Goal: Task Accomplishment & Management: Manage account settings

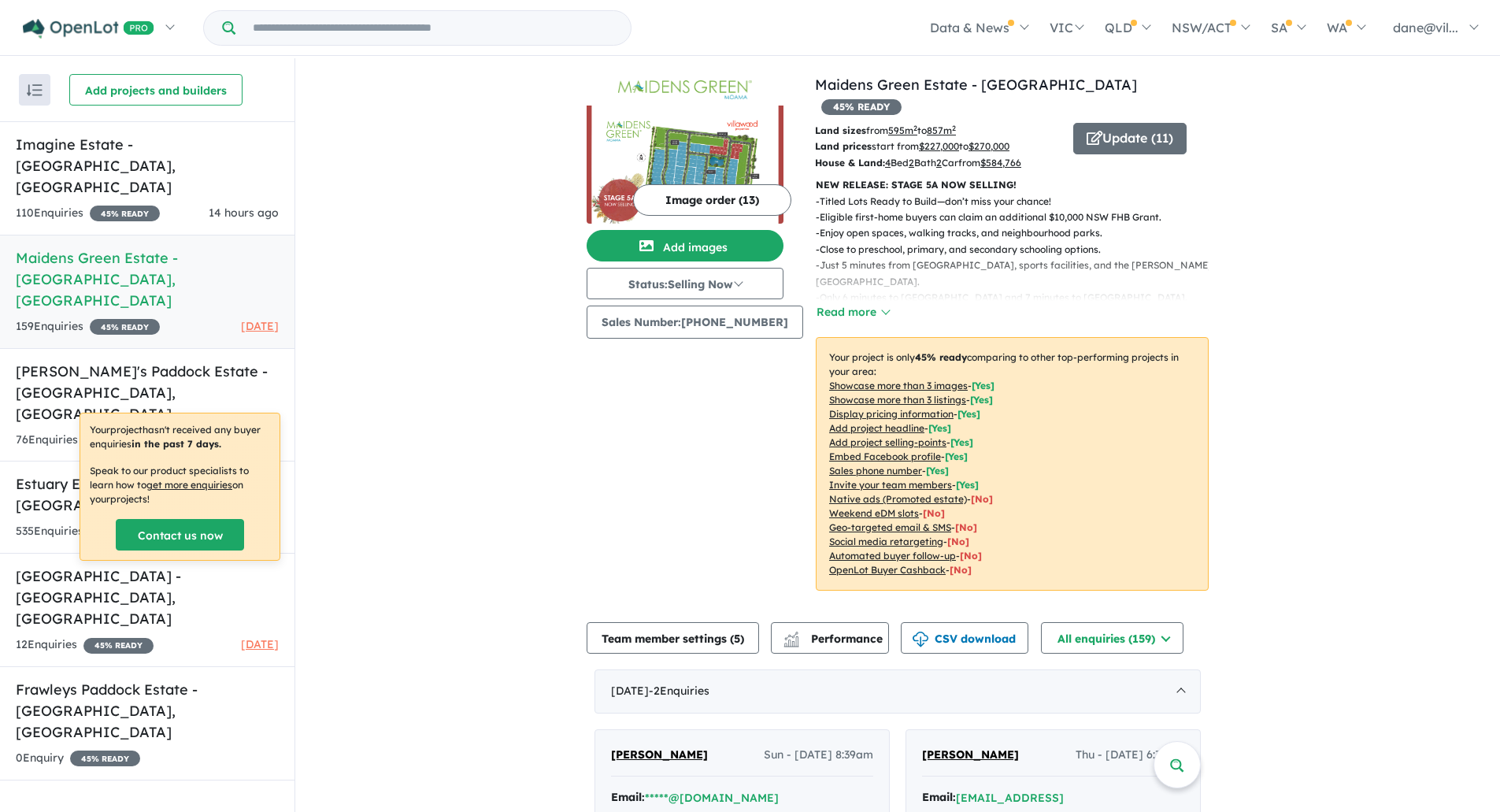
click at [205, 247] on h5 "[GEOGRAPHIC_DATA] - [GEOGRAPHIC_DATA] , [GEOGRAPHIC_DATA]" at bounding box center [147, 278] width 263 height 64
click at [213, 205] on span "14 hours ago" at bounding box center [243, 213] width 70 height 14
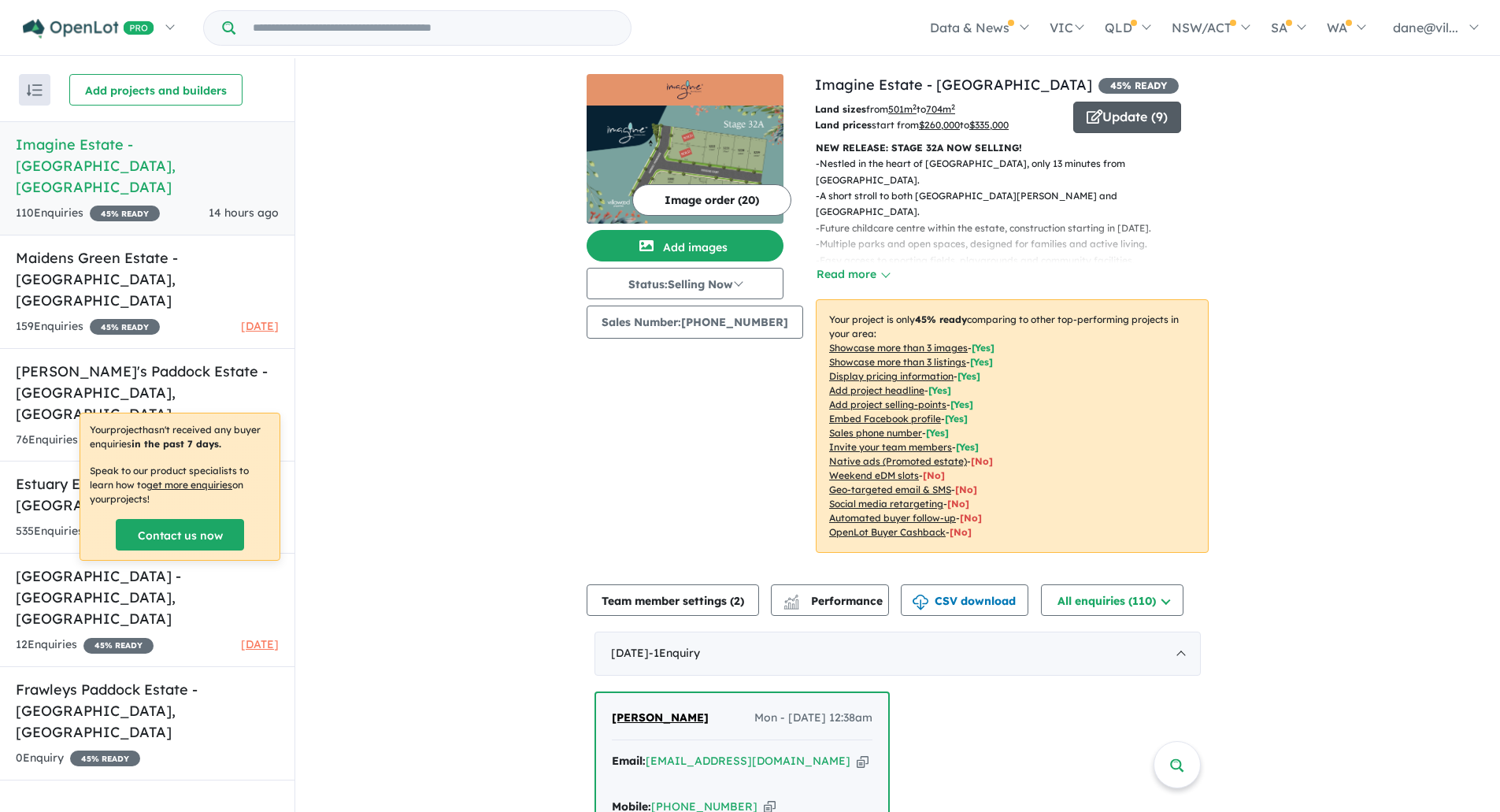
click at [1090, 124] on span "button" at bounding box center [1094, 117] width 15 height 24
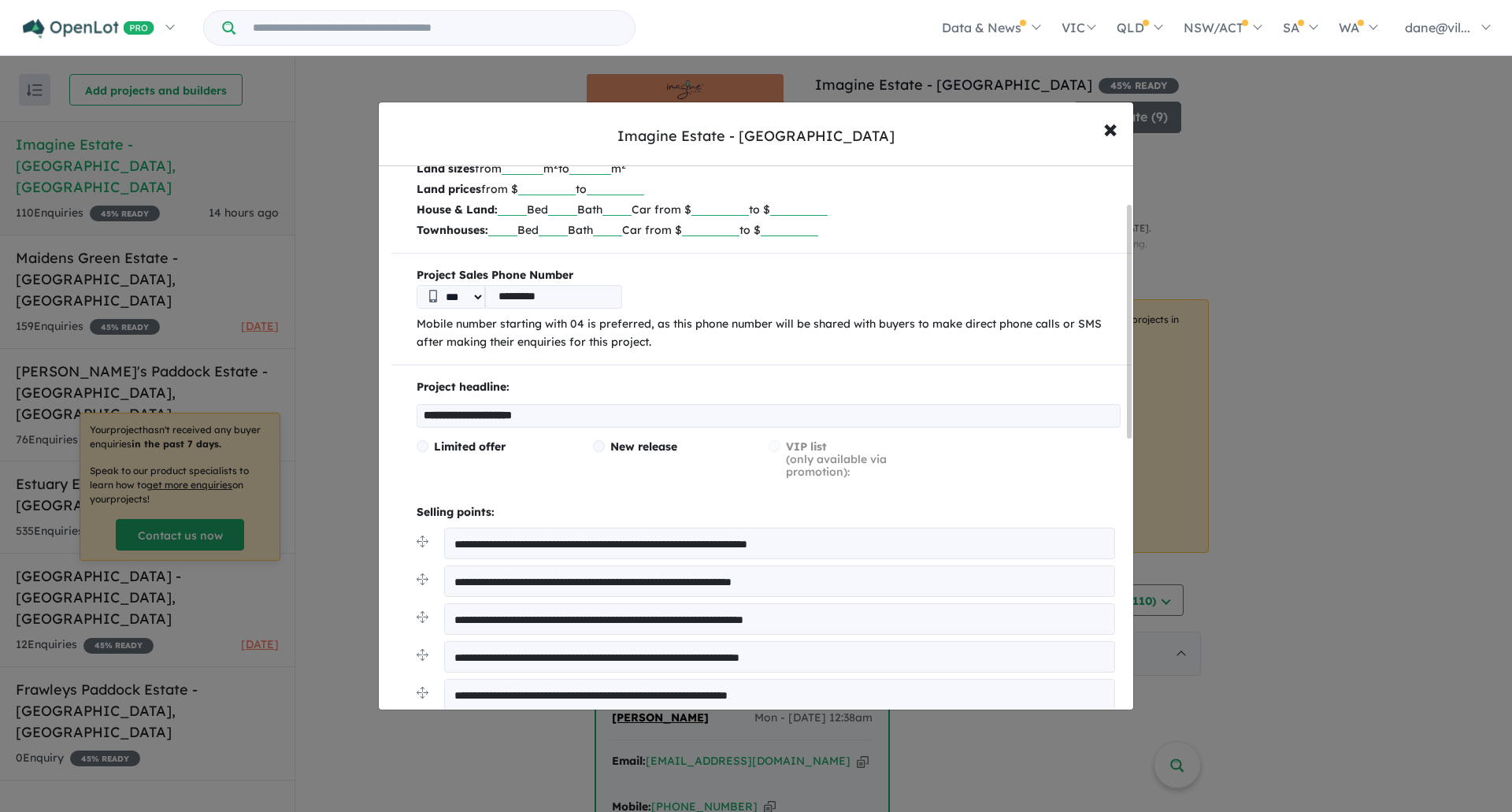
scroll to position [158, 0]
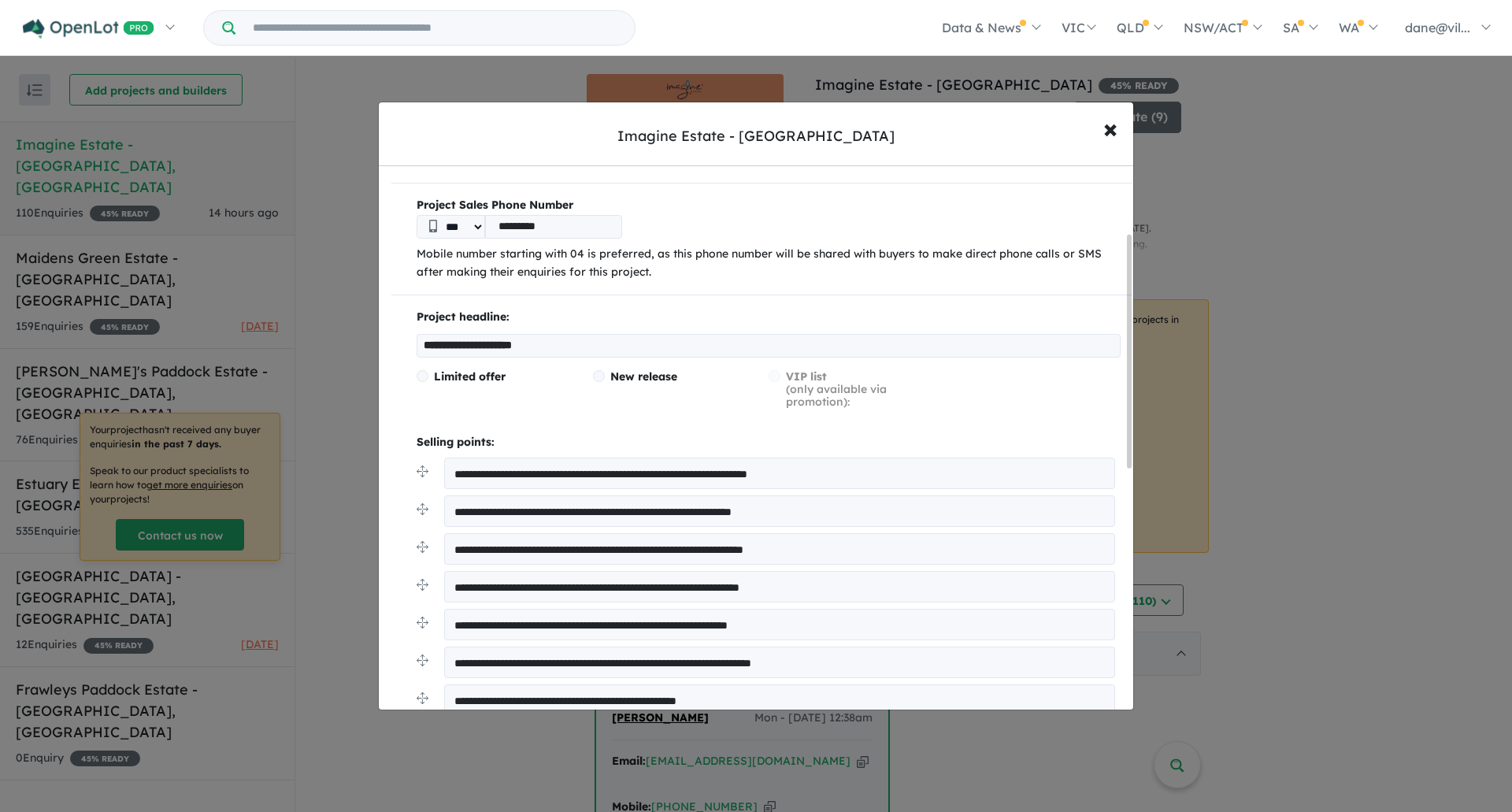
drag, startPoint x: 608, startPoint y: 342, endPoint x: 332, endPoint y: 342, distance: 276.0
click at [332, 342] on div "**********" at bounding box center [756, 406] width 1512 height 812
paste input "**********"
type input "**********"
click at [449, 408] on div "Limited offer New release VIP list (only available via promotion):" at bounding box center [768, 396] width 704 height 50
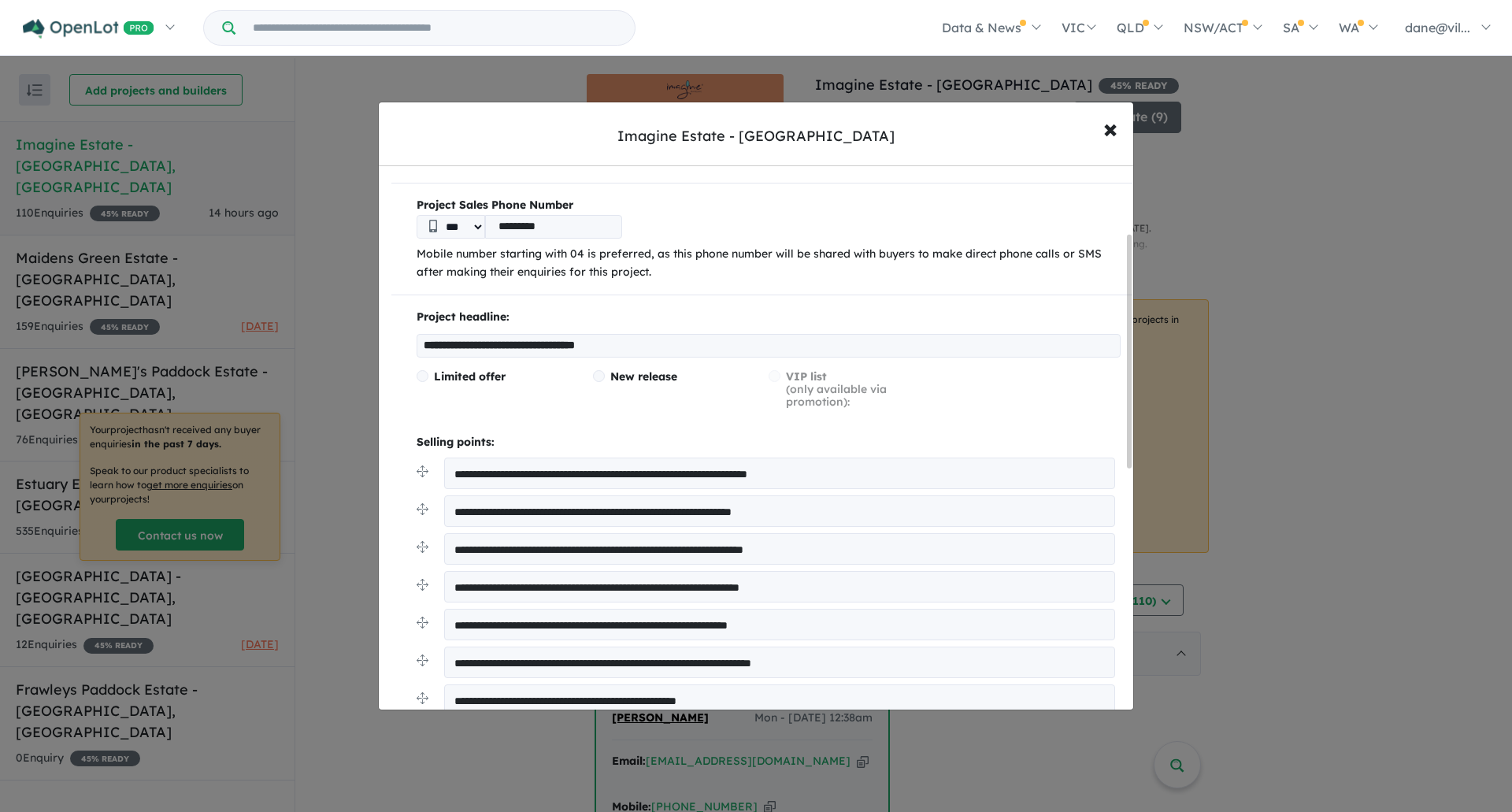
click at [600, 374] on span at bounding box center [599, 376] width 12 height 12
click at [426, 377] on span at bounding box center [422, 376] width 12 height 12
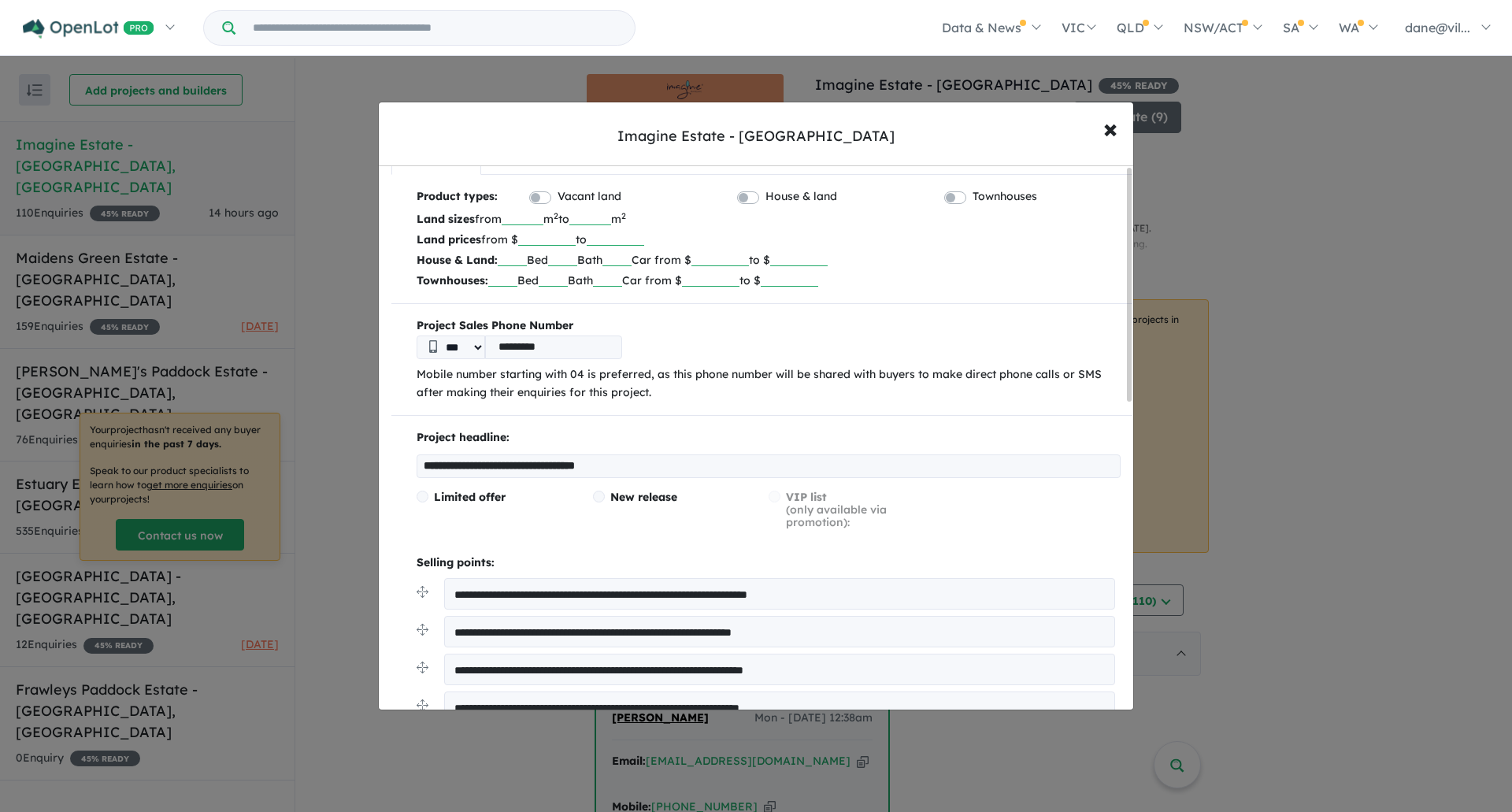
scroll to position [0, 0]
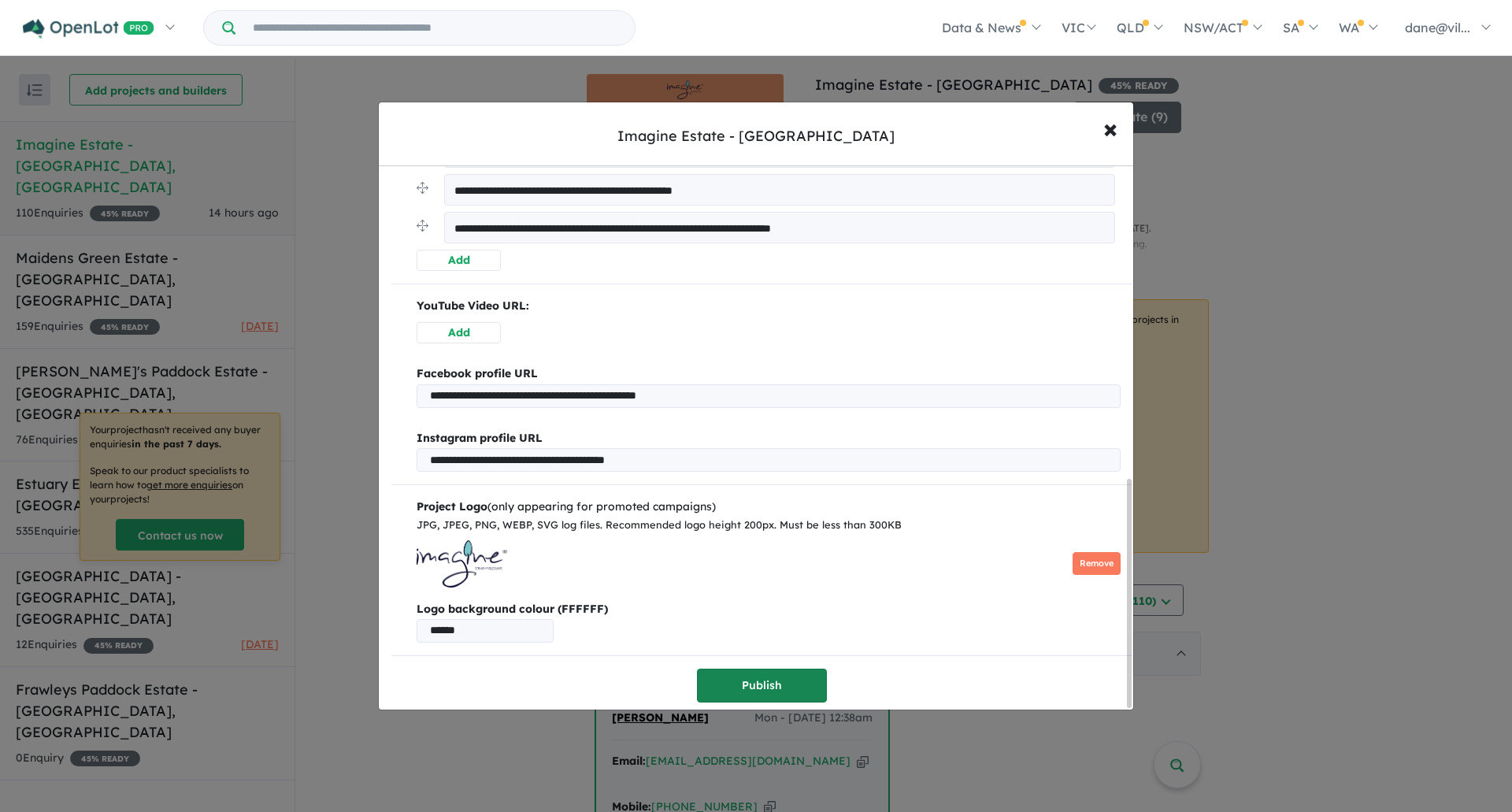
click at [791, 672] on button "Publish" at bounding box center [762, 686] width 130 height 34
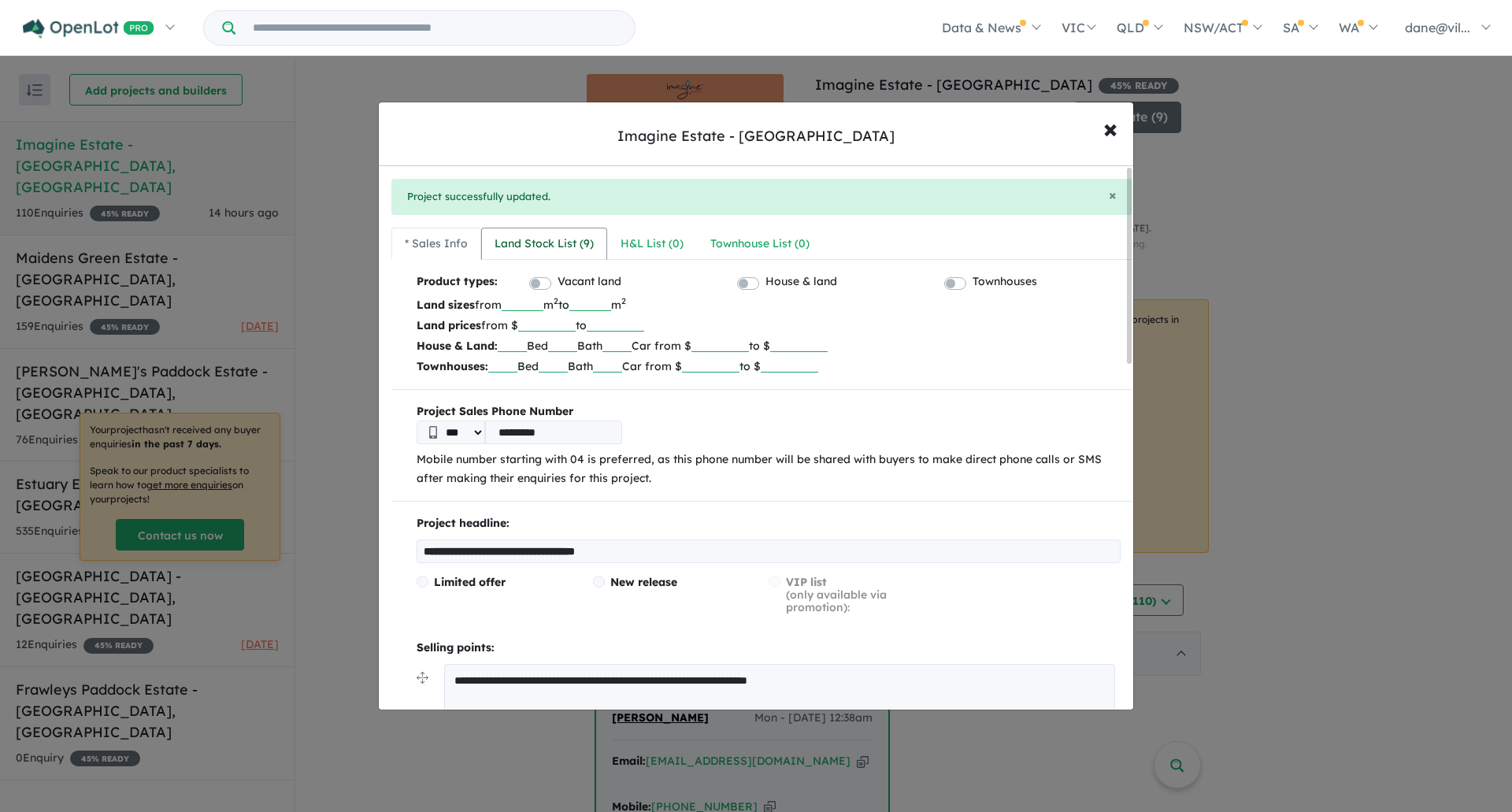
click at [567, 243] on div "Land Stock List ( 9 )" at bounding box center [545, 243] width 99 height 19
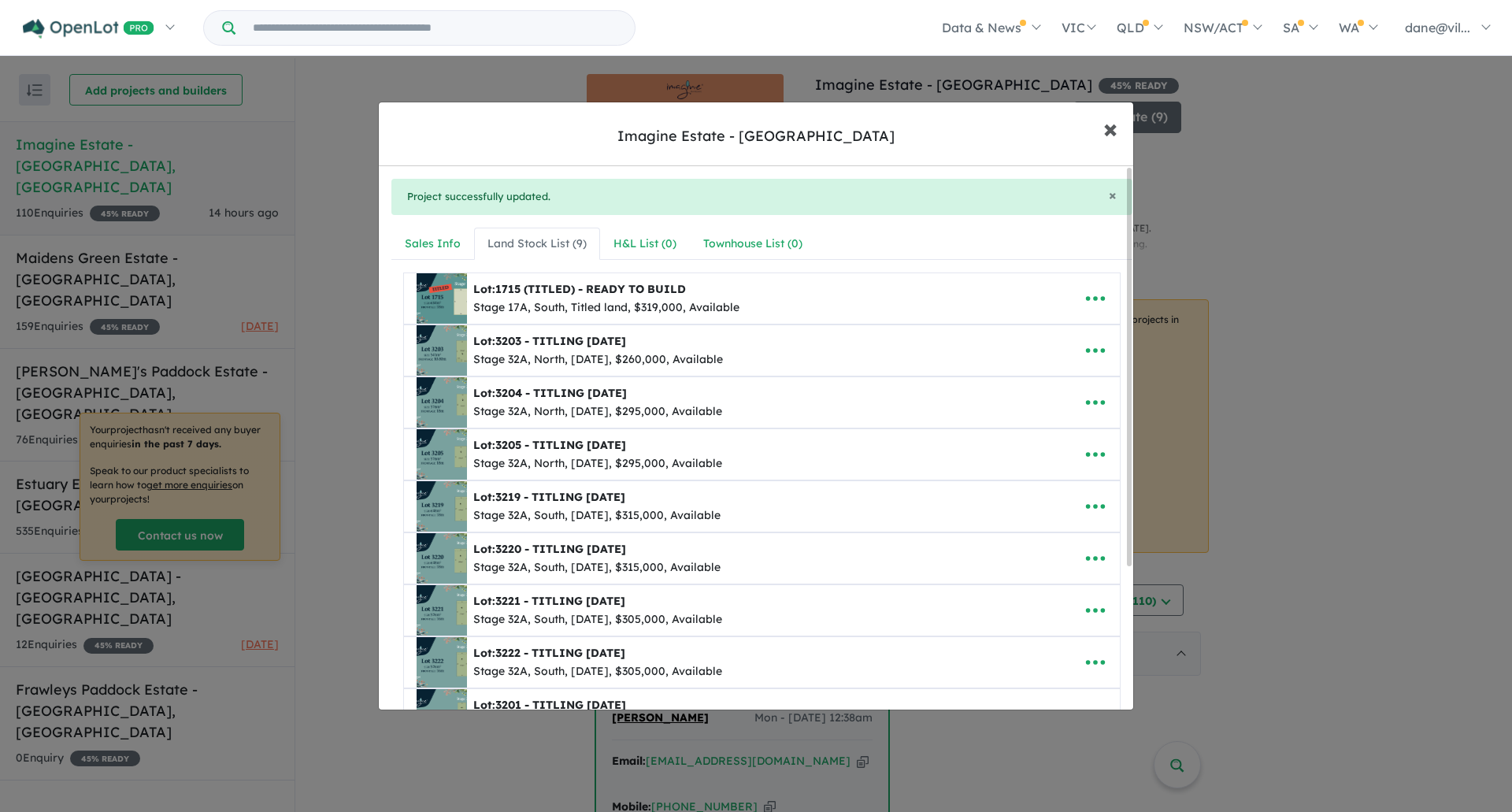
click at [1098, 128] on button "× Close" at bounding box center [1110, 128] width 46 height 42
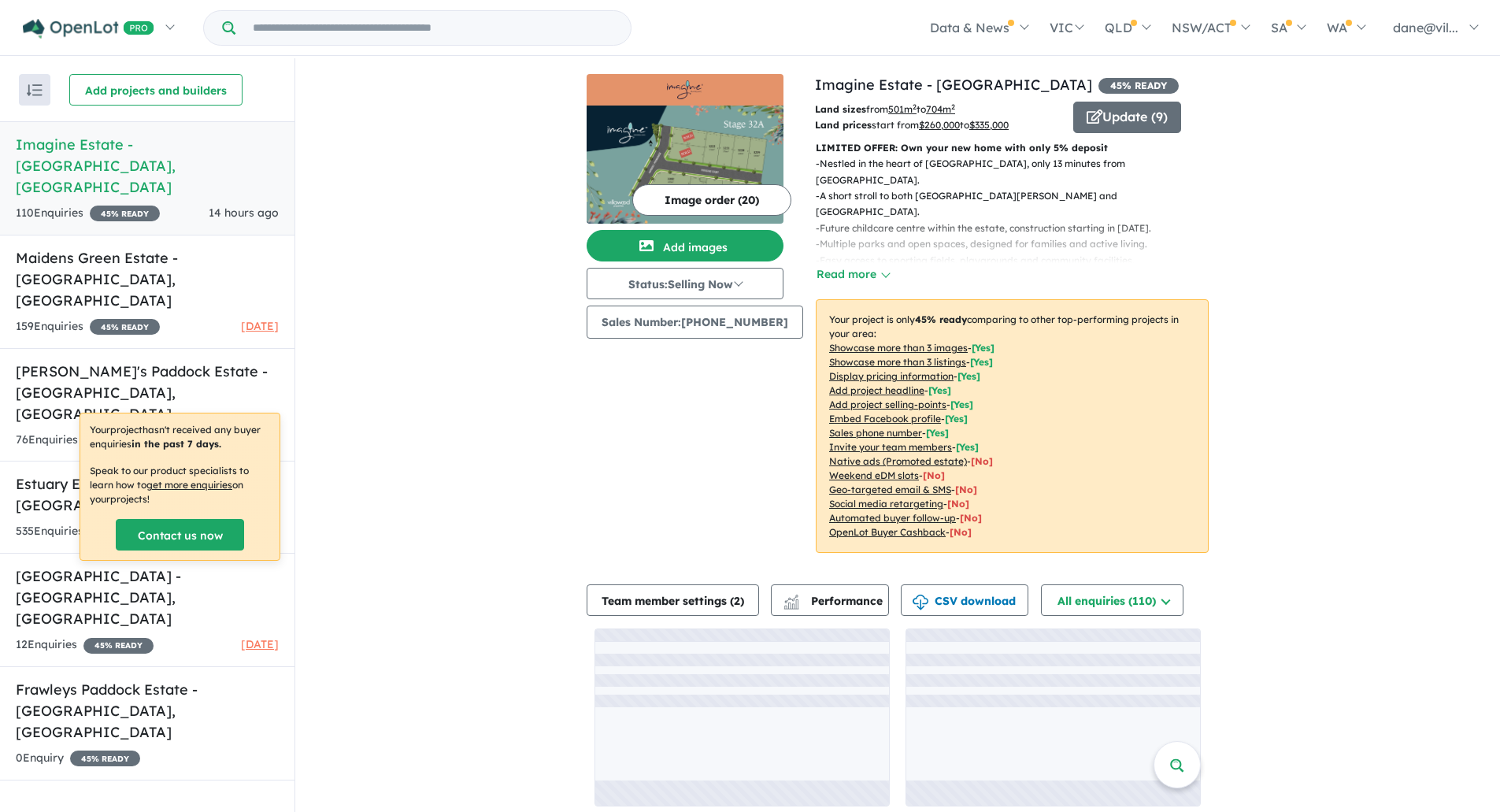
click at [1124, 118] on button "Update ( 9 )" at bounding box center [1128, 117] width 108 height 32
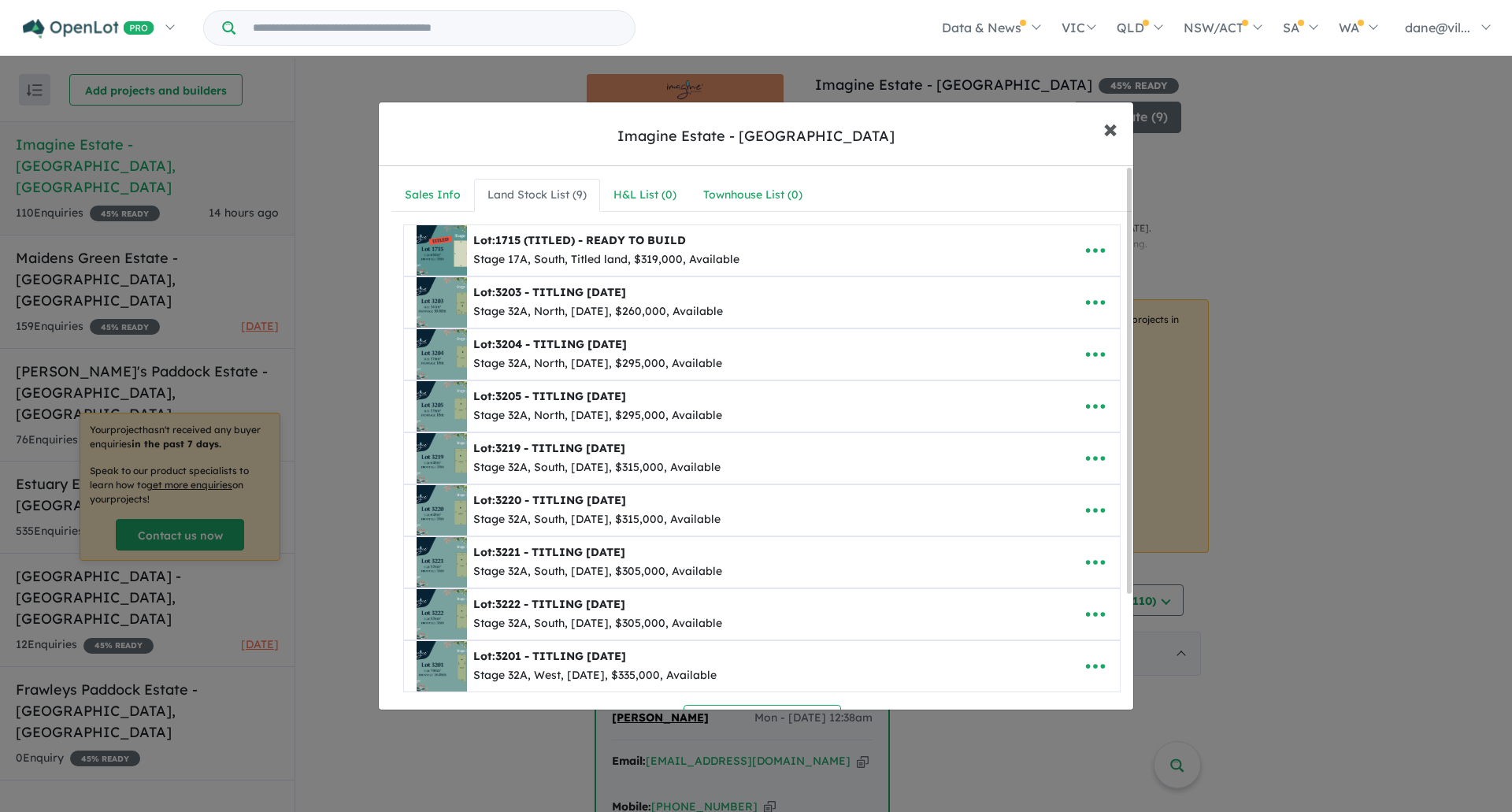
click at [1121, 116] on button "× Close" at bounding box center [1110, 128] width 46 height 42
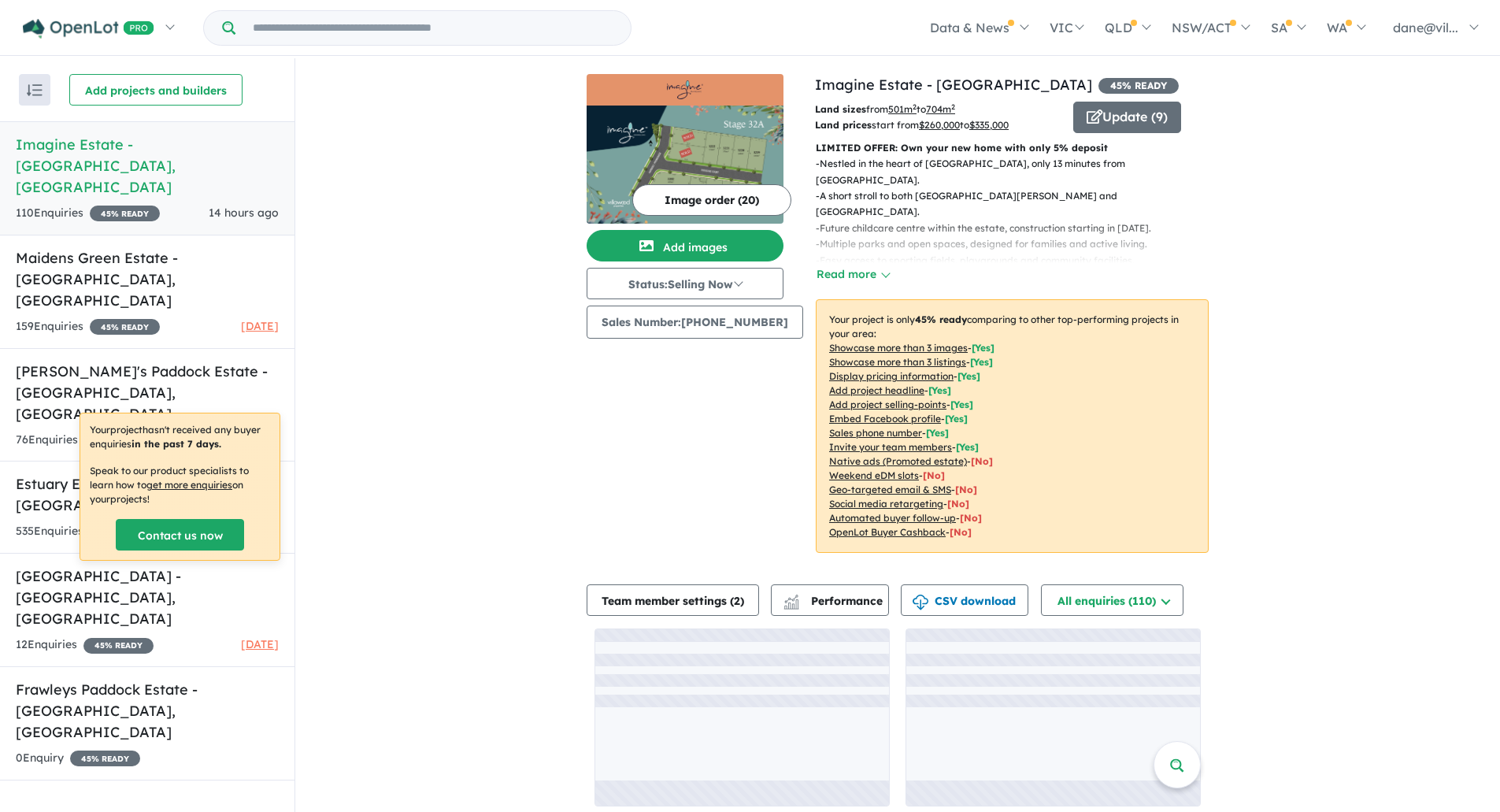
click at [711, 211] on button "Image order ( 20 )" at bounding box center [711, 199] width 159 height 32
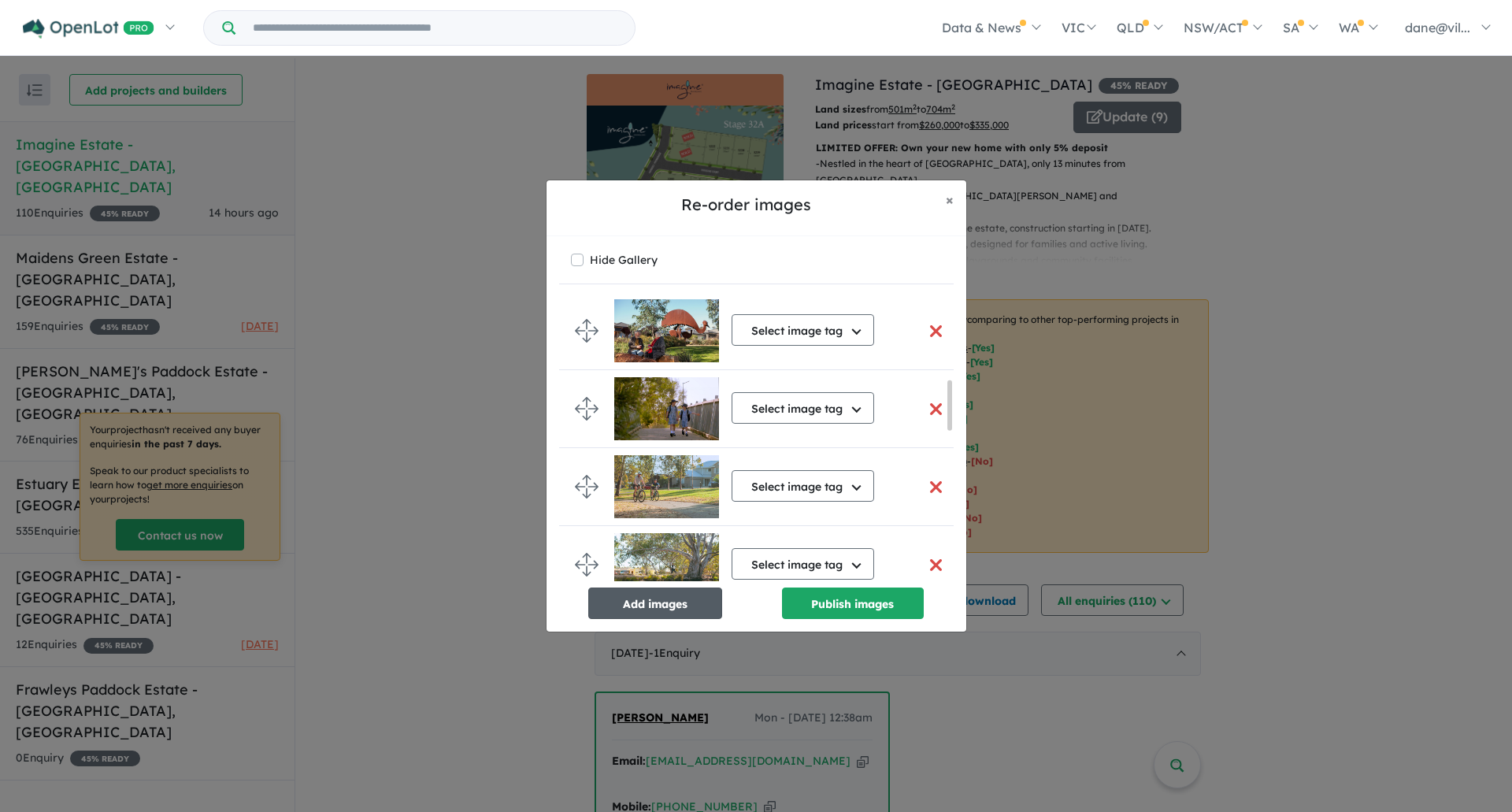
click at [683, 609] on button "Add images" at bounding box center [655, 603] width 134 height 32
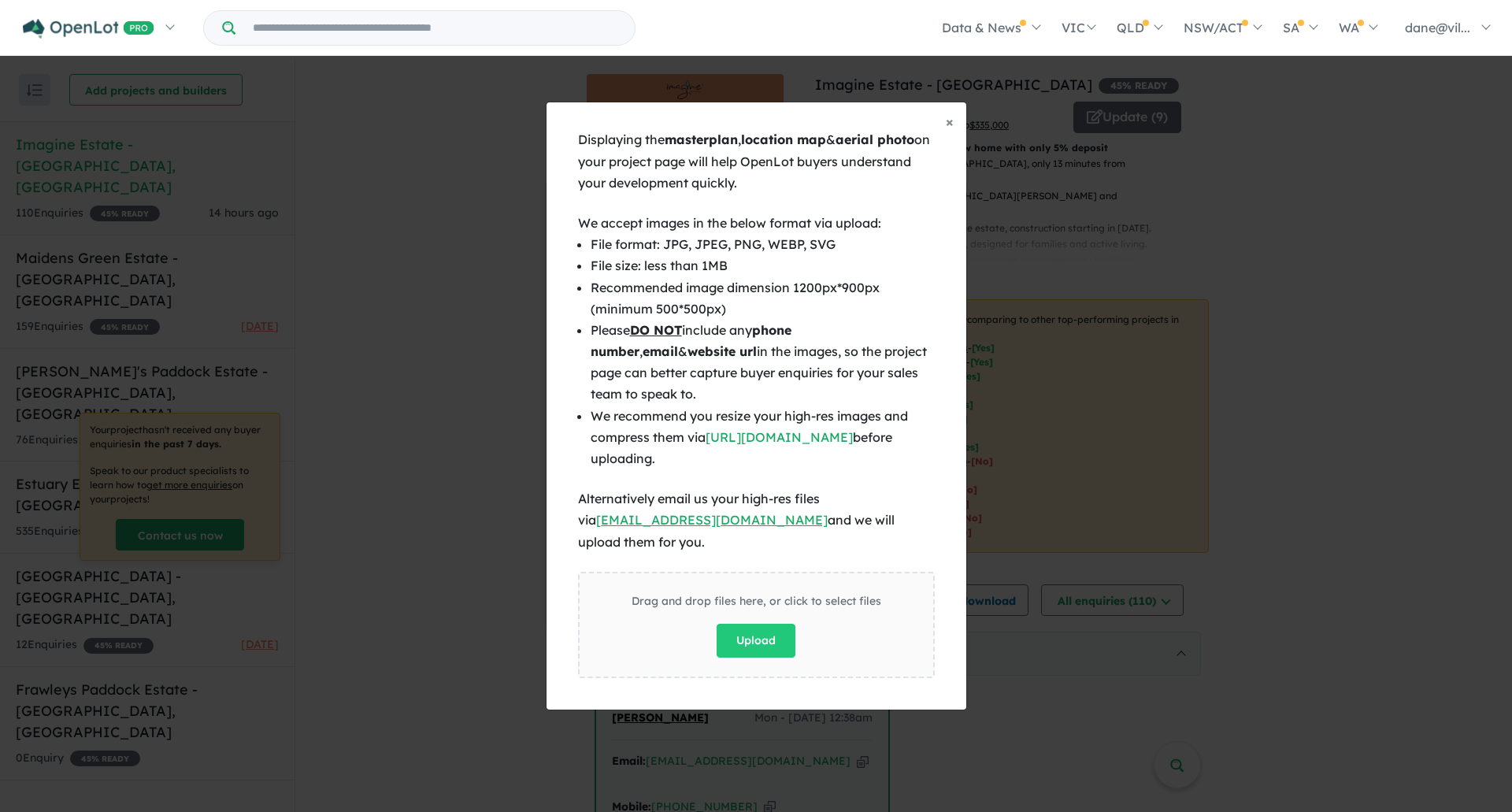
scroll to position [470, 0]
click at [731, 635] on button "Upload" at bounding box center [756, 641] width 78 height 34
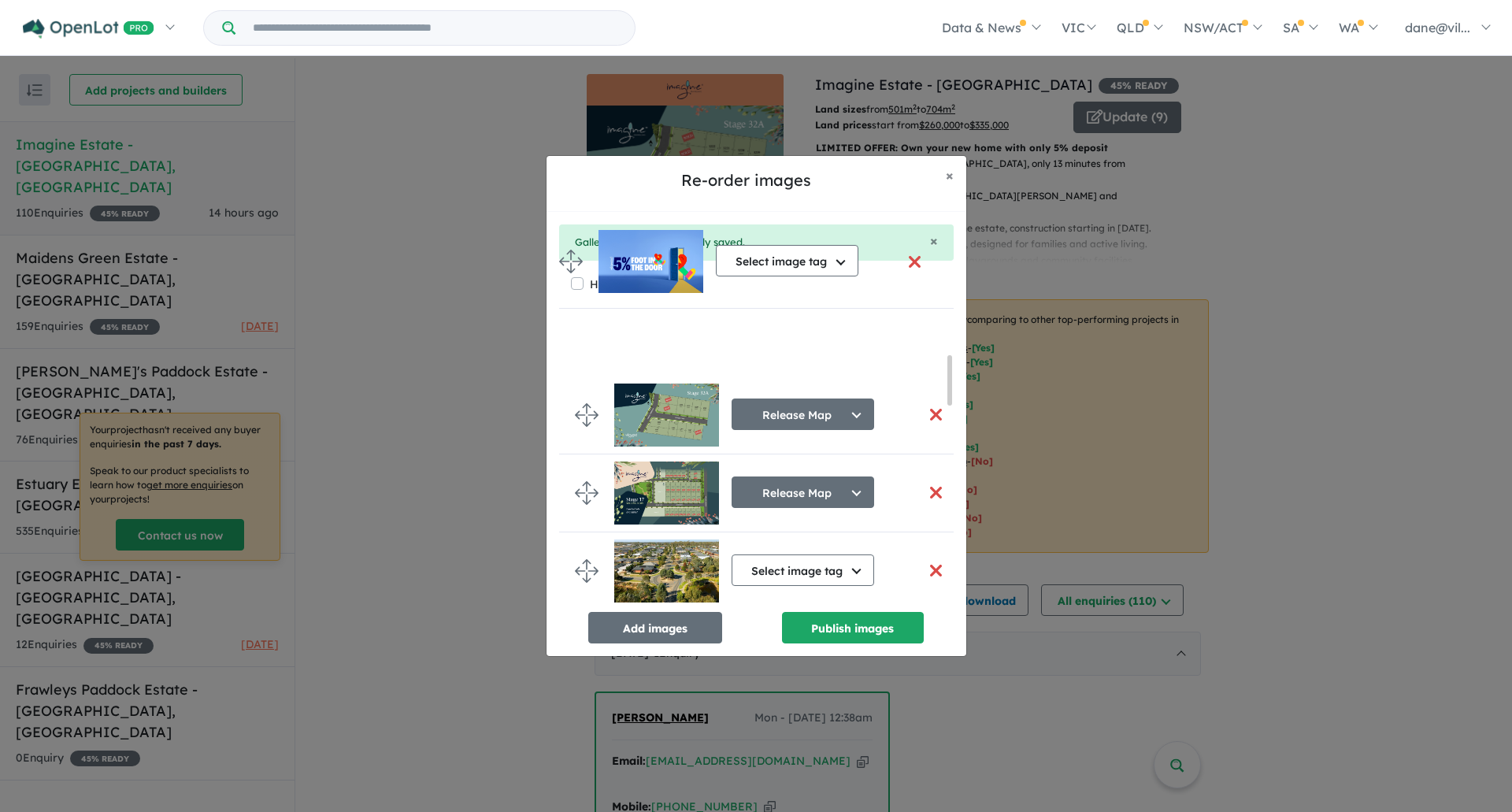
scroll to position [0, 0]
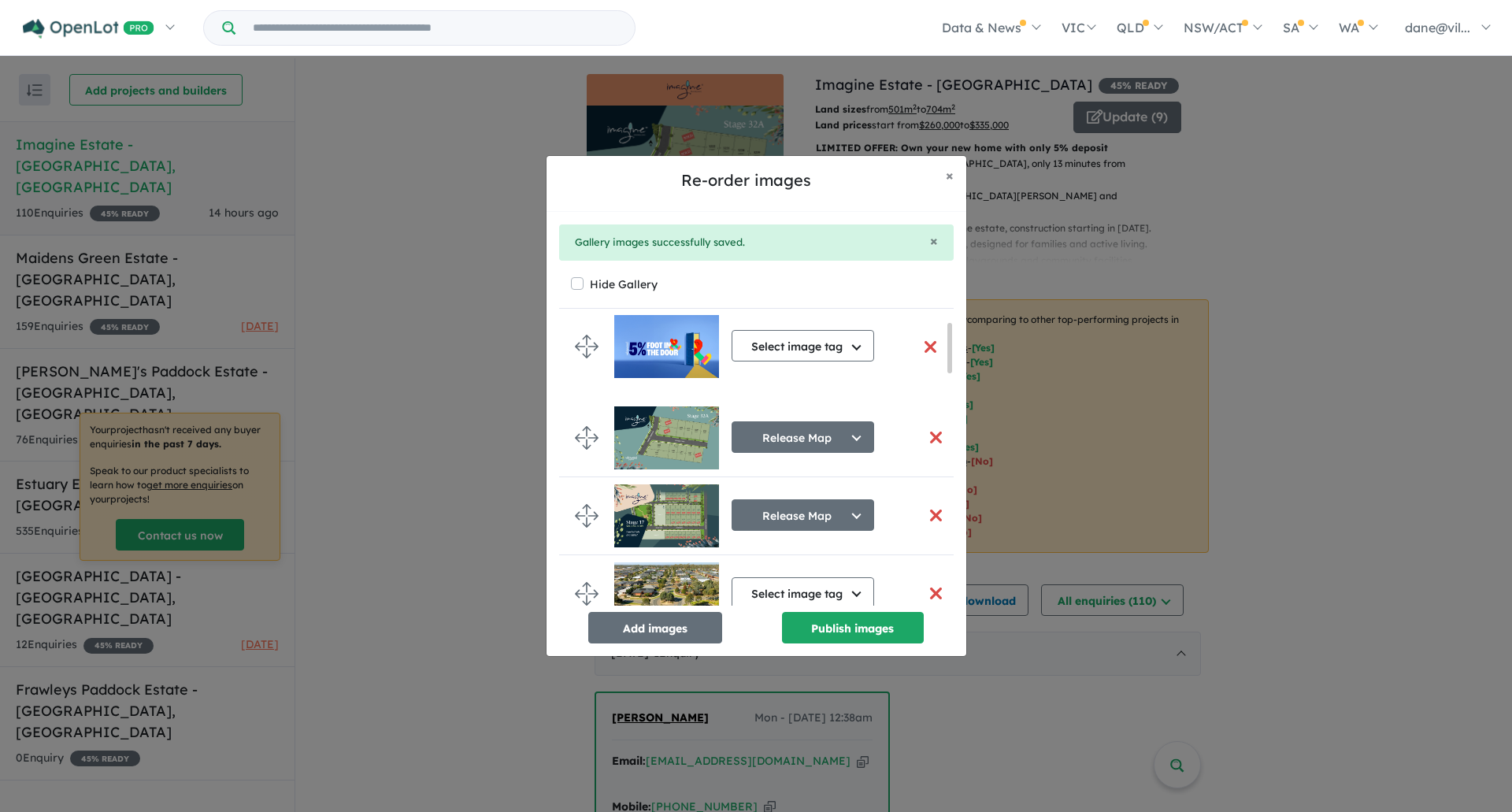
drag, startPoint x: 582, startPoint y: 571, endPoint x: 582, endPoint y: 347, distance: 224.0
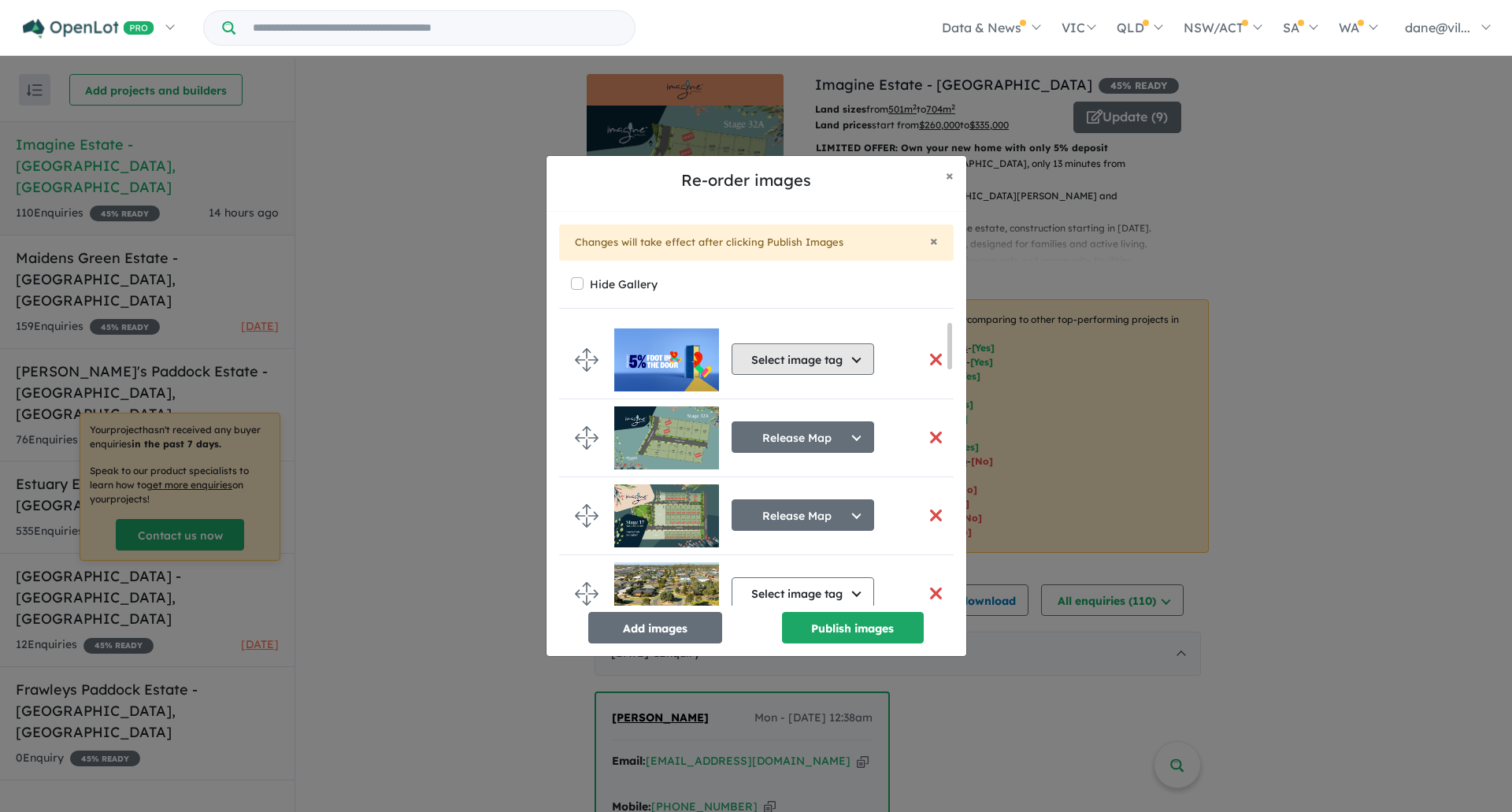
click at [792, 363] on button "Select image tag" at bounding box center [803, 359] width 142 height 32
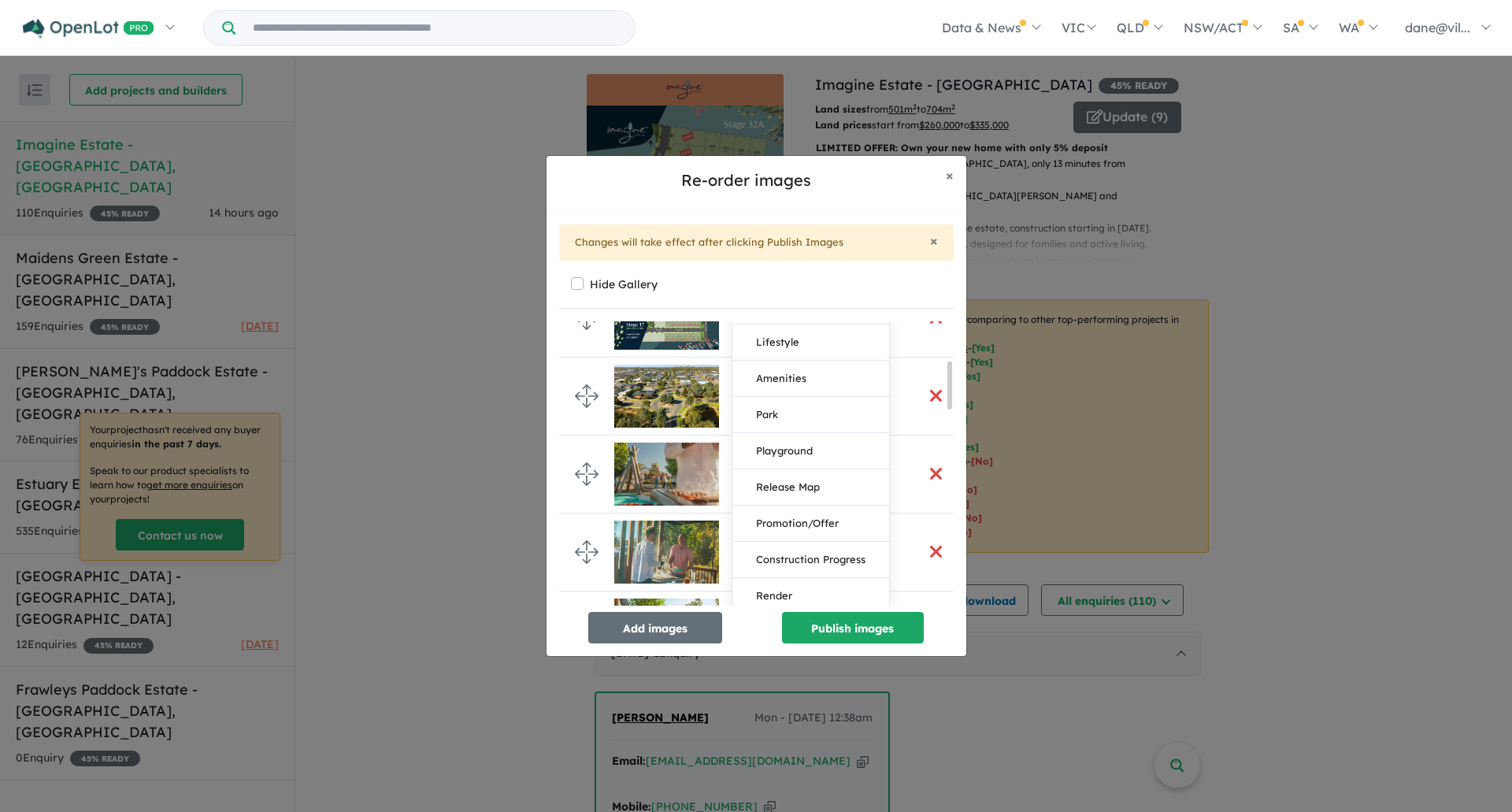
scroll to position [236, 0]
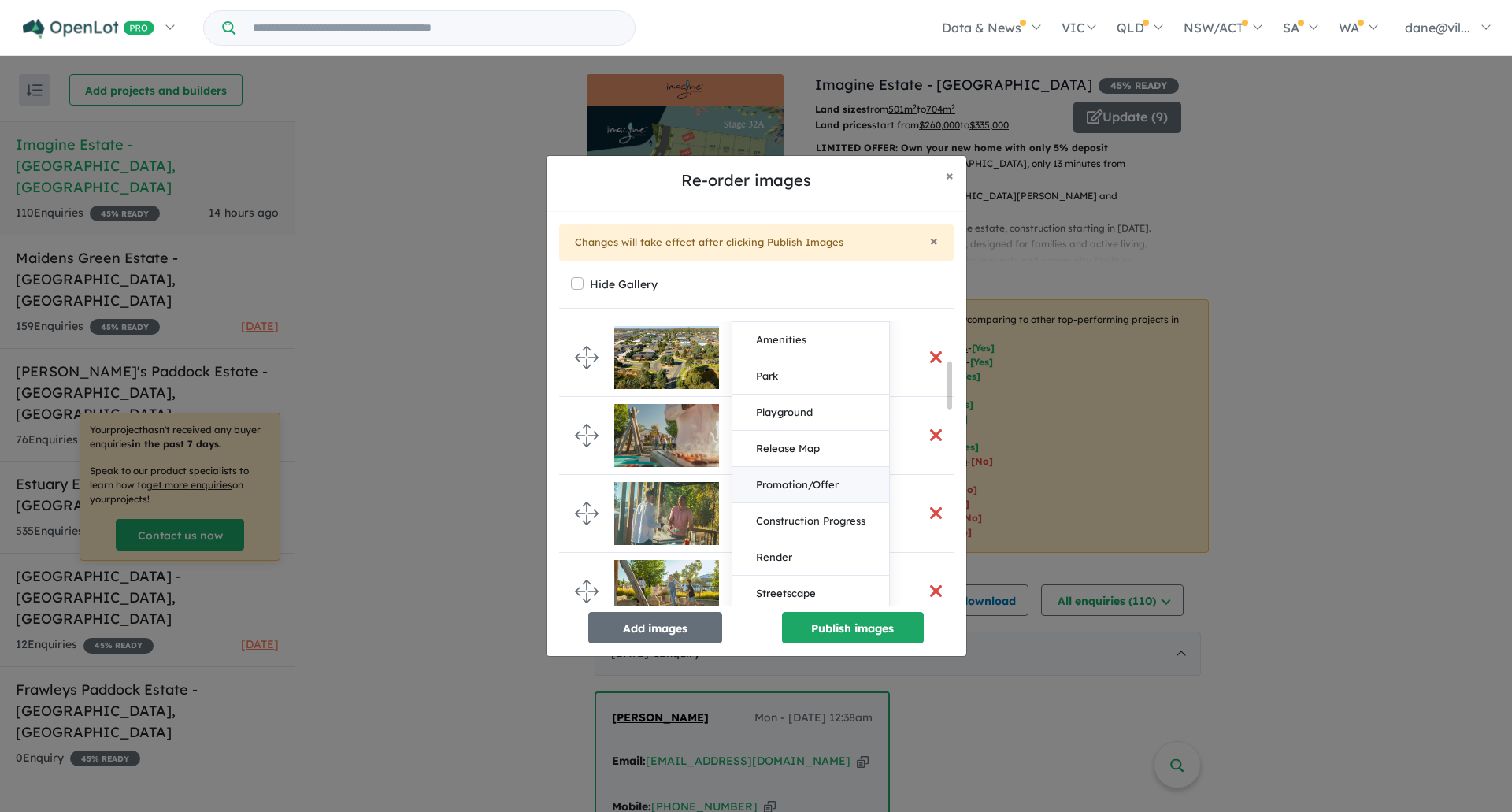
click at [831, 482] on button "Promotion/Offer" at bounding box center [811, 485] width 157 height 36
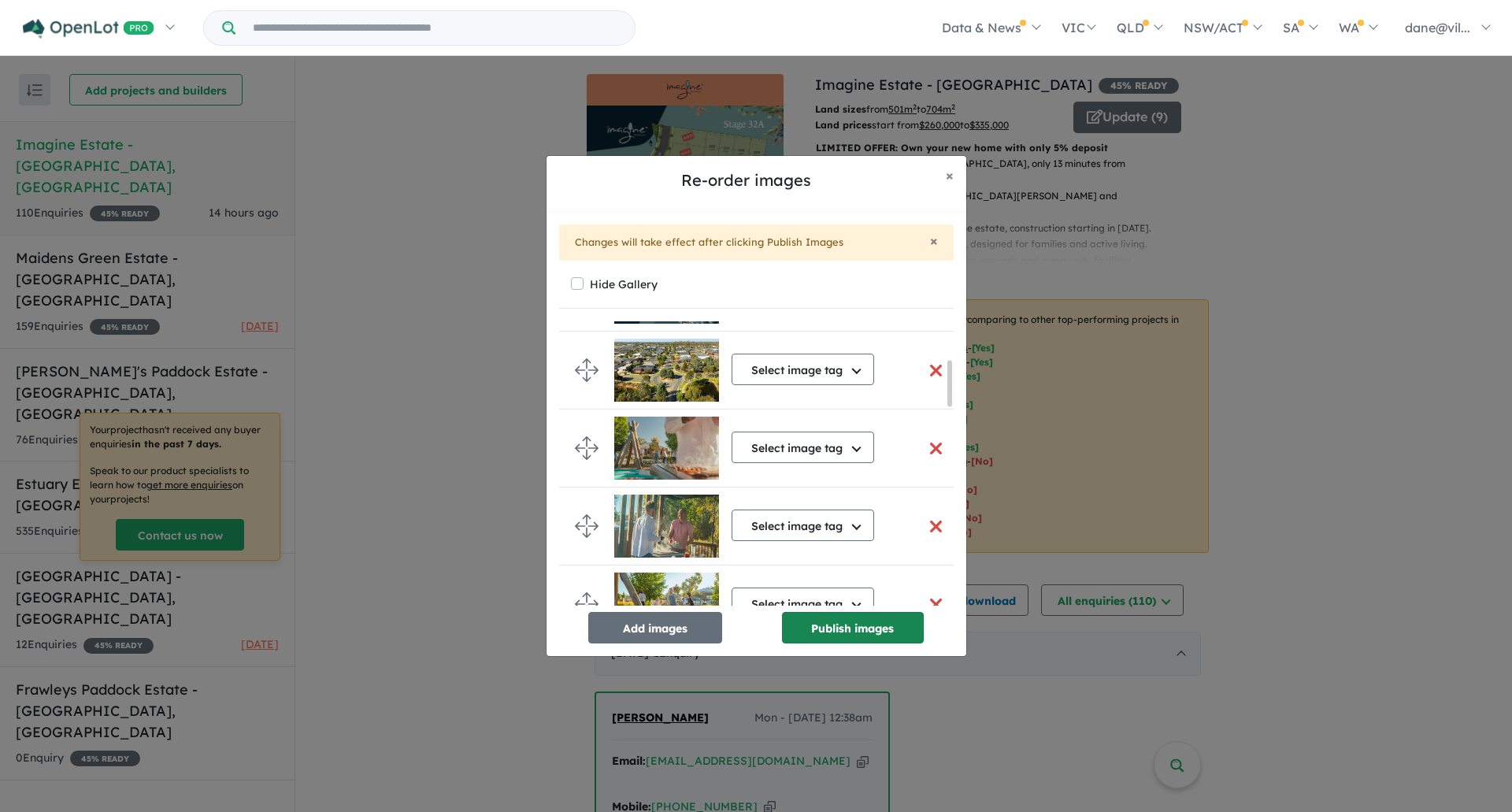
click at [876, 631] on button "Publish images" at bounding box center [852, 627] width 142 height 32
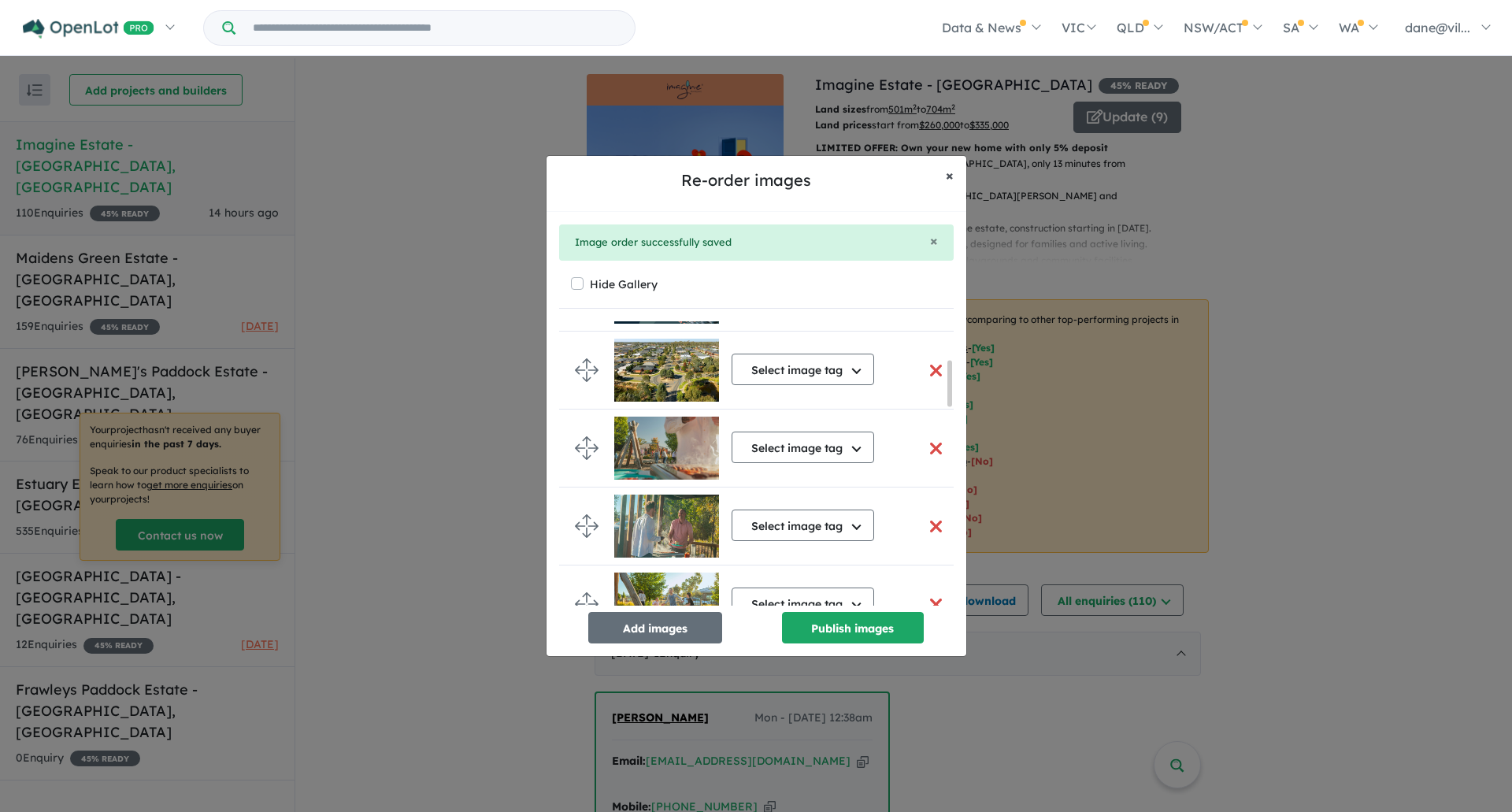
click at [952, 178] on span "×" at bounding box center [949, 175] width 8 height 18
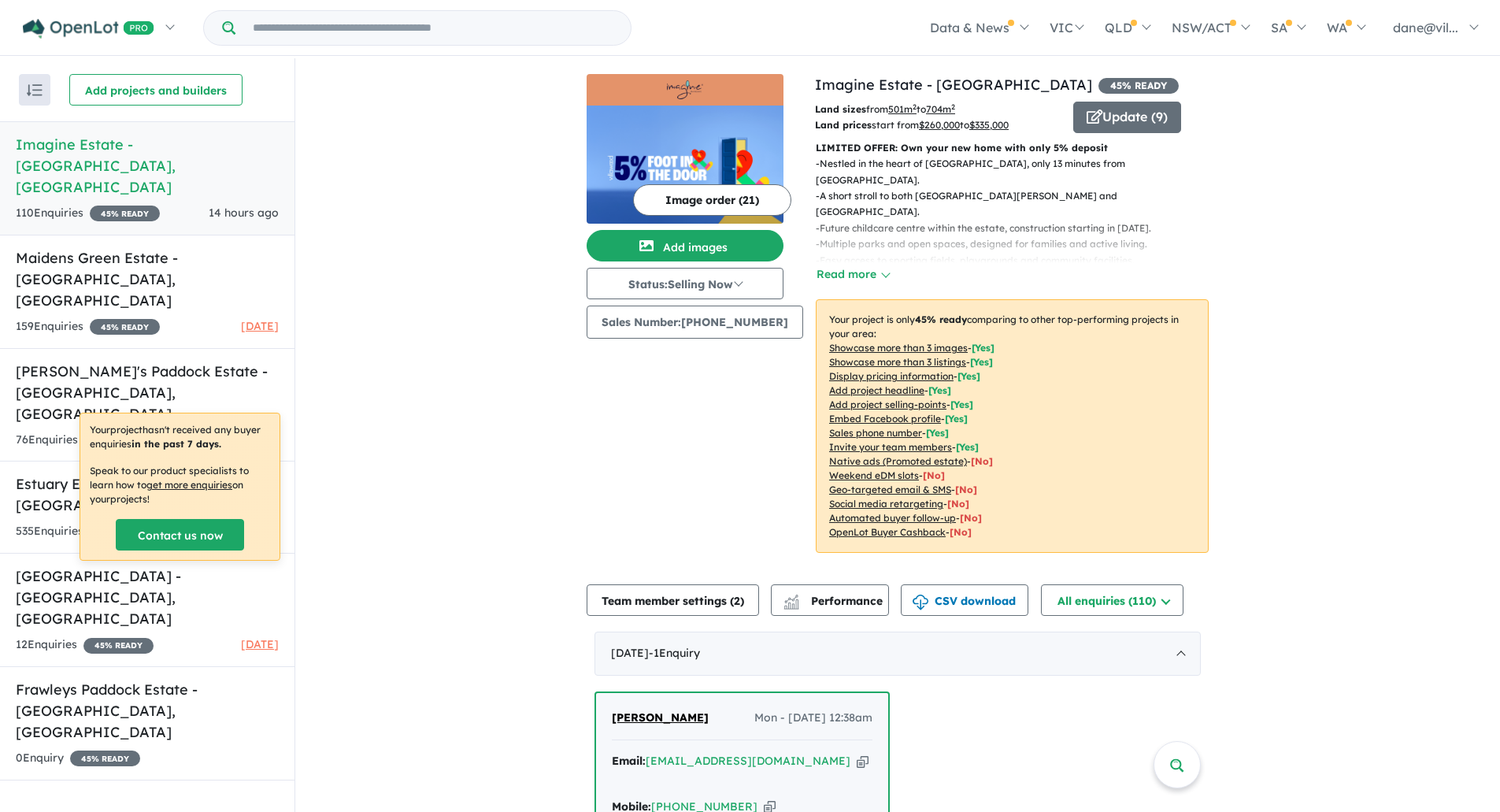
click at [183, 247] on h5 "[GEOGRAPHIC_DATA] - [GEOGRAPHIC_DATA] , [GEOGRAPHIC_DATA]" at bounding box center [147, 278] width 263 height 64
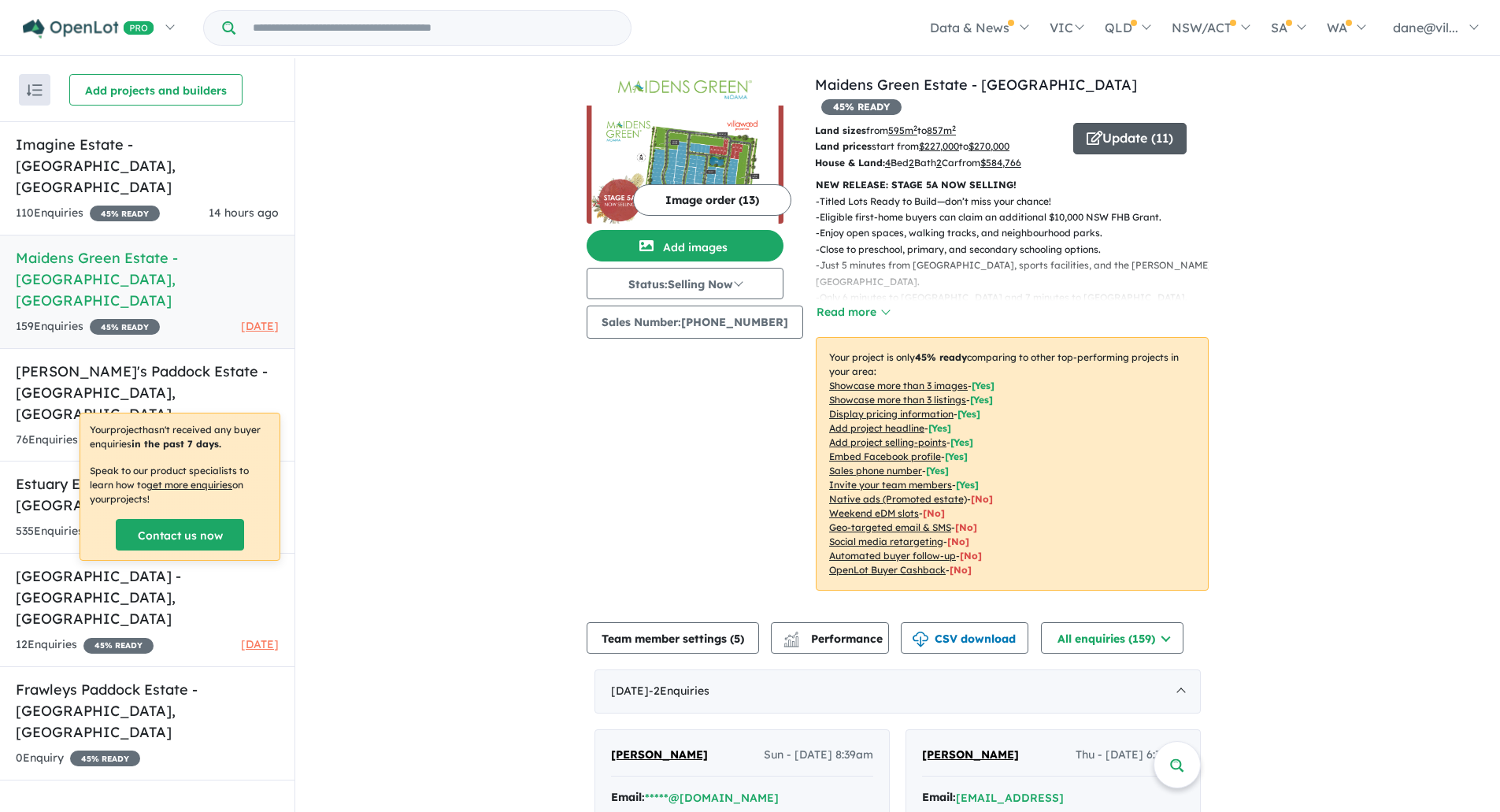
click at [1139, 123] on button "Update ( 11 )" at bounding box center [1130, 138] width 114 height 32
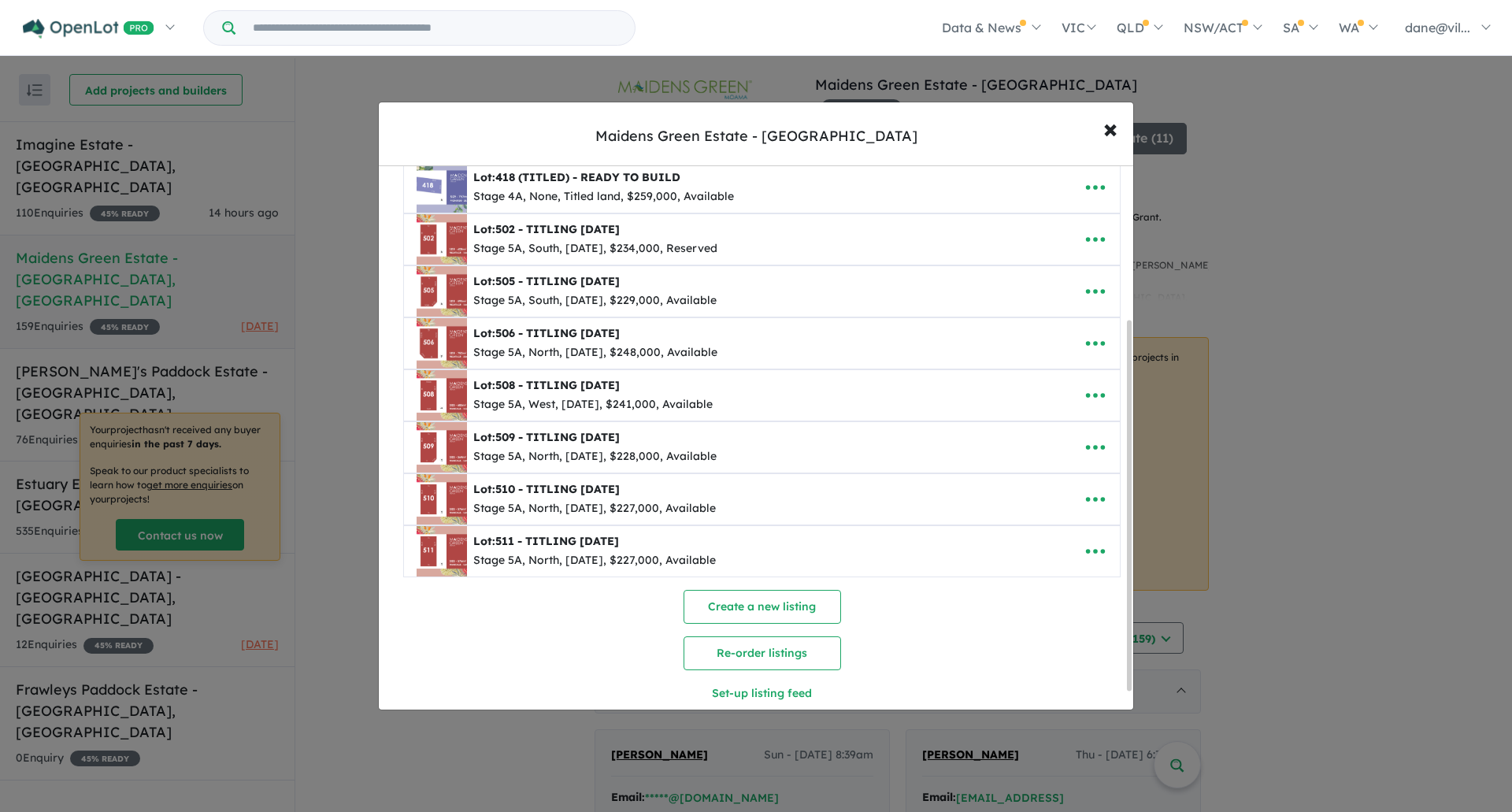
scroll to position [236, 0]
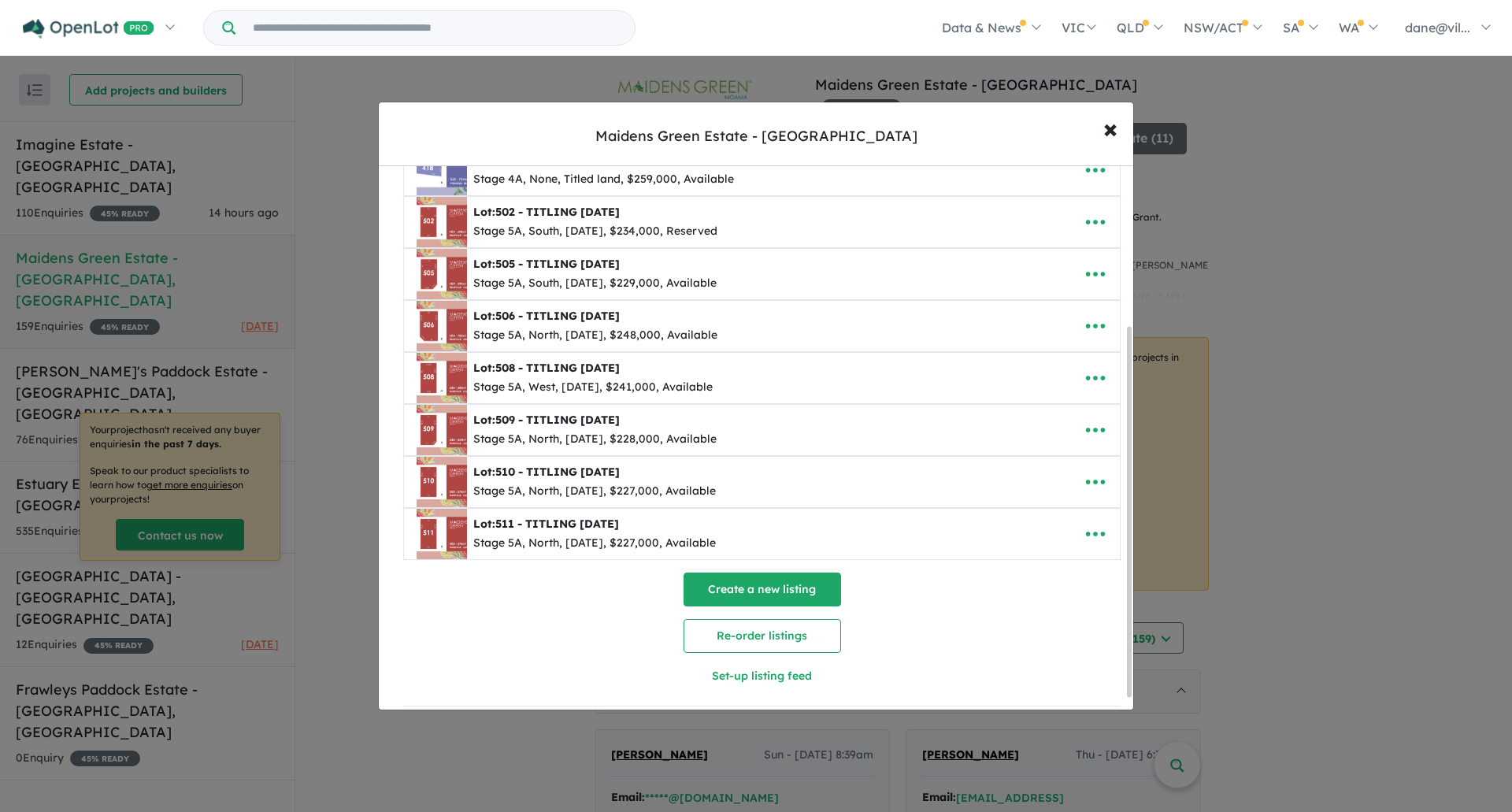
click at [774, 588] on button "Create a new listing" at bounding box center [762, 589] width 158 height 34
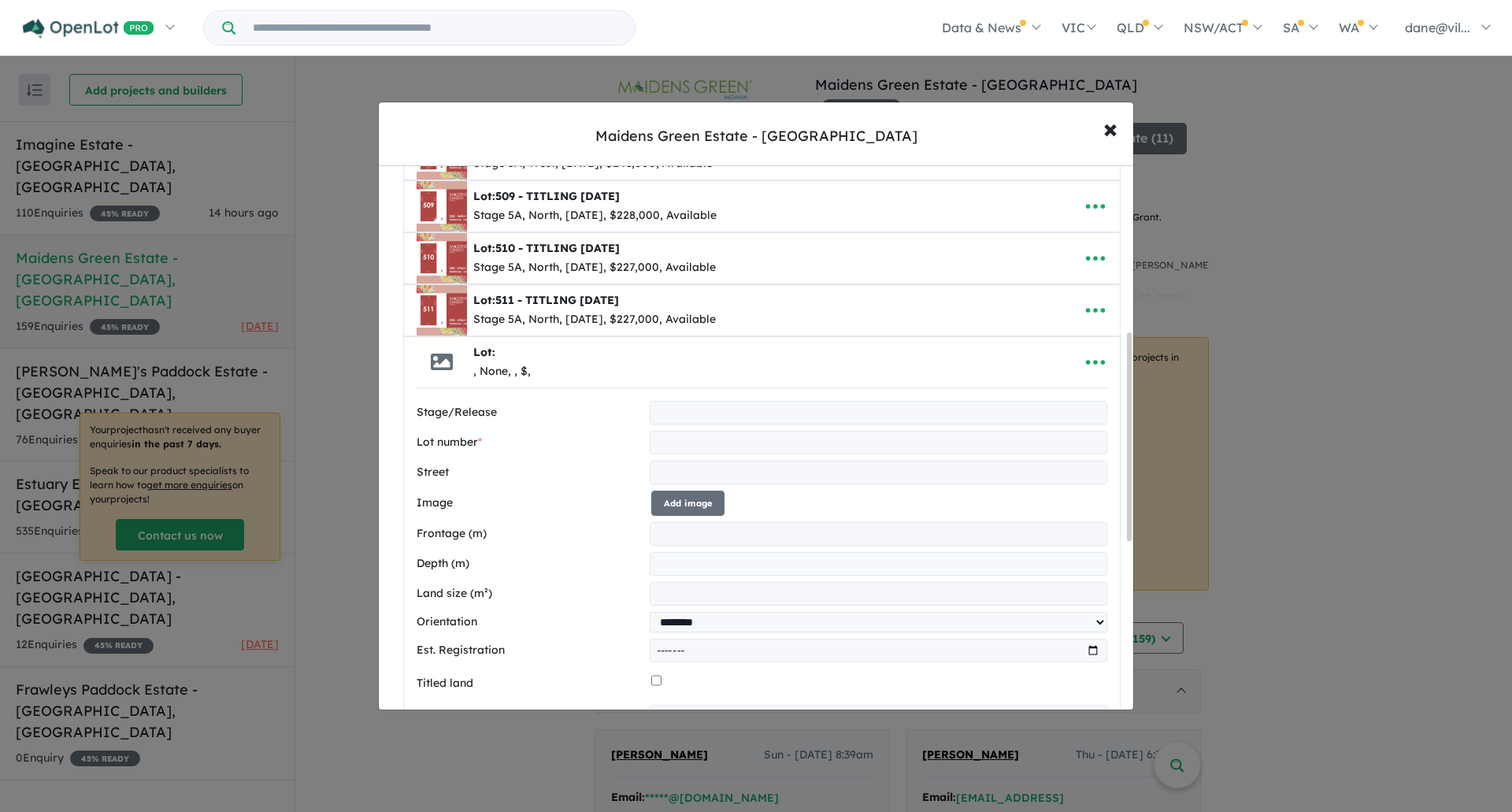
scroll to position [510, 0]
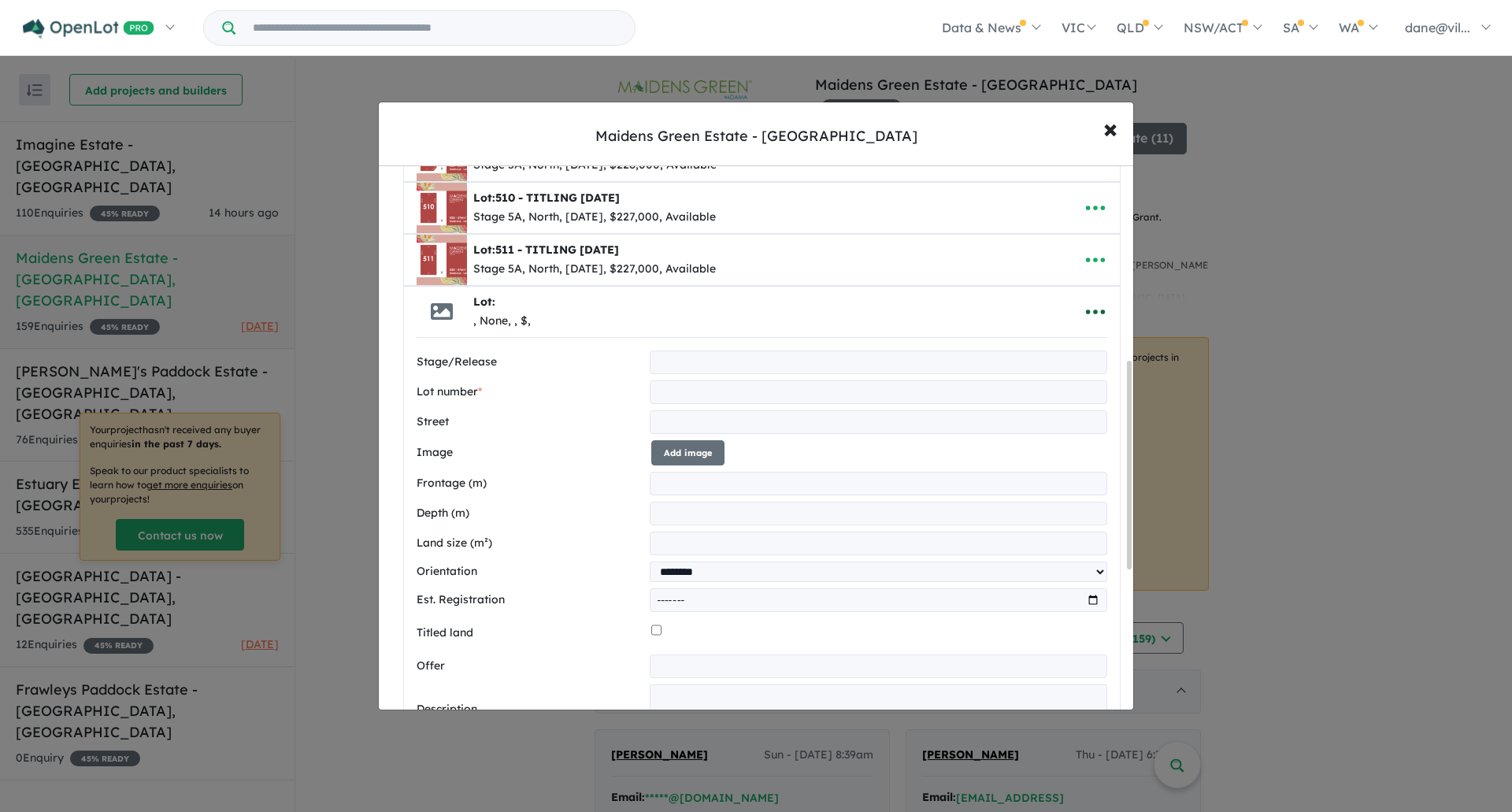
click at [1084, 322] on icon "button" at bounding box center [1095, 312] width 23 height 23
click at [1061, 389] on link "Remove" at bounding box center [1060, 387] width 116 height 36
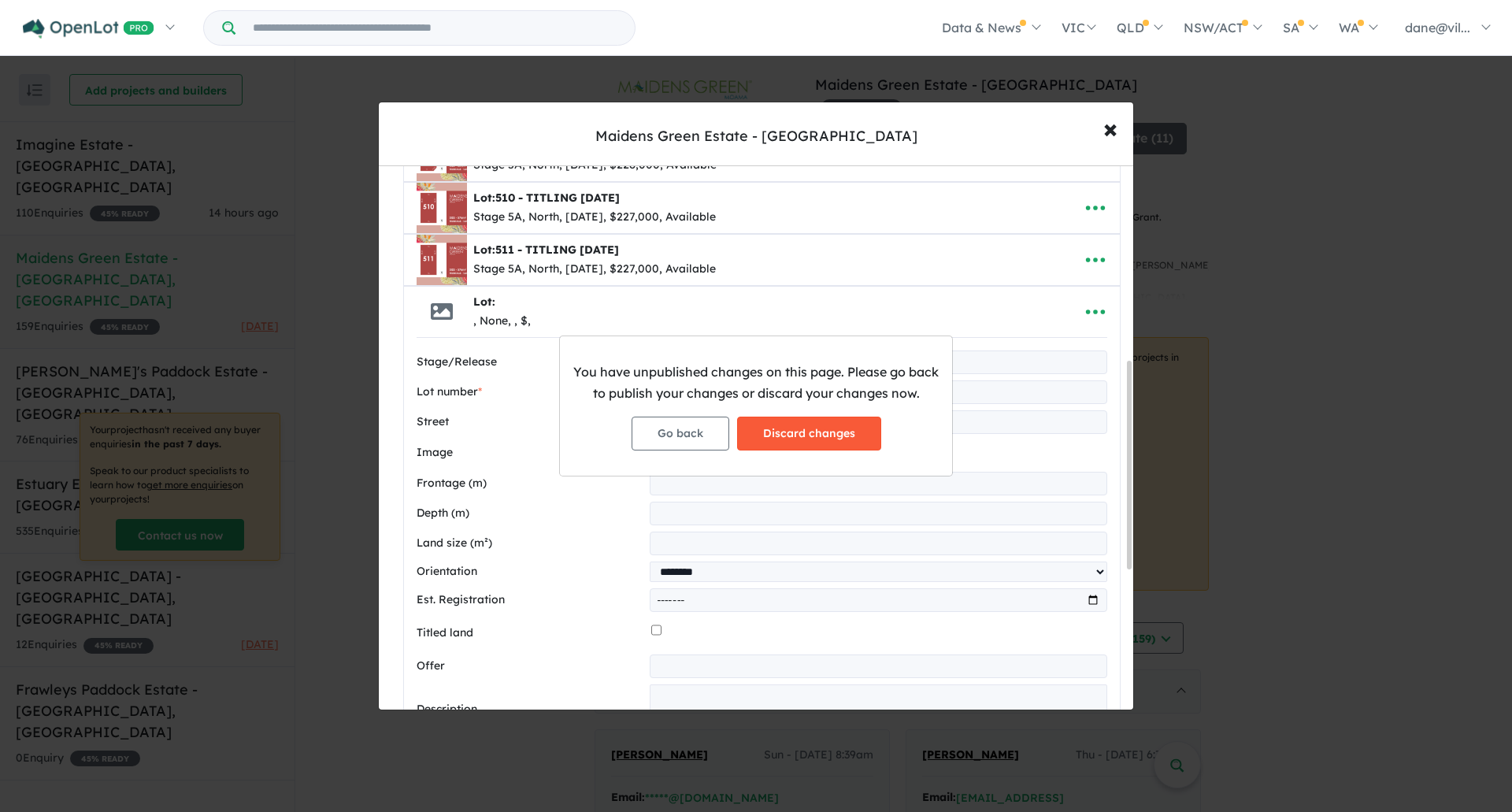
click at [850, 421] on button "Discard changes" at bounding box center [810, 433] width 144 height 34
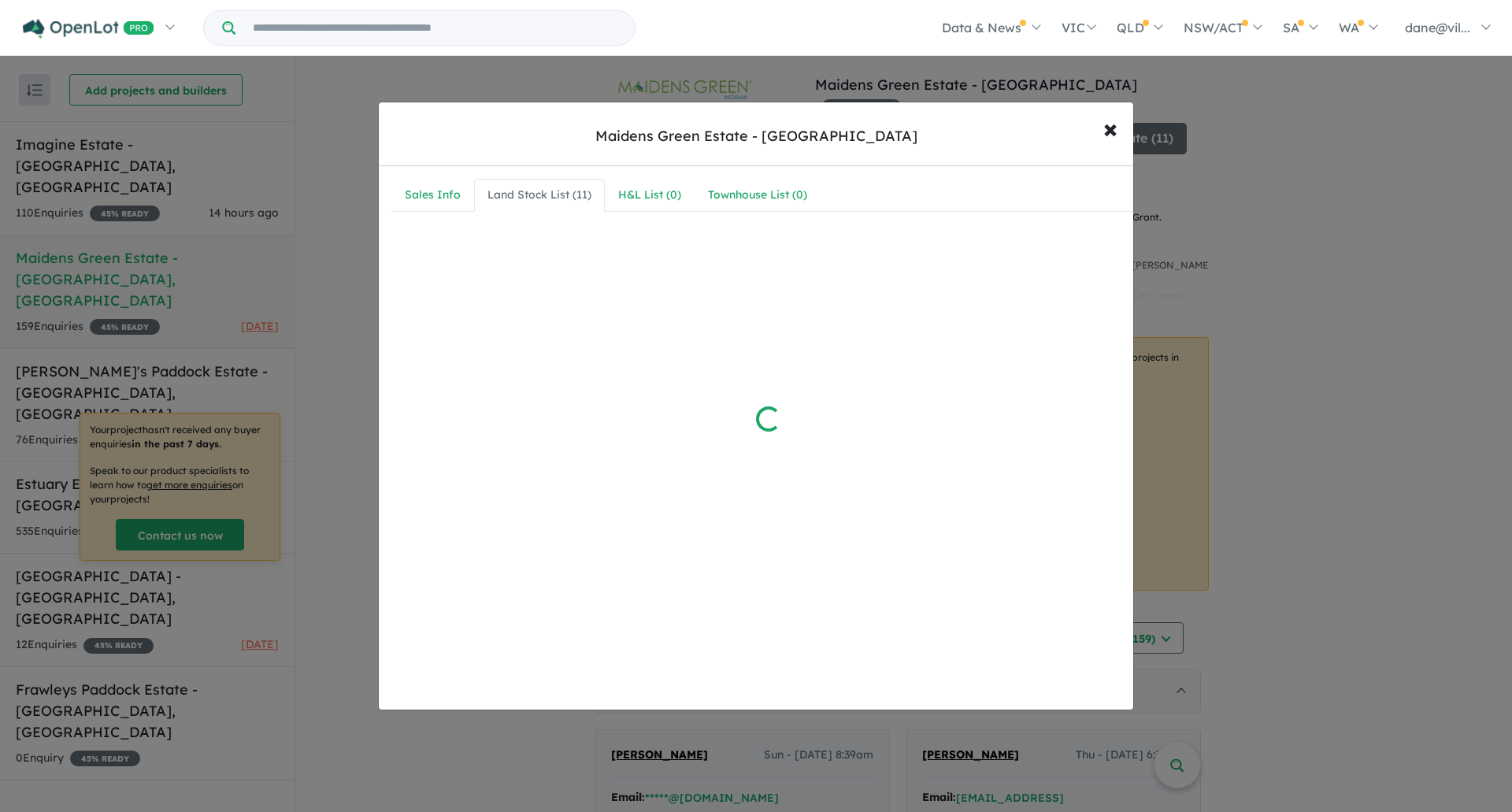
scroll to position [0, 0]
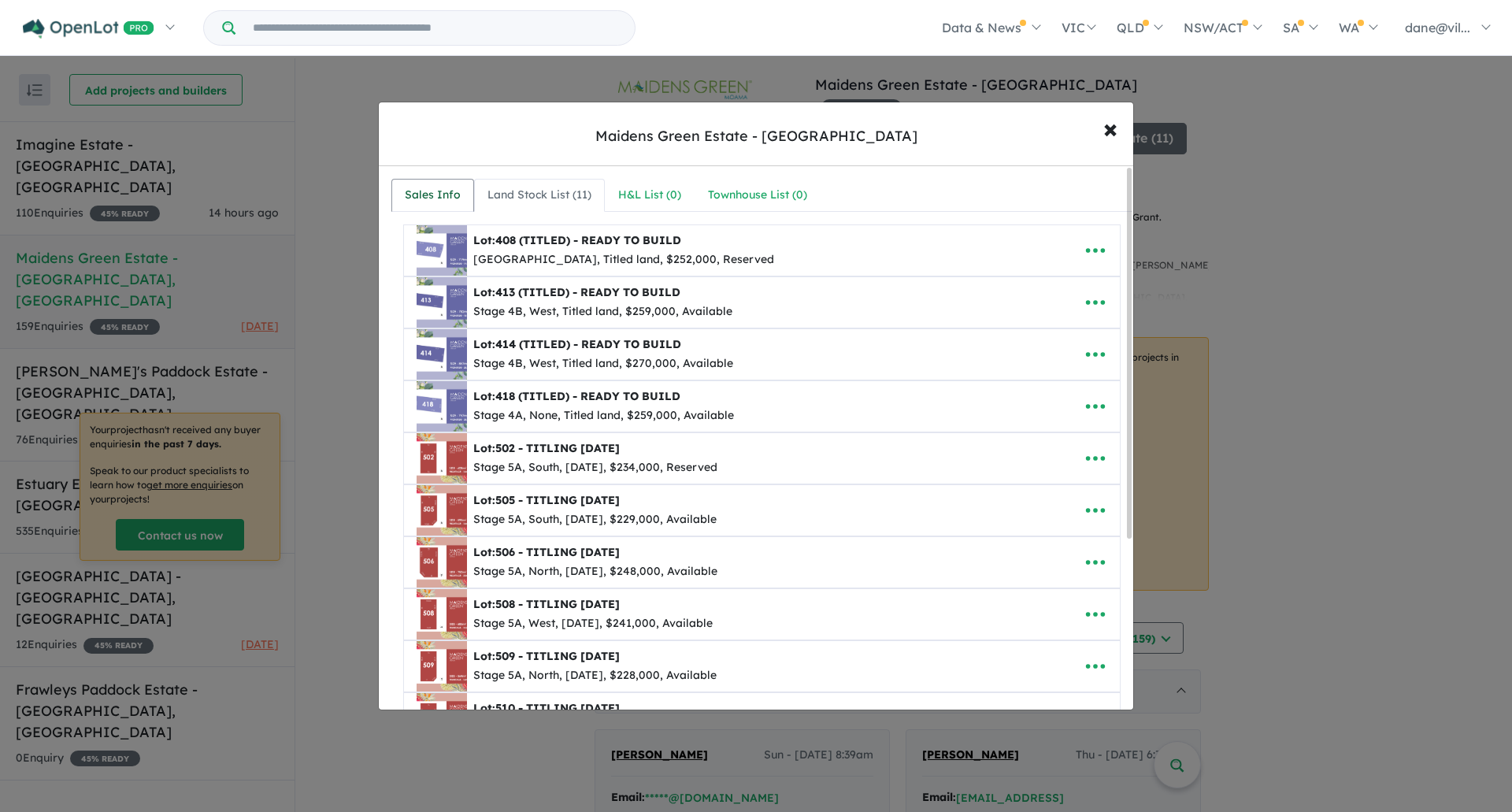
click at [437, 198] on div "Sales Info" at bounding box center [433, 195] width 56 height 19
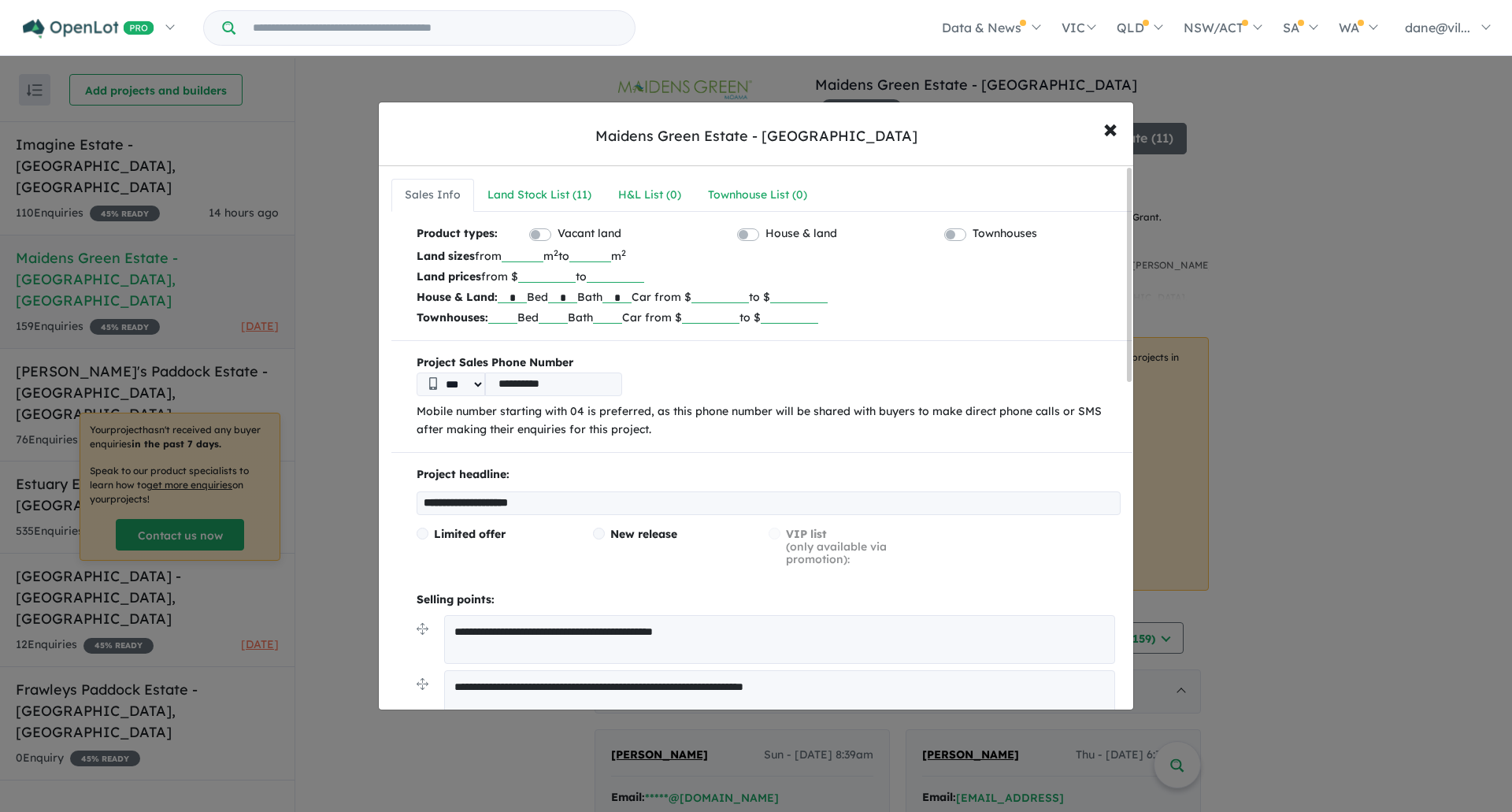
drag, startPoint x: 603, startPoint y: 502, endPoint x: 315, endPoint y: 501, distance: 288.0
click at [315, 501] on div "**********" at bounding box center [756, 406] width 1512 height 812
paste input "**********"
type input "**********"
click at [424, 533] on span at bounding box center [422, 533] width 12 height 12
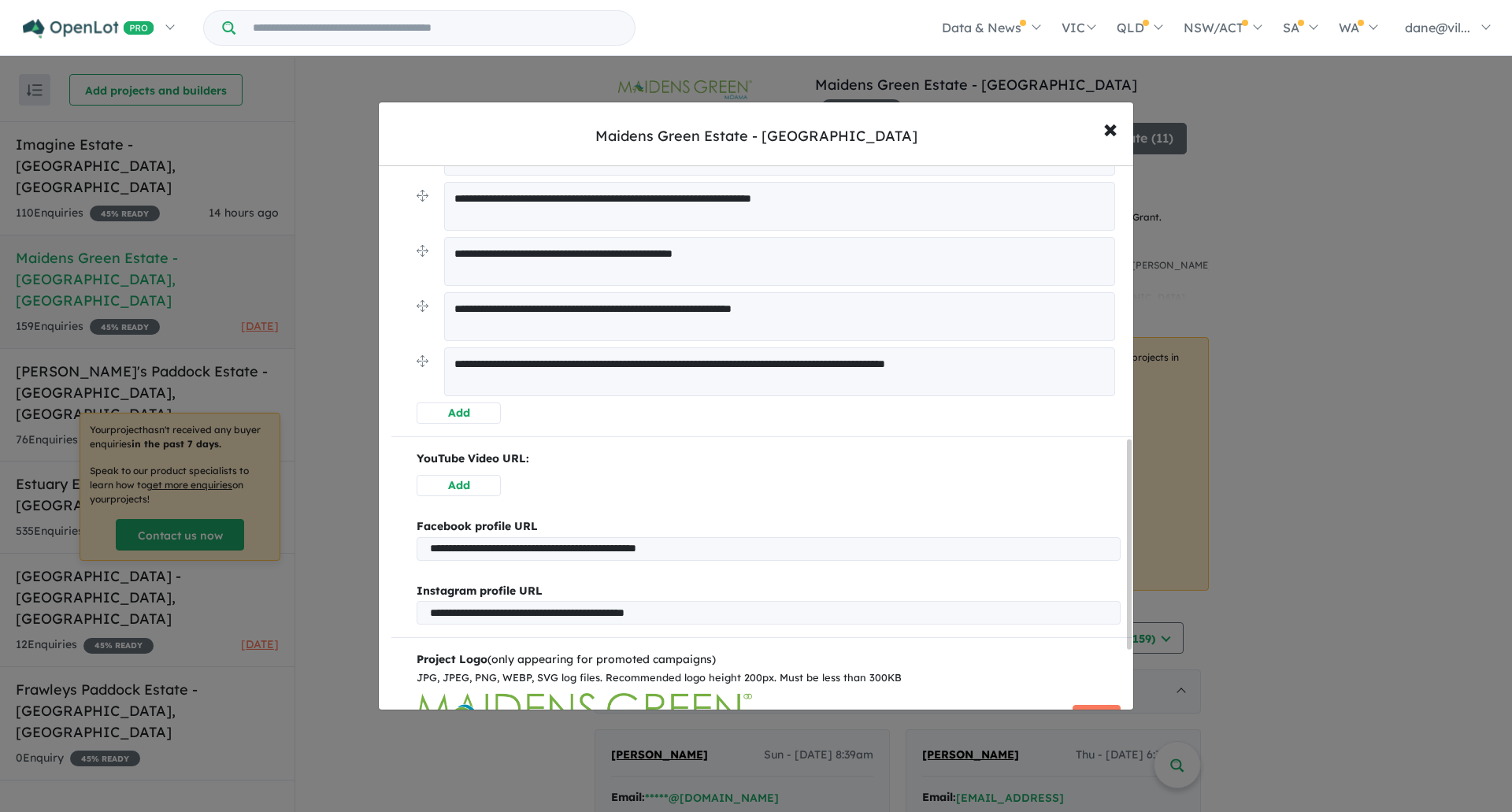
scroll to position [865, 0]
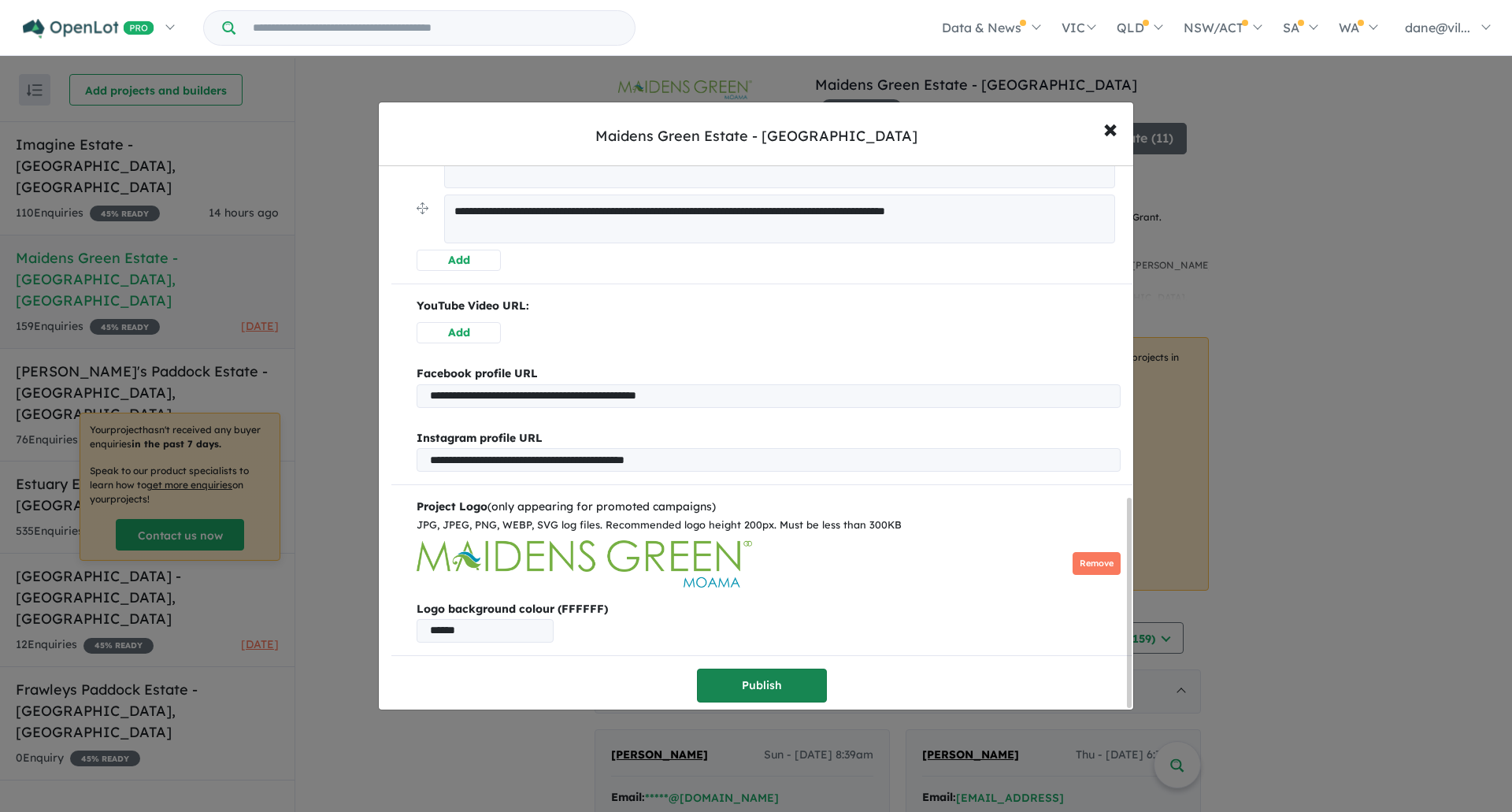
click at [734, 669] on button "Publish" at bounding box center [762, 686] width 130 height 34
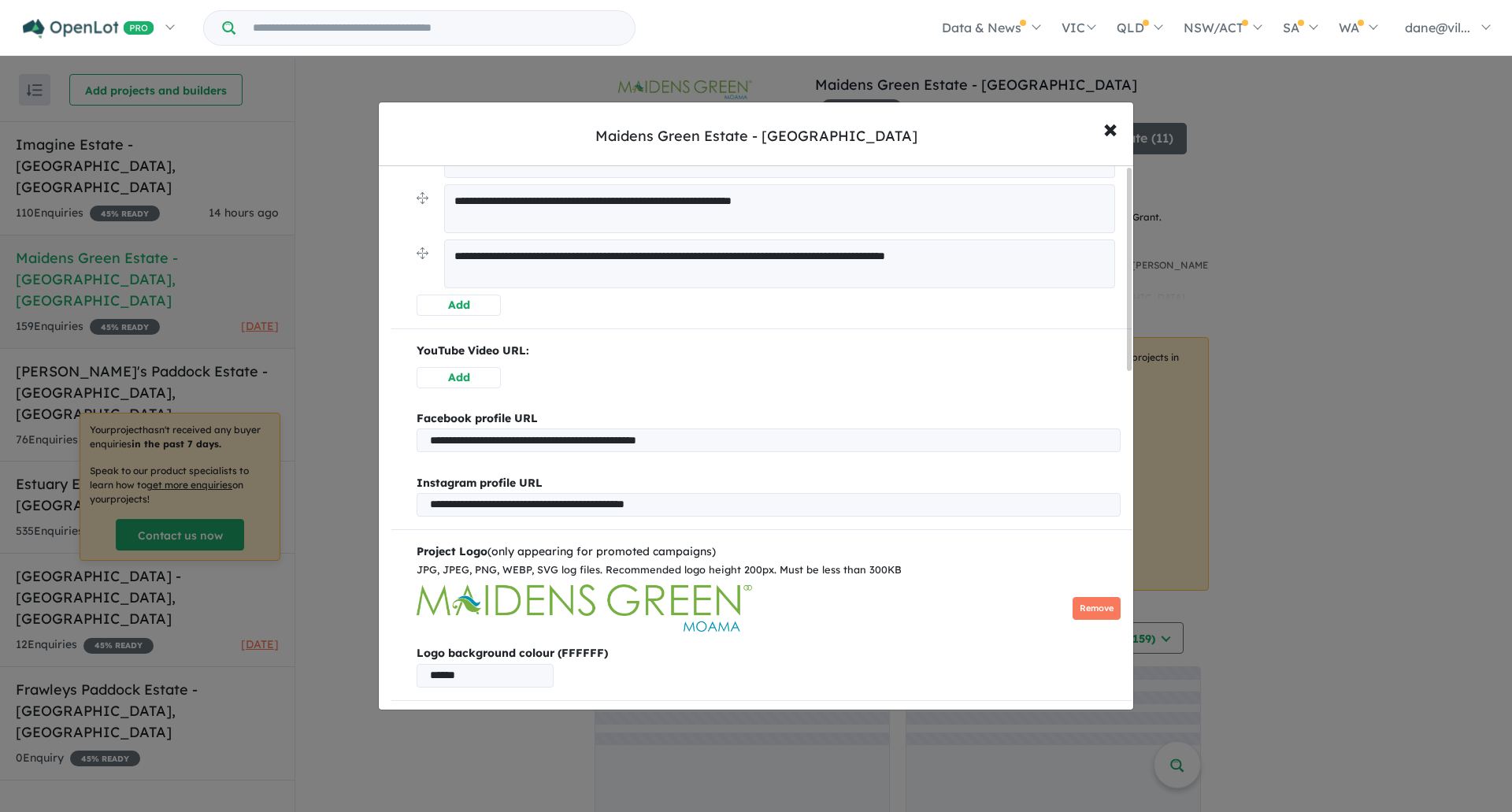
scroll to position [0, 0]
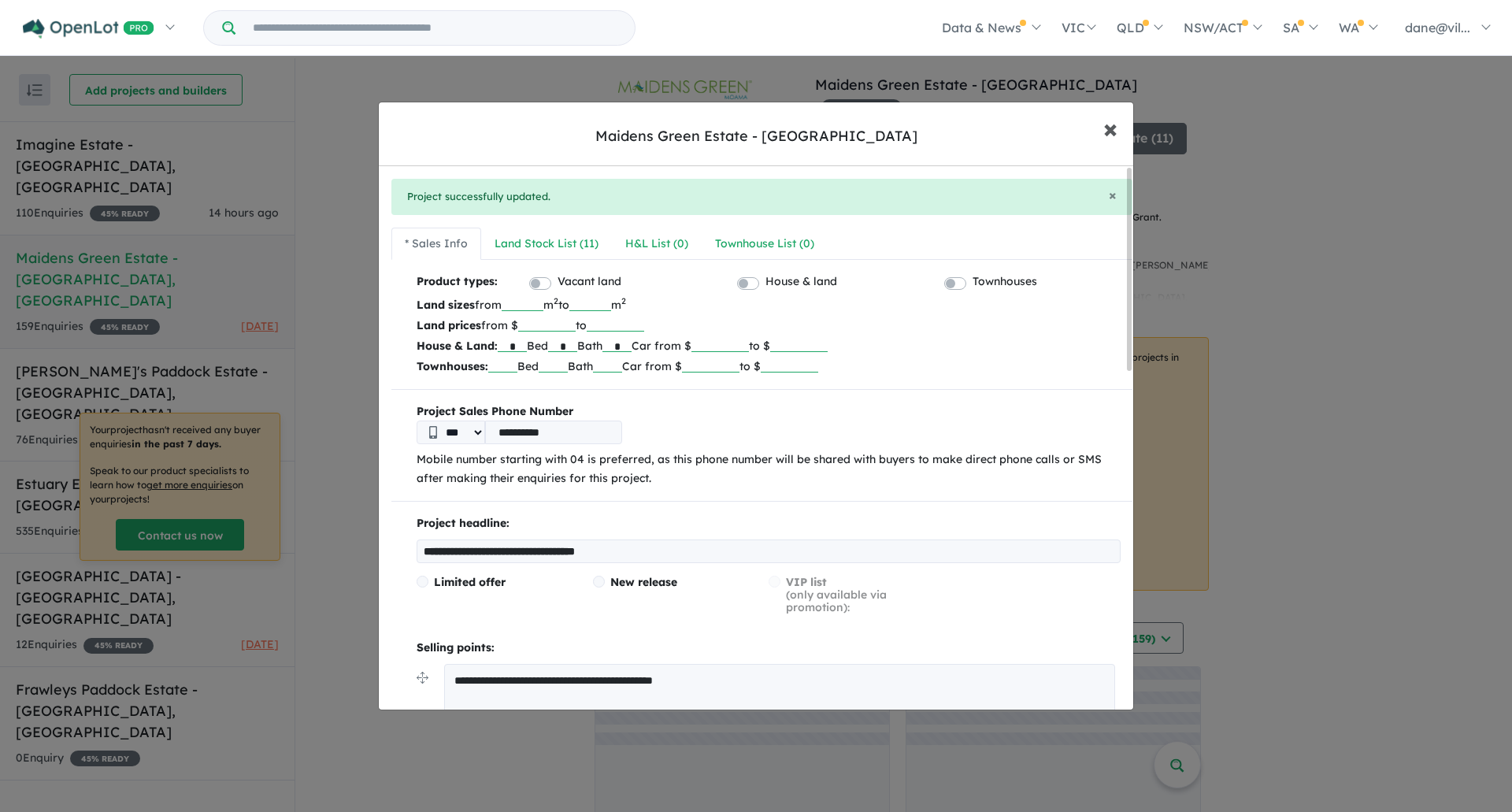
click at [1104, 132] on span "×" at bounding box center [1111, 128] width 14 height 34
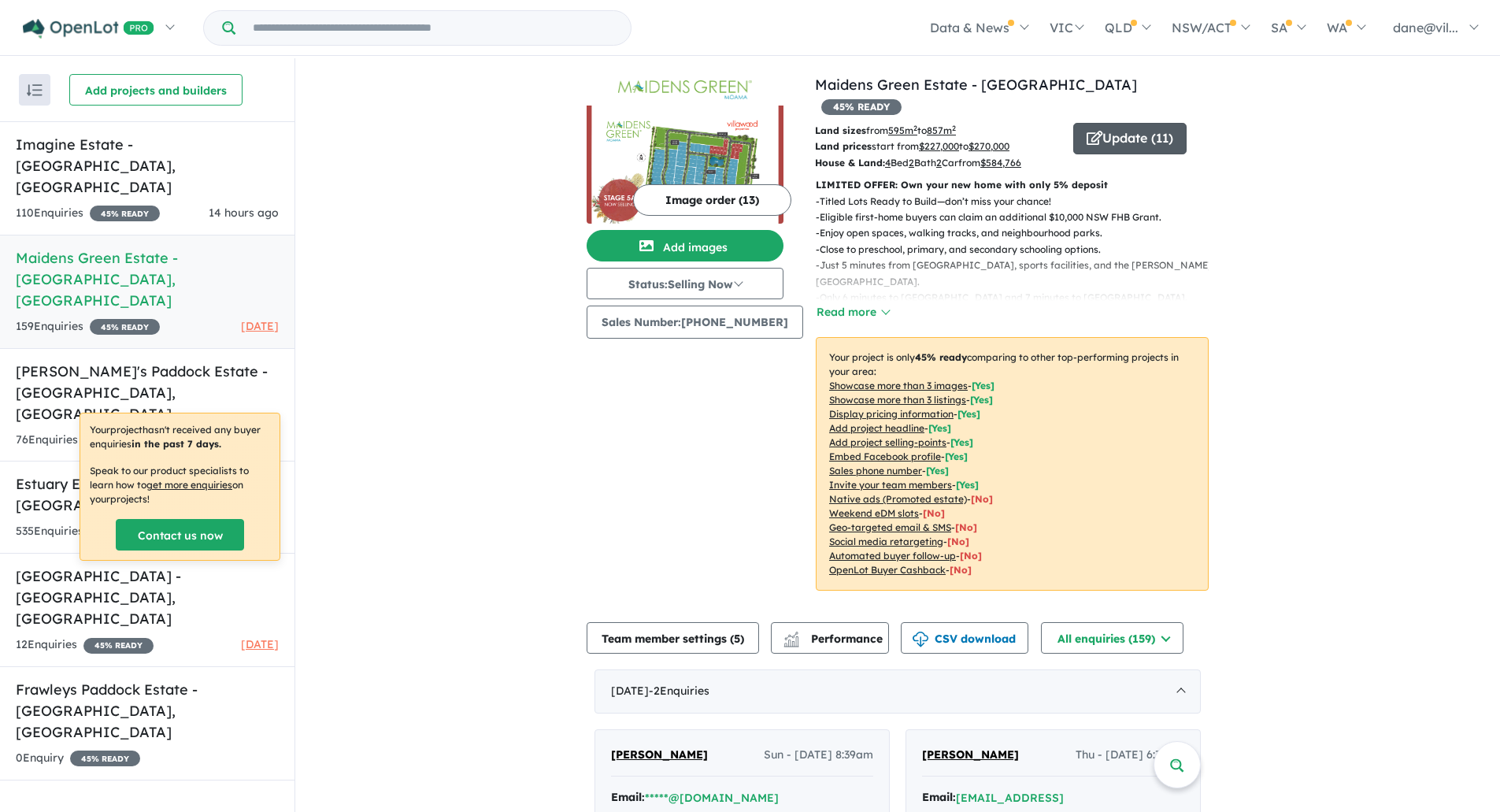
click at [1137, 123] on button "Update ( 11 )" at bounding box center [1130, 138] width 114 height 32
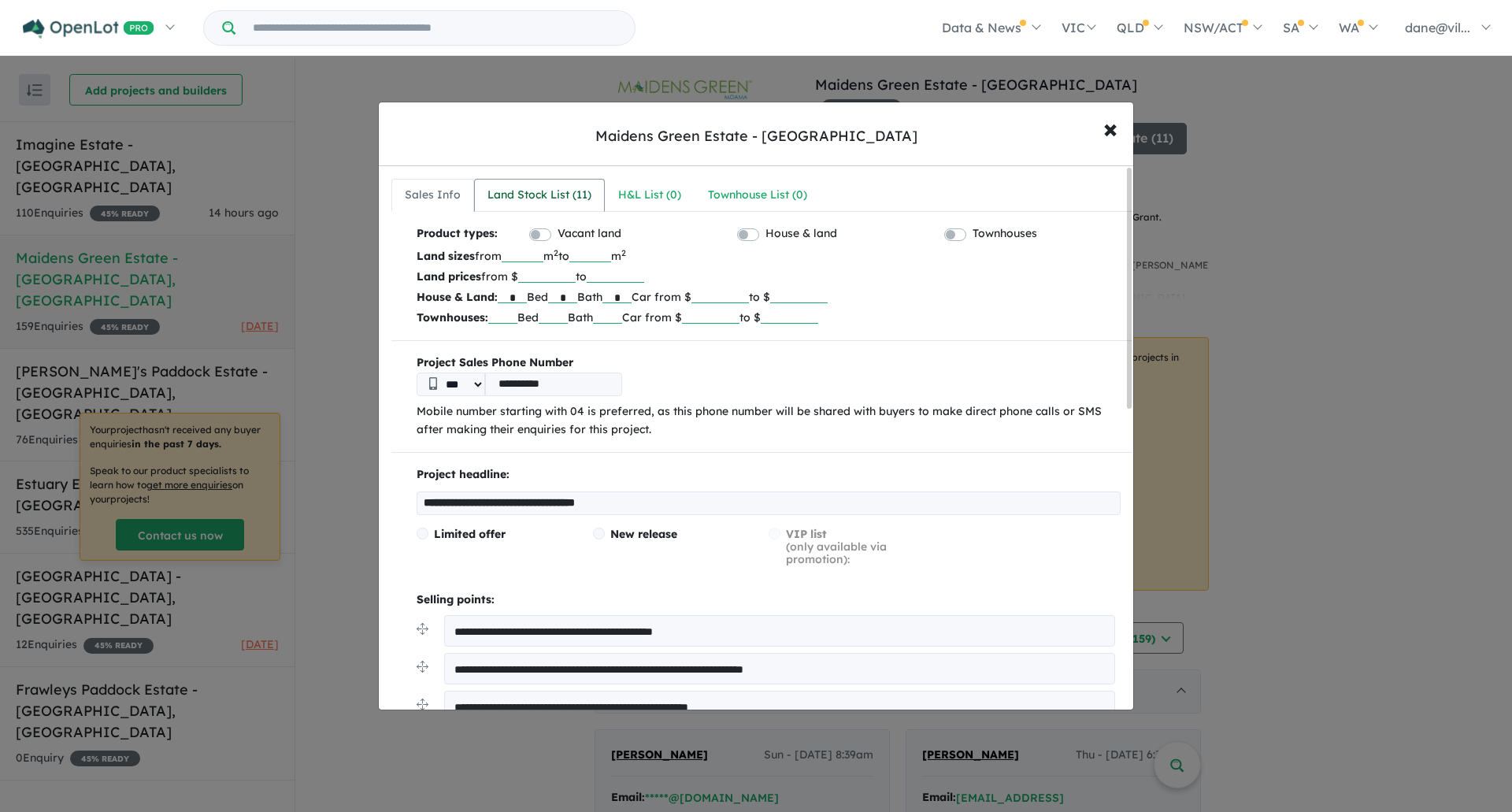
click at [589, 206] on link "Land Stock List ( 11 )" at bounding box center [539, 195] width 131 height 33
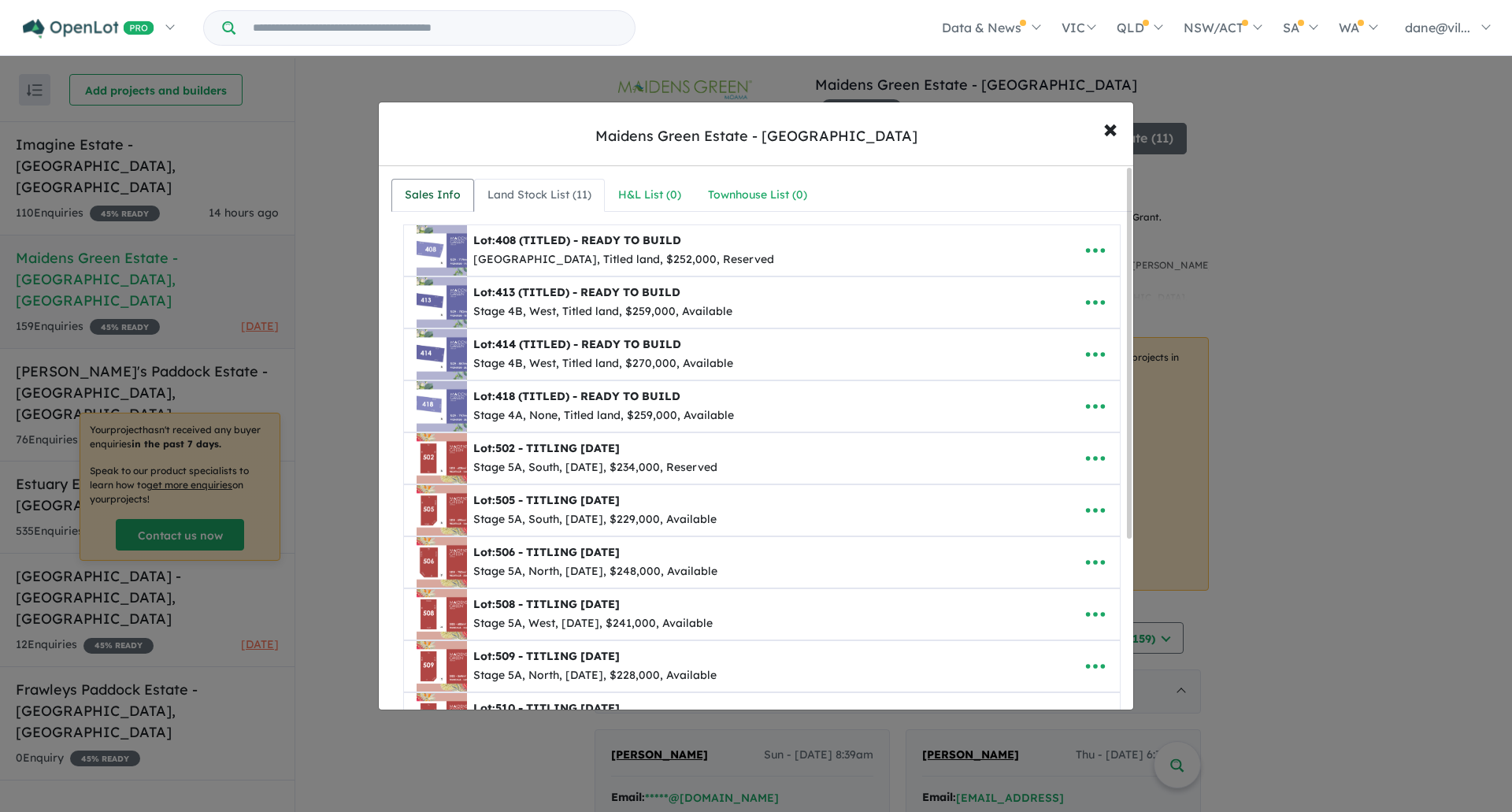
click at [456, 192] on div "Sales Info" at bounding box center [433, 195] width 56 height 19
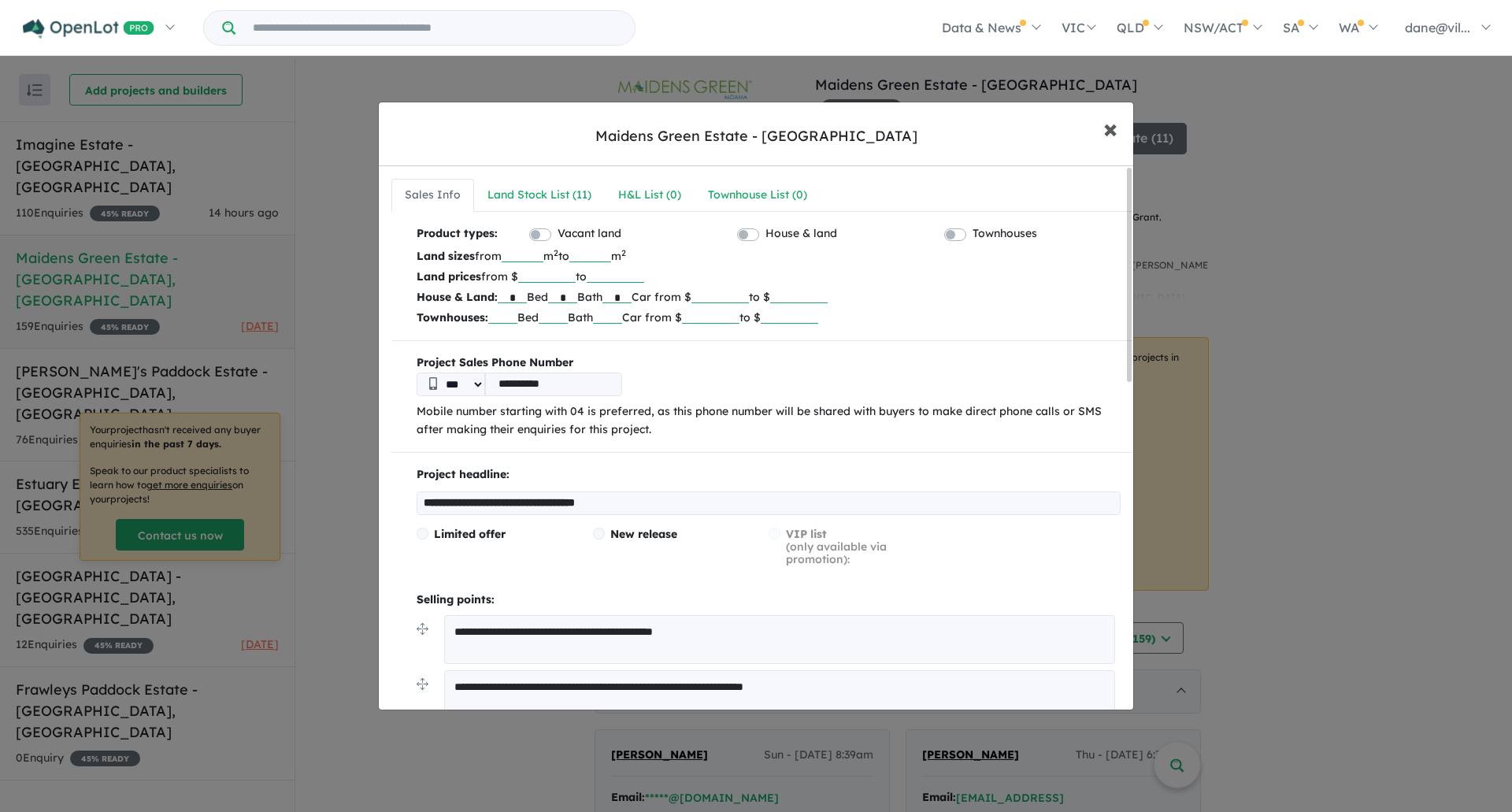
click at [1109, 131] on span "×" at bounding box center [1111, 128] width 14 height 34
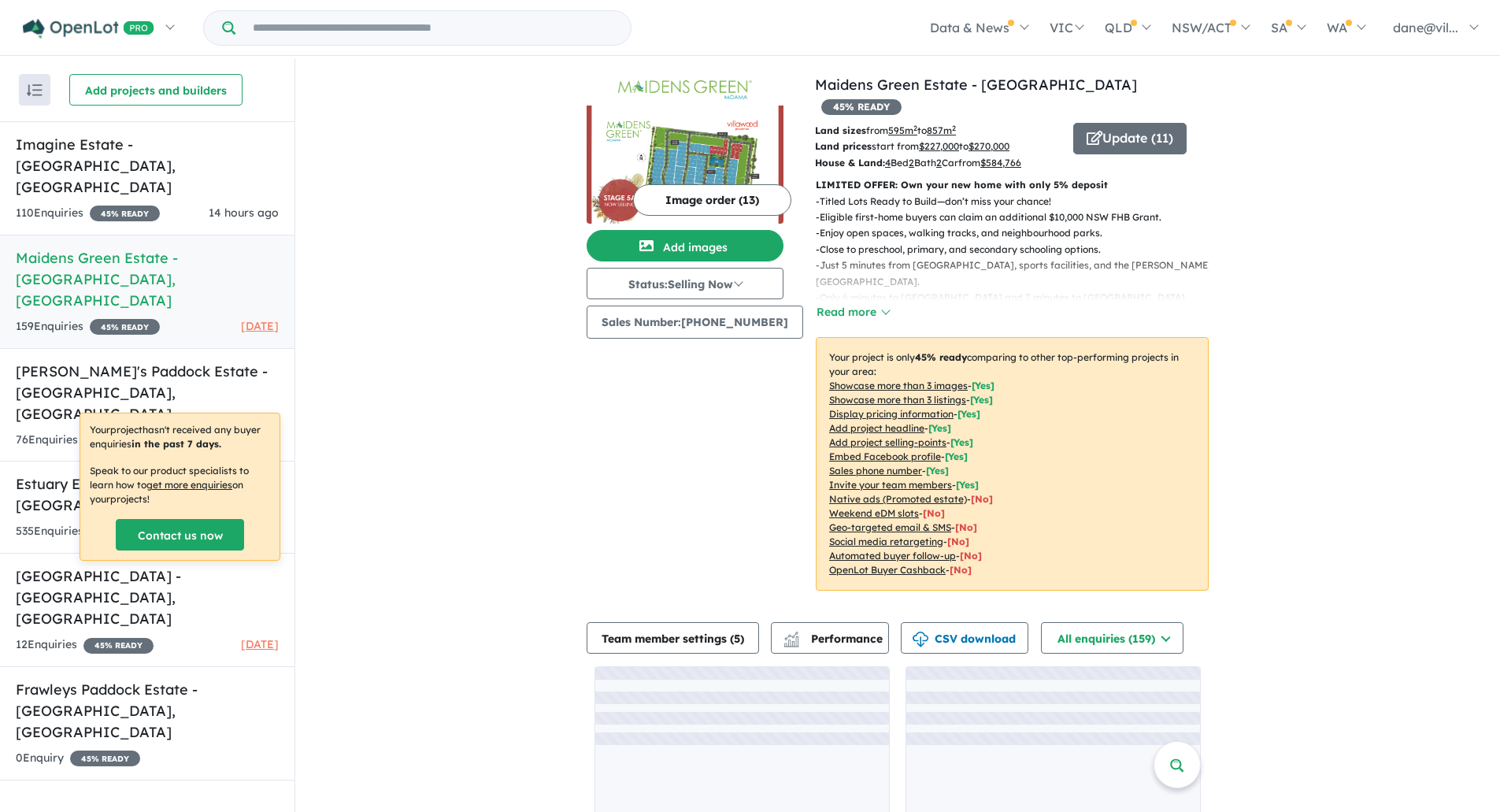
click at [708, 201] on button "Image order ( 13 )" at bounding box center [712, 199] width 159 height 32
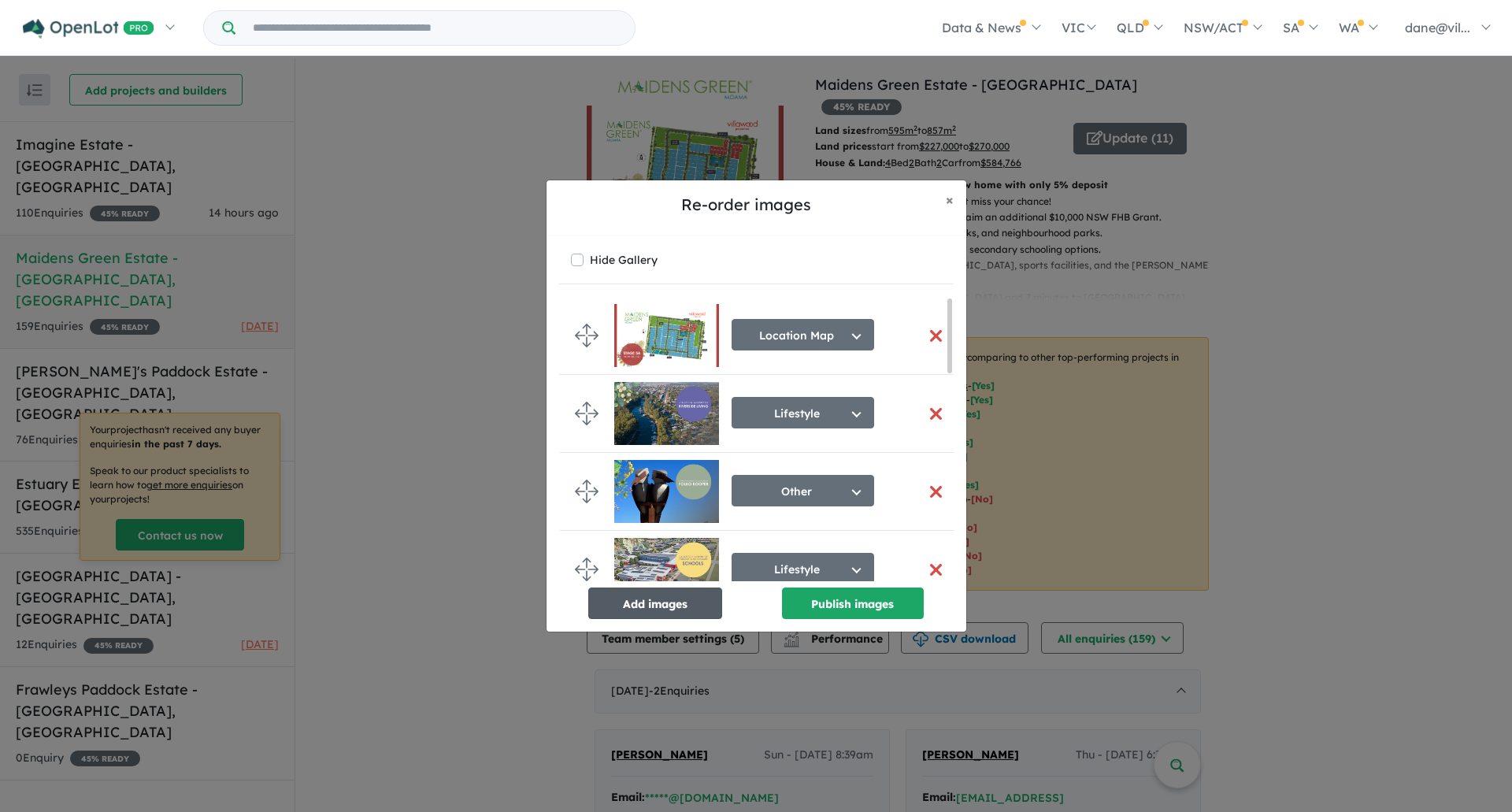
click at [695, 612] on button "Add images" at bounding box center [655, 603] width 134 height 32
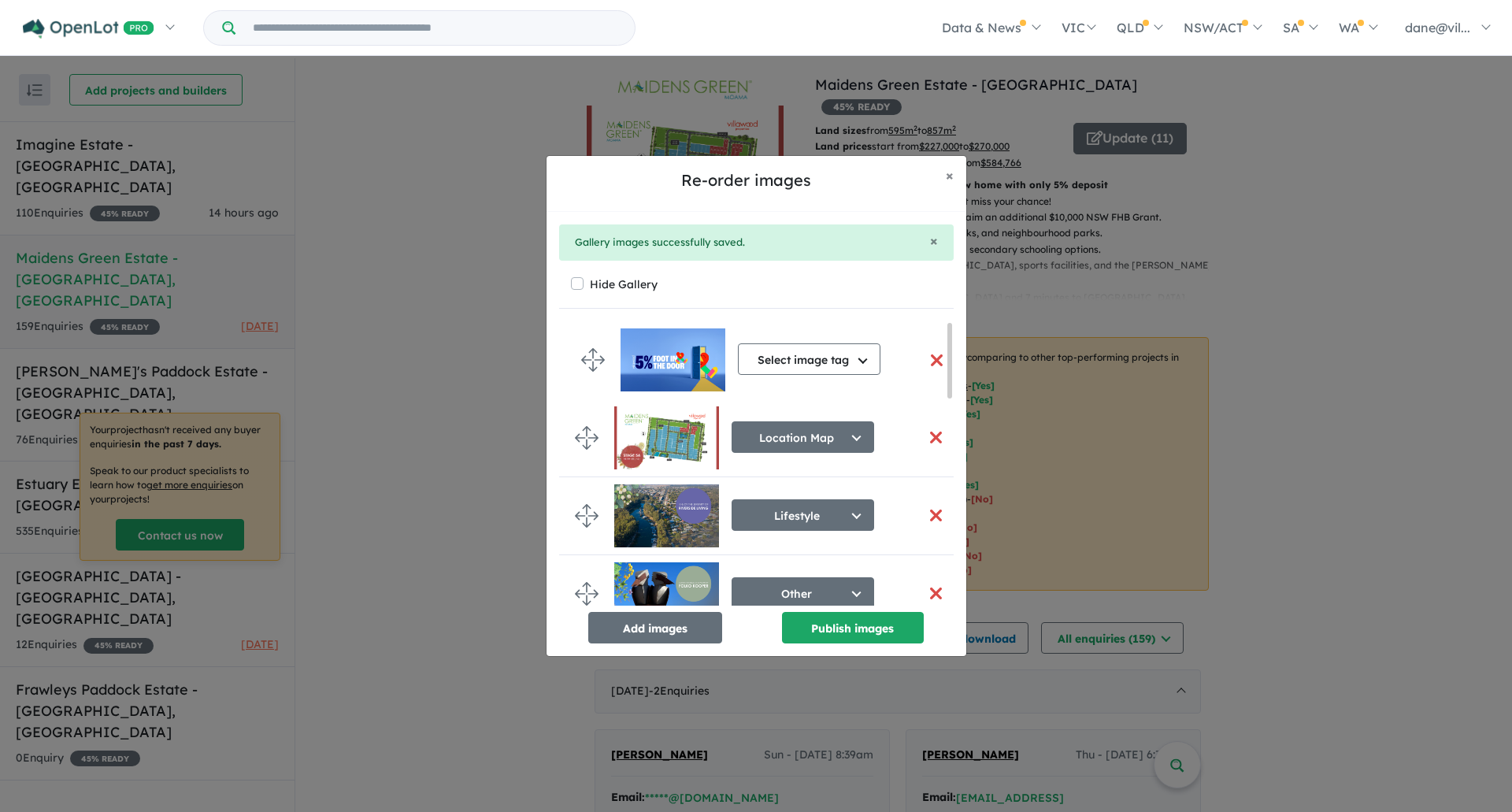
drag, startPoint x: 586, startPoint y: 579, endPoint x: 592, endPoint y: 367, distance: 212.1
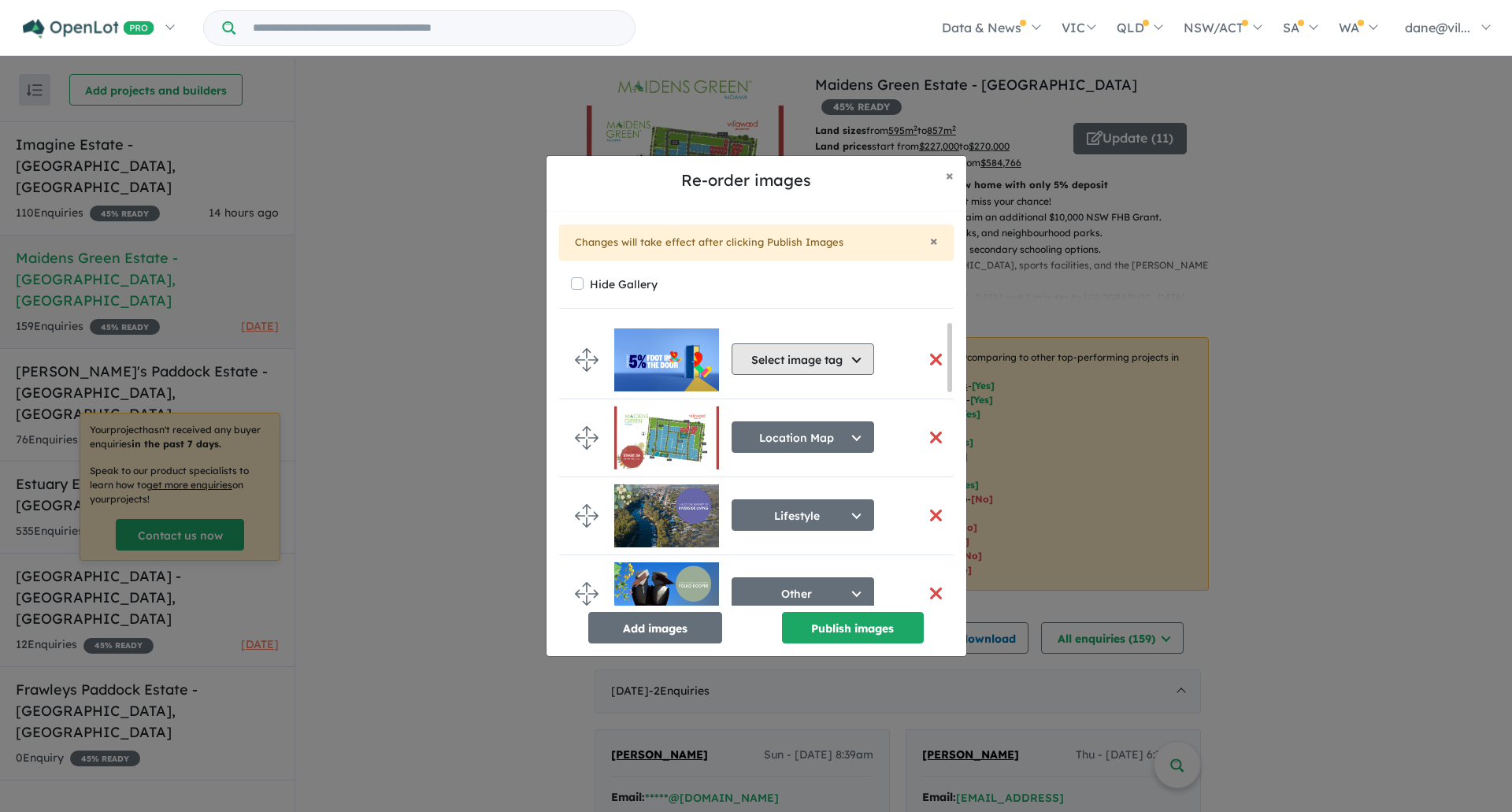
click at [802, 370] on button "Select image tag" at bounding box center [803, 359] width 142 height 32
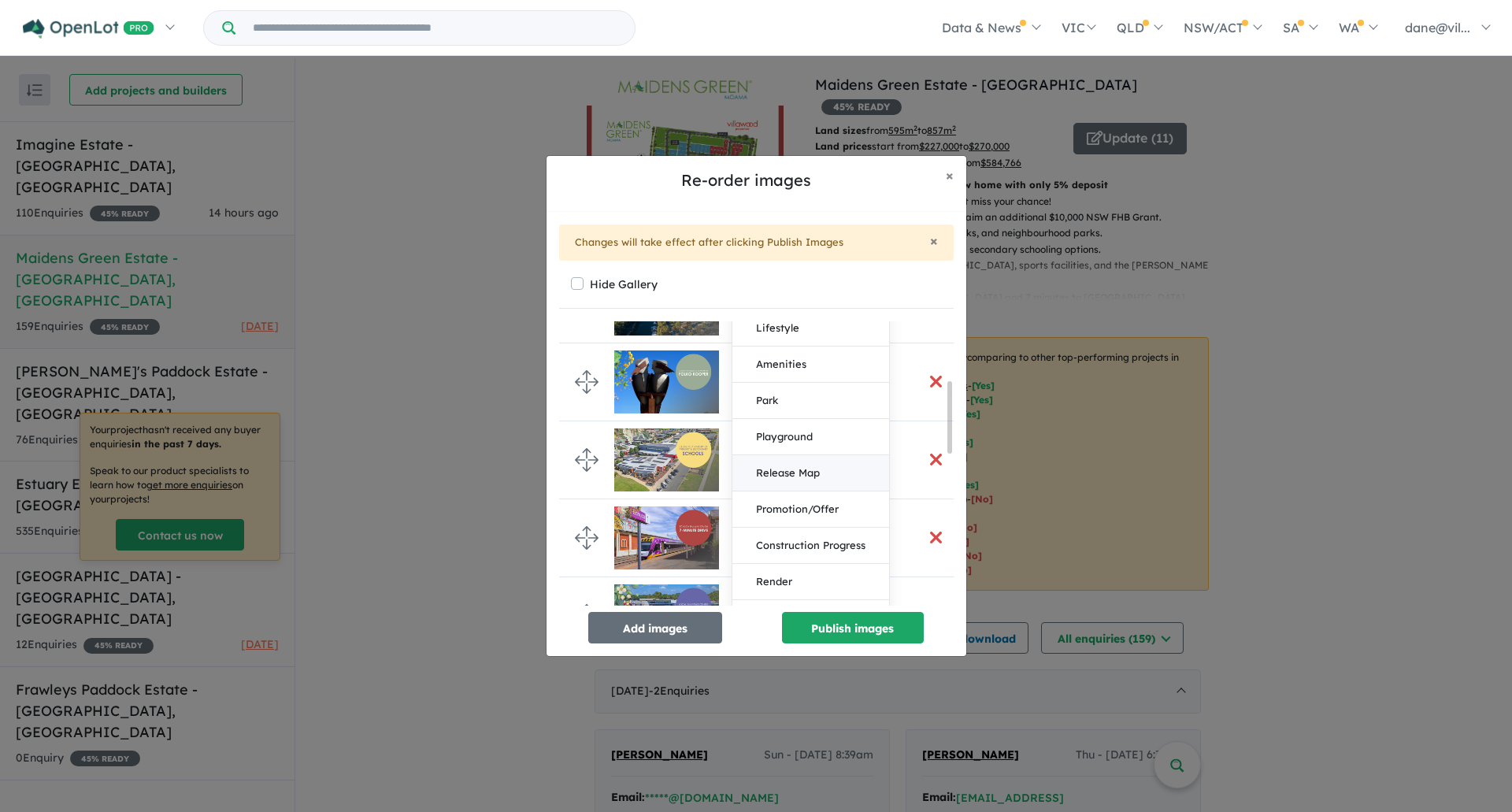
scroll to position [236, 0]
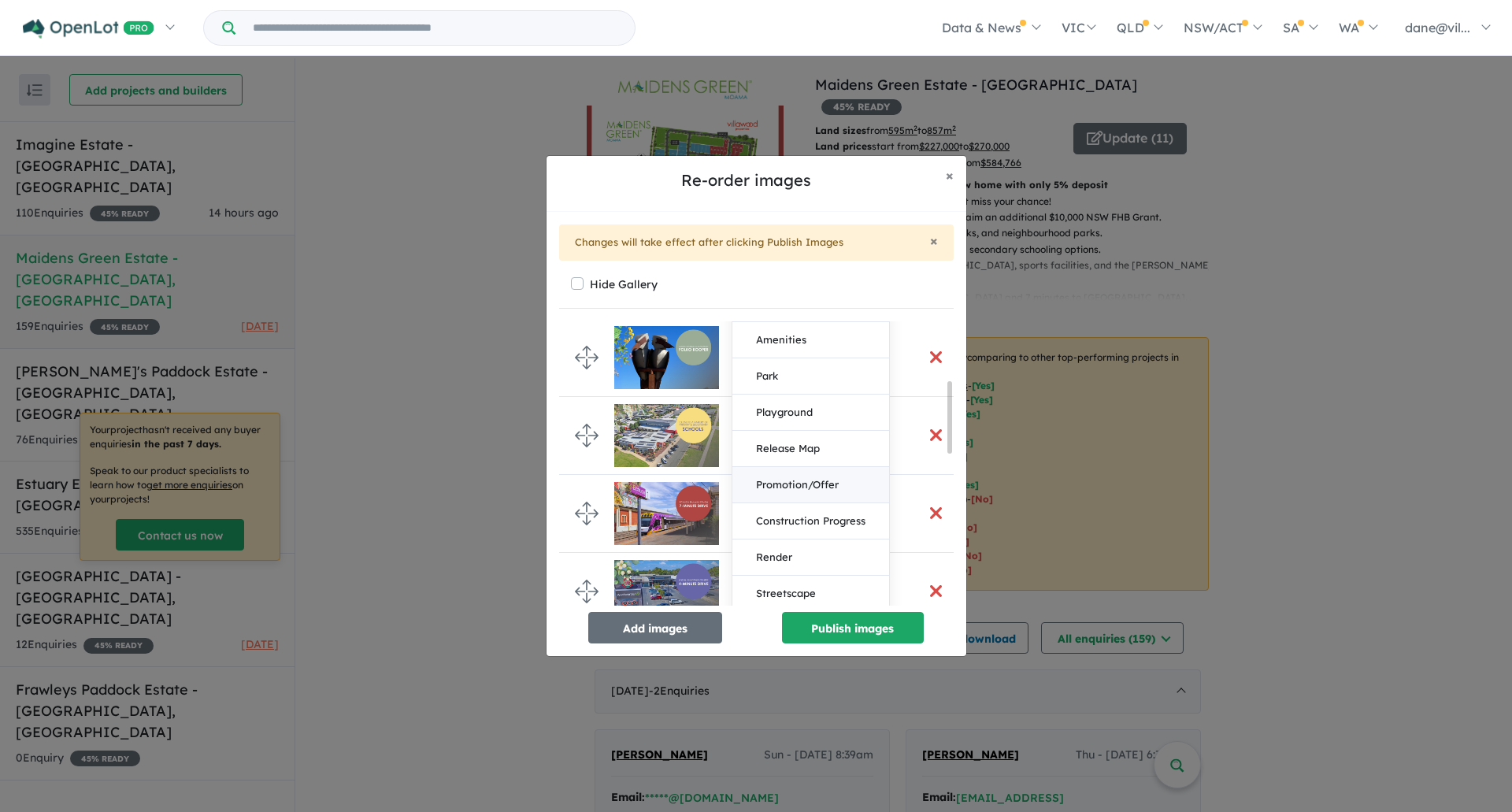
click at [832, 486] on button "Promotion/Offer" at bounding box center [811, 485] width 157 height 36
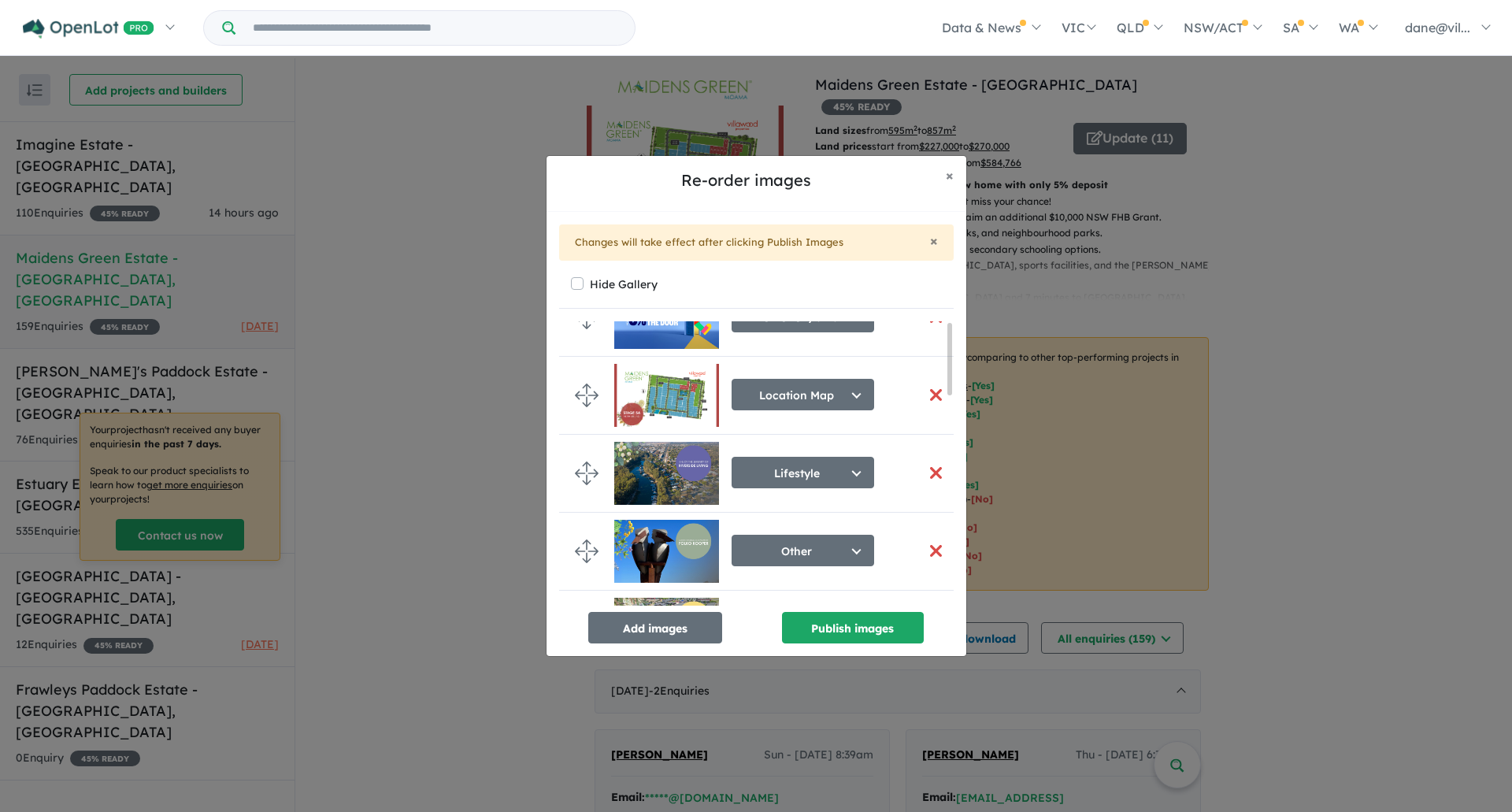
scroll to position [0, 0]
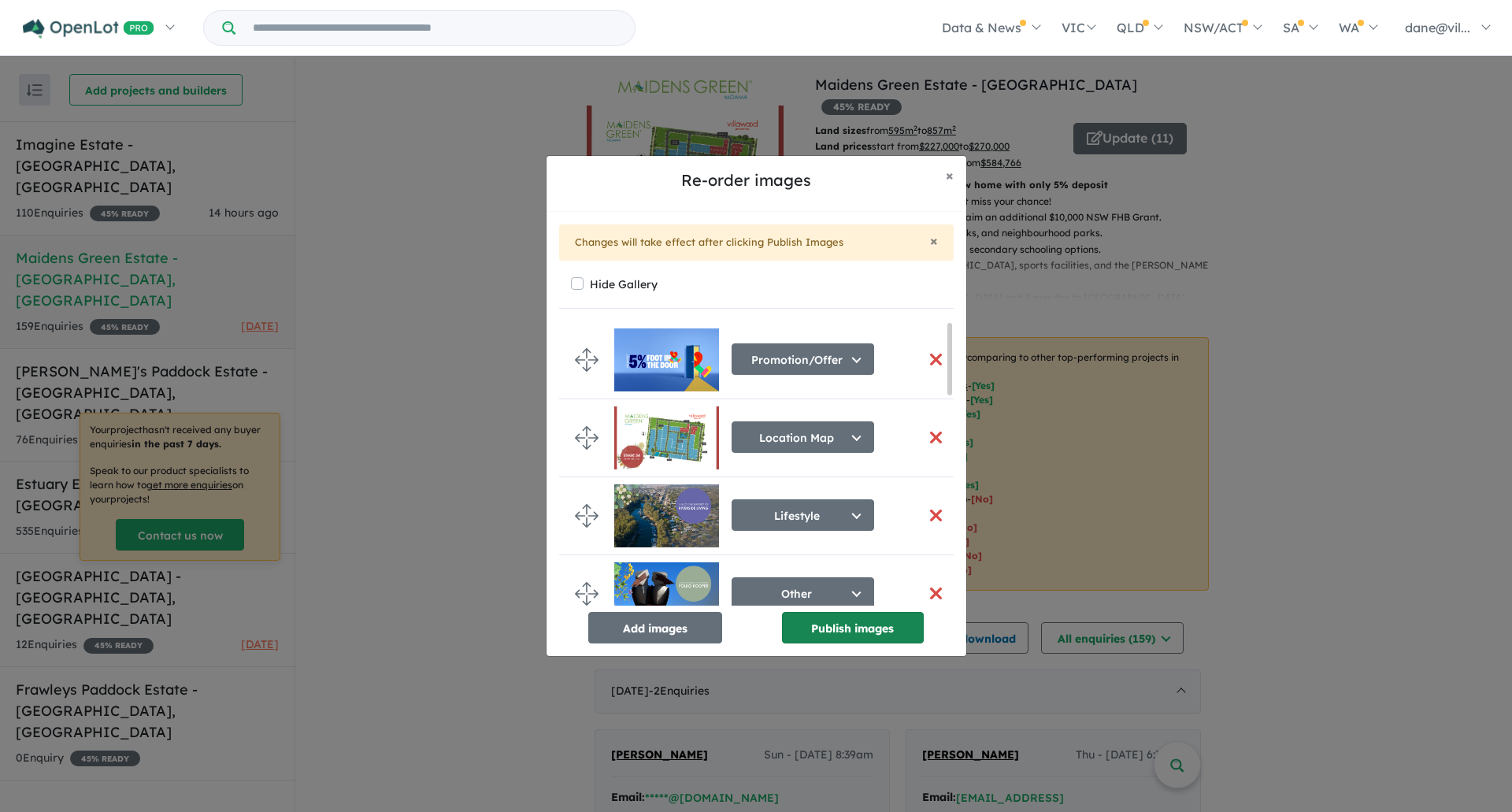
click at [851, 622] on button "Publish images" at bounding box center [852, 627] width 142 height 32
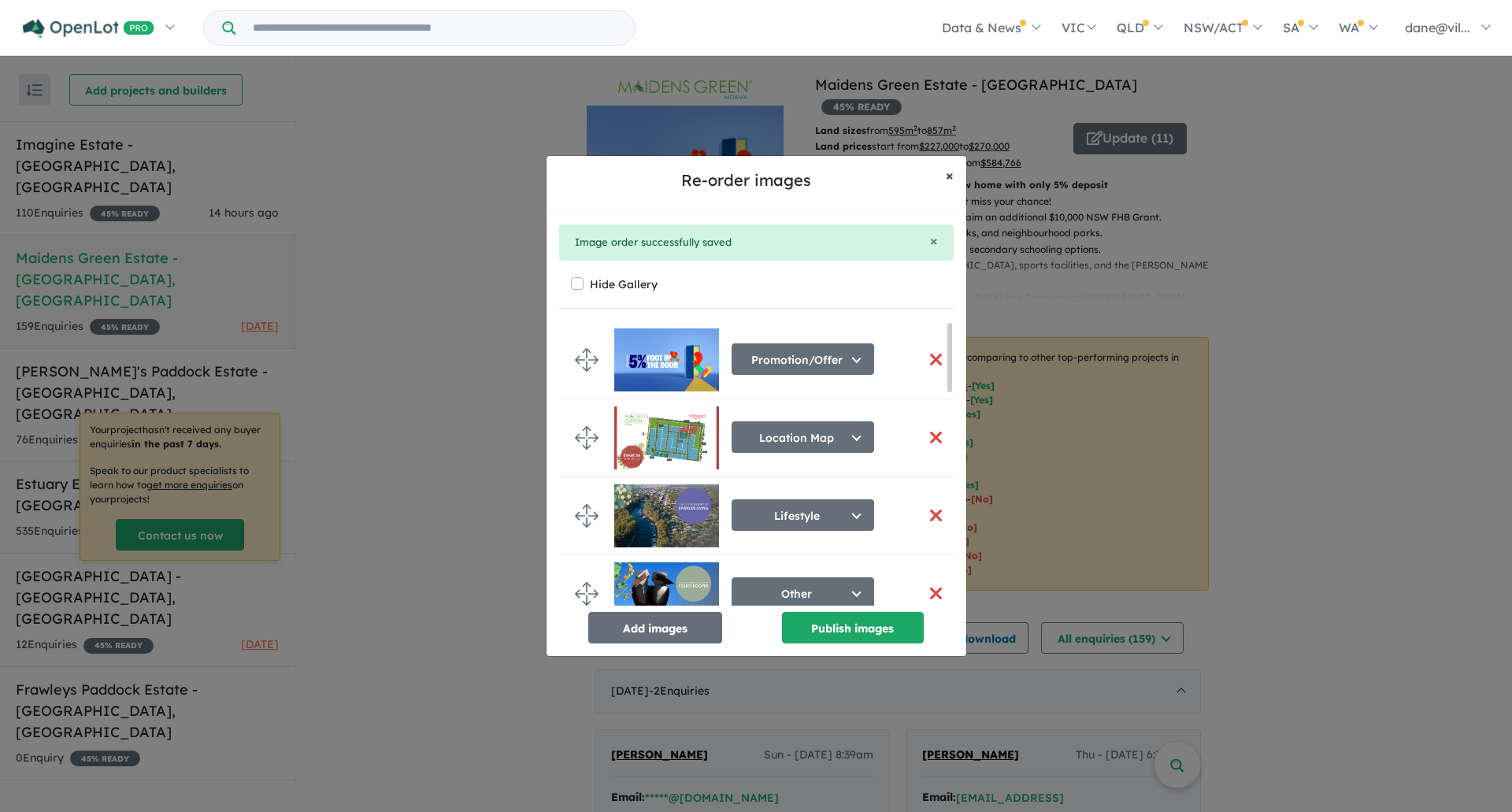
click at [957, 178] on button "× Close" at bounding box center [949, 176] width 33 height 40
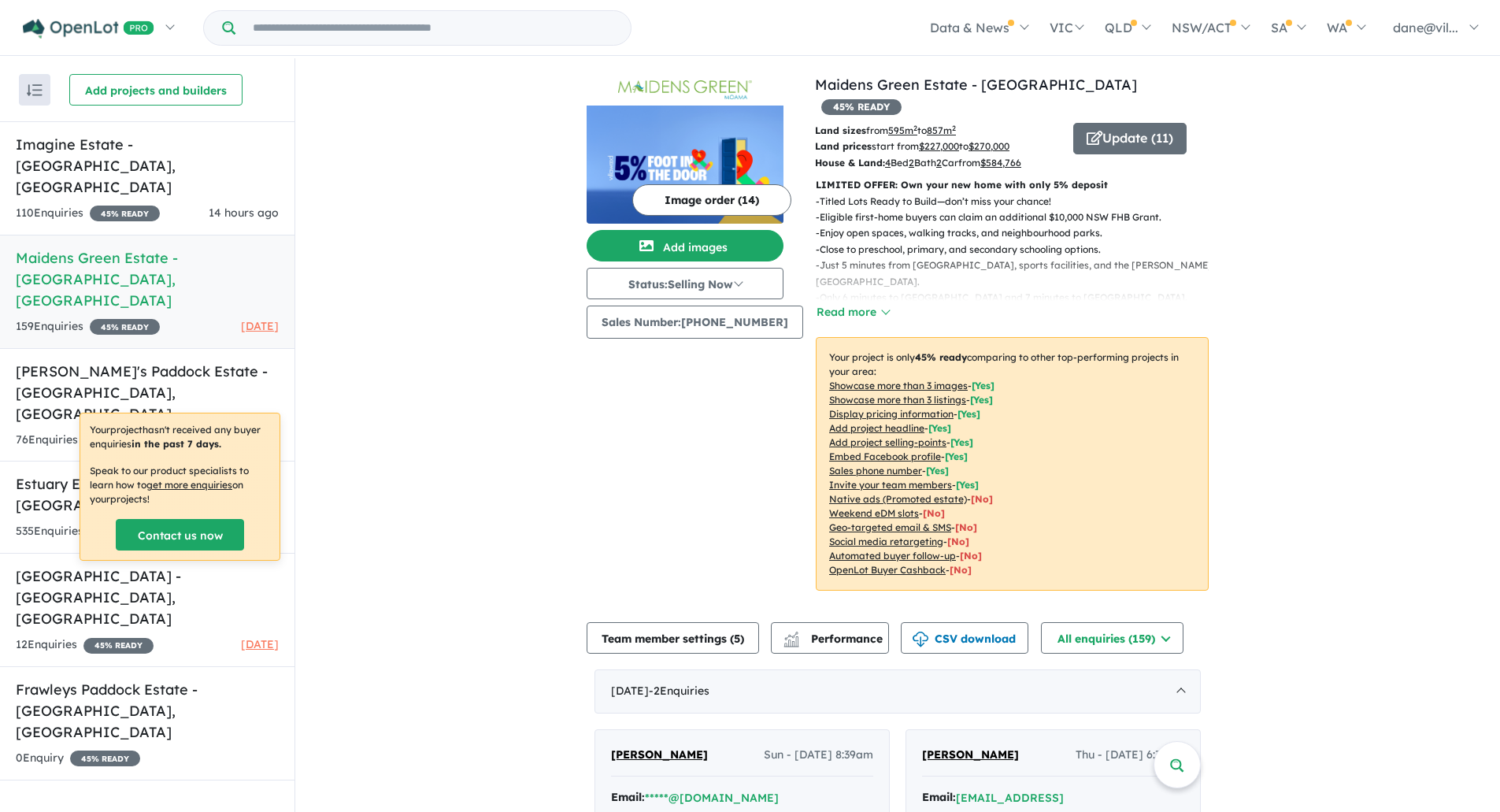
click at [66, 360] on h5 "[PERSON_NAME]'s Paddock Estate - [GEOGRAPHIC_DATA] , [GEOGRAPHIC_DATA]" at bounding box center [147, 392] width 263 height 64
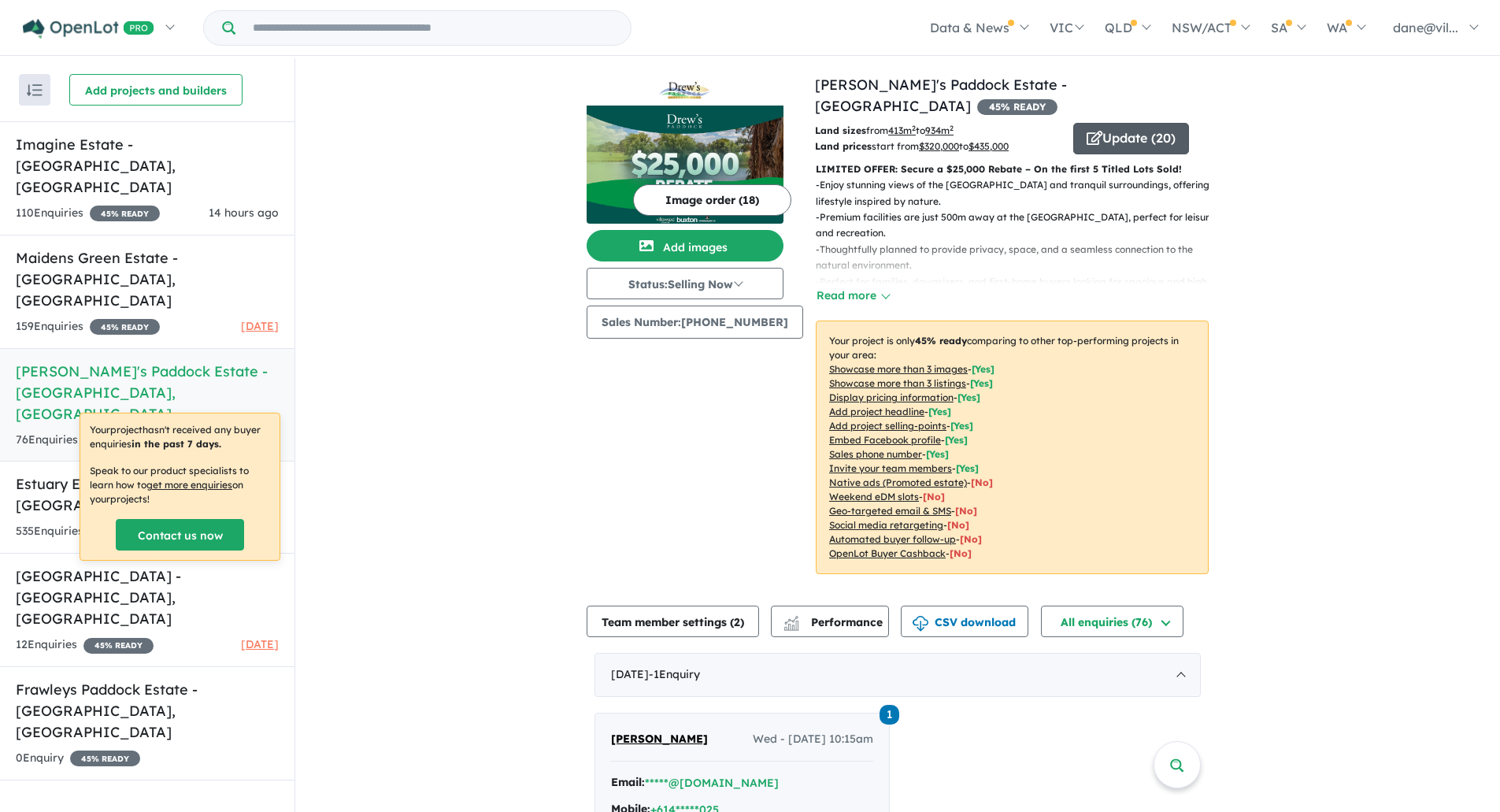
click at [1168, 123] on button "Update ( 20 )" at bounding box center [1131, 138] width 115 height 32
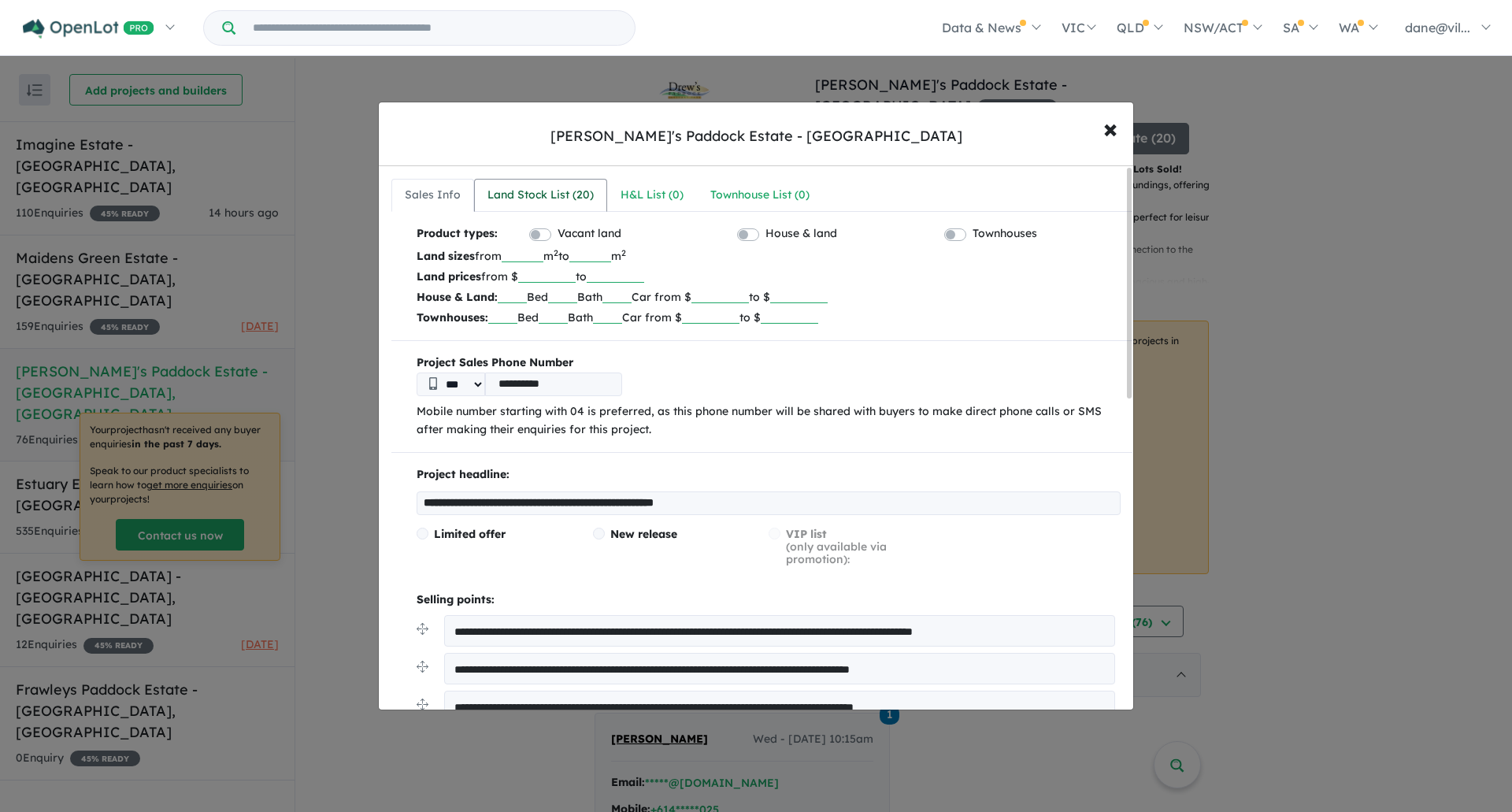
click at [539, 190] on div "Land Stock List ( 20 )" at bounding box center [541, 195] width 106 height 19
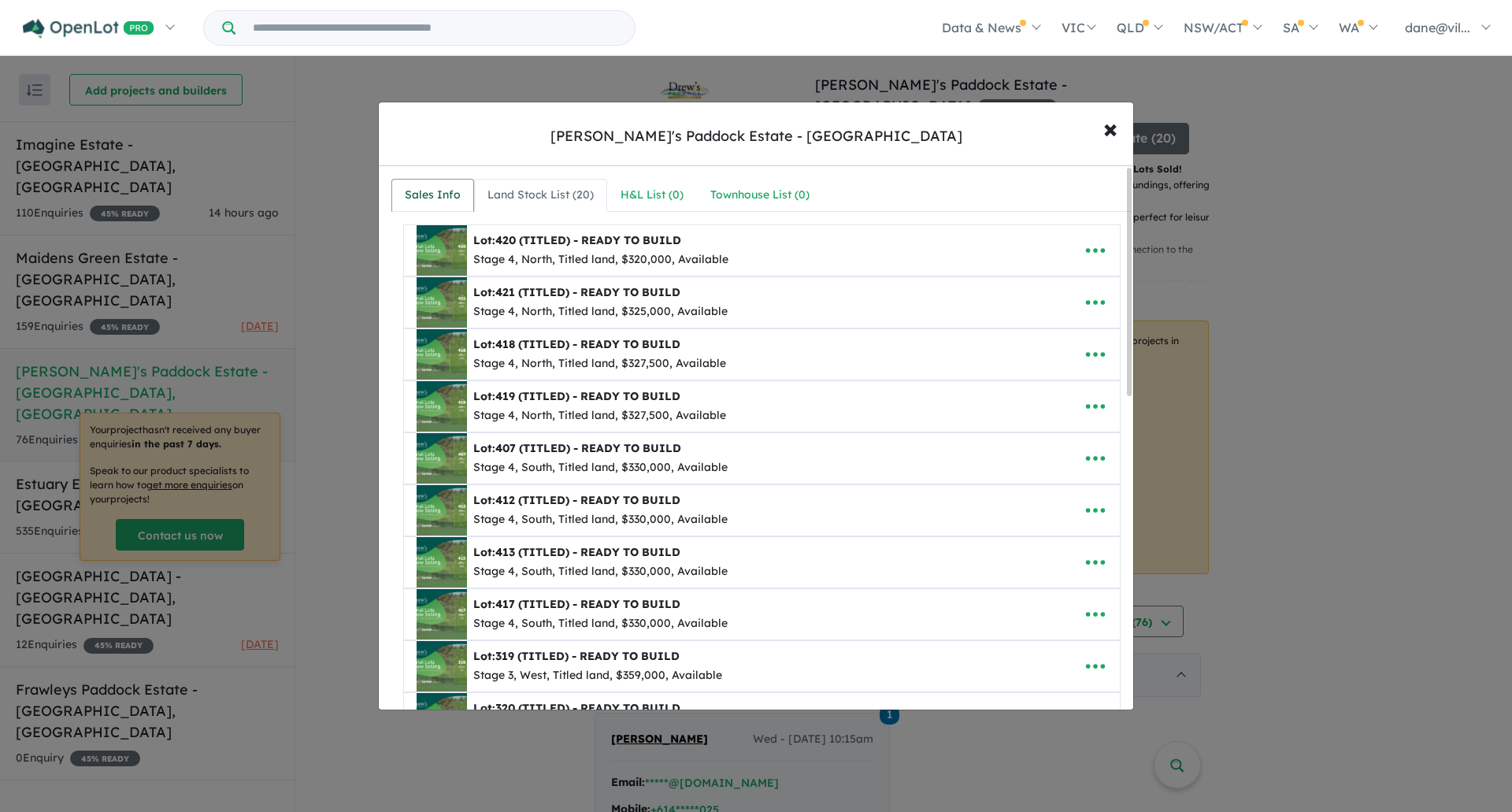
click at [445, 188] on div "Sales Info" at bounding box center [433, 195] width 56 height 19
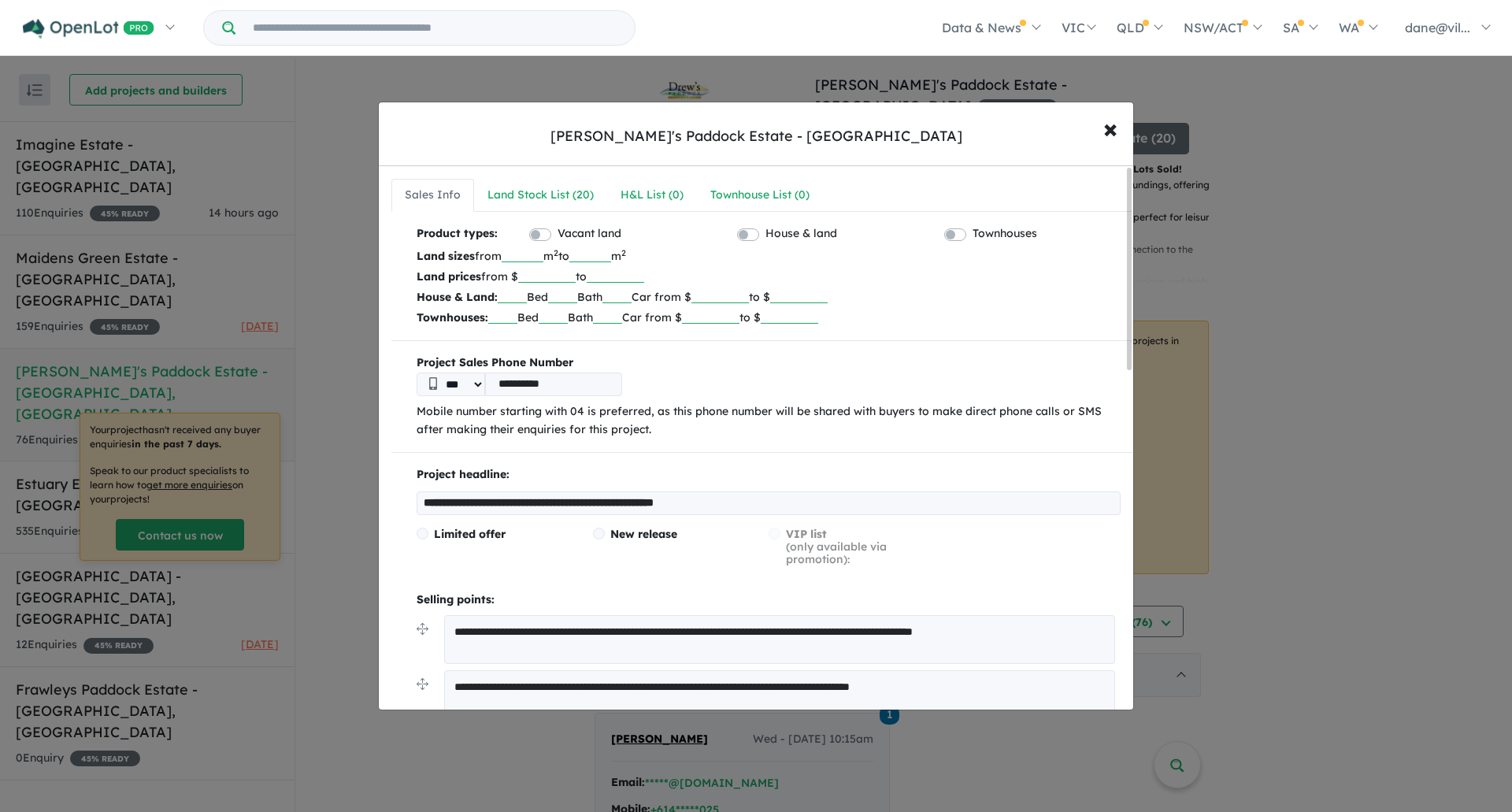
drag, startPoint x: 775, startPoint y: 499, endPoint x: 235, endPoint y: 475, distance: 540.5
click at [235, 475] on div "**********" at bounding box center [756, 406] width 1512 height 812
paste input "text"
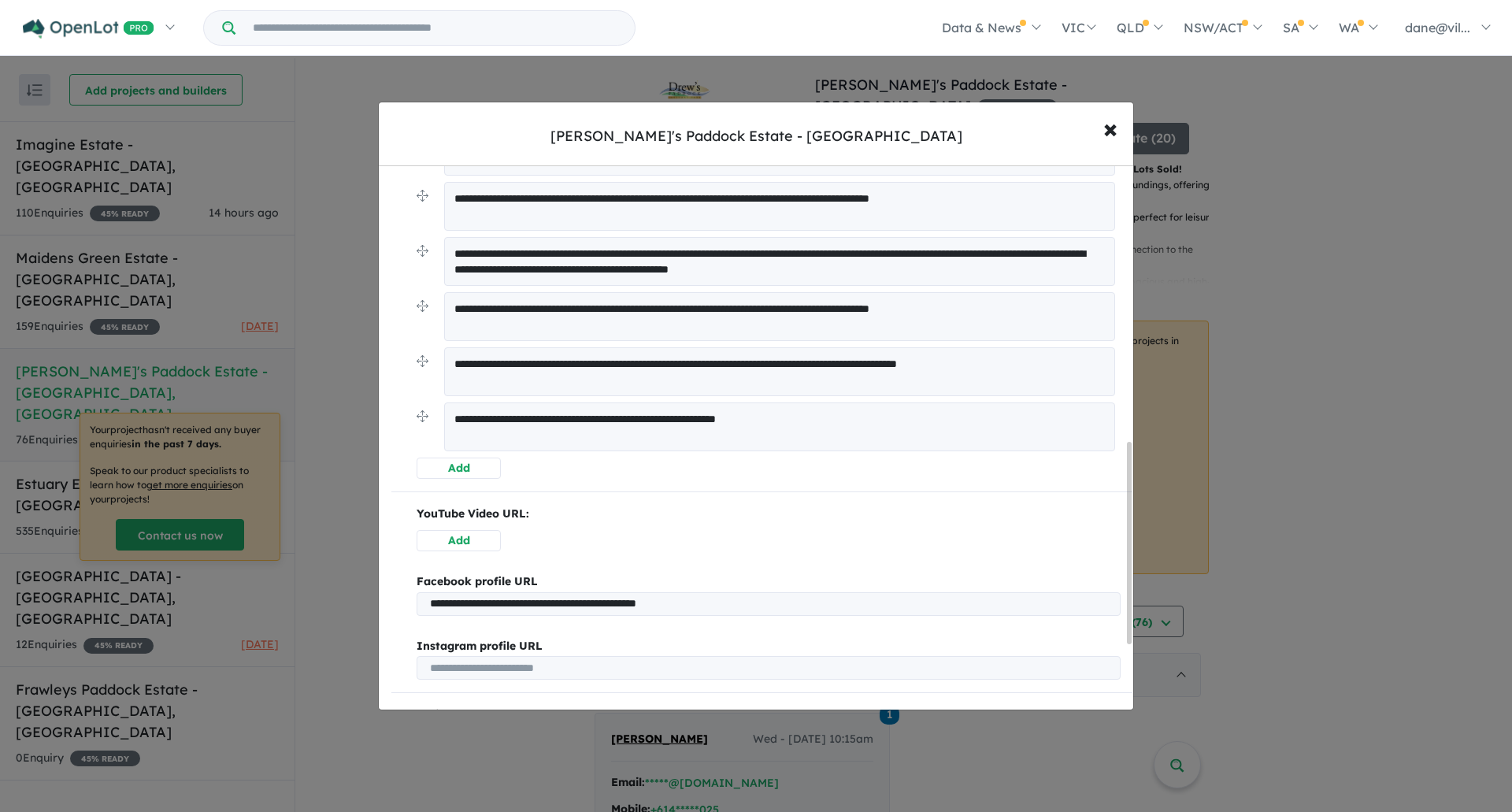
scroll to position [920, 0]
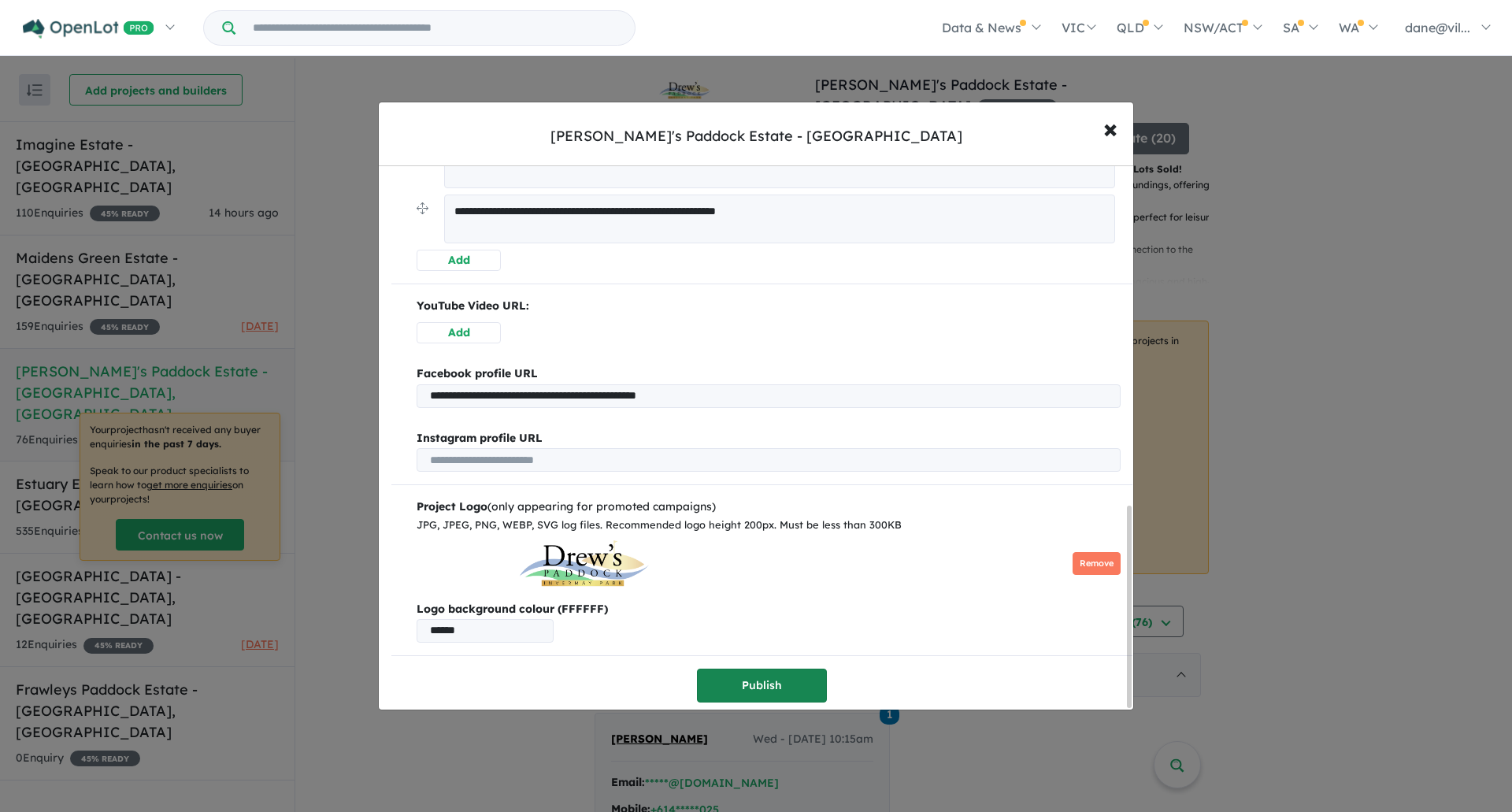
type input "**********"
click at [721, 670] on button "Publish" at bounding box center [762, 686] width 130 height 34
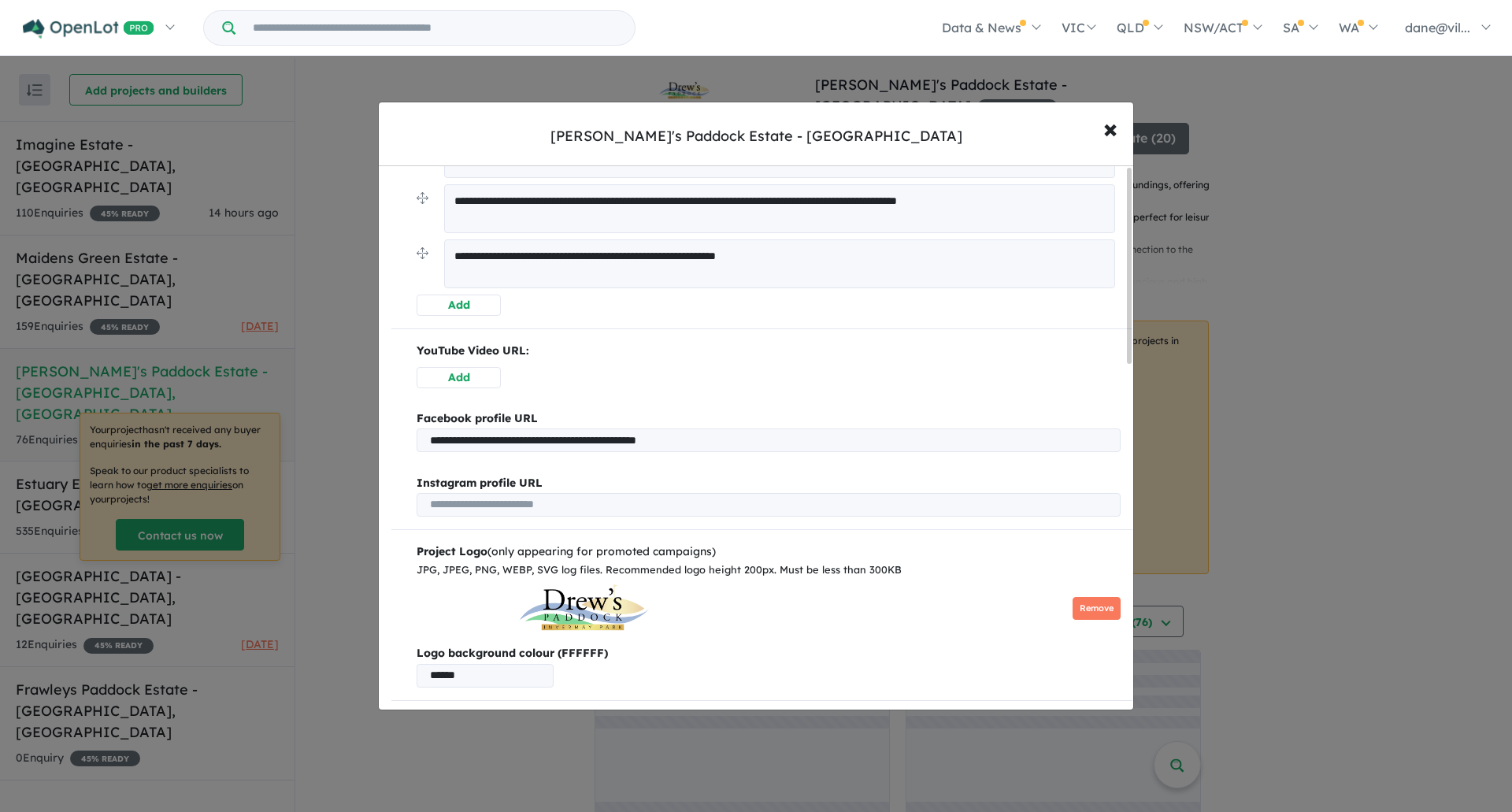
scroll to position [0, 0]
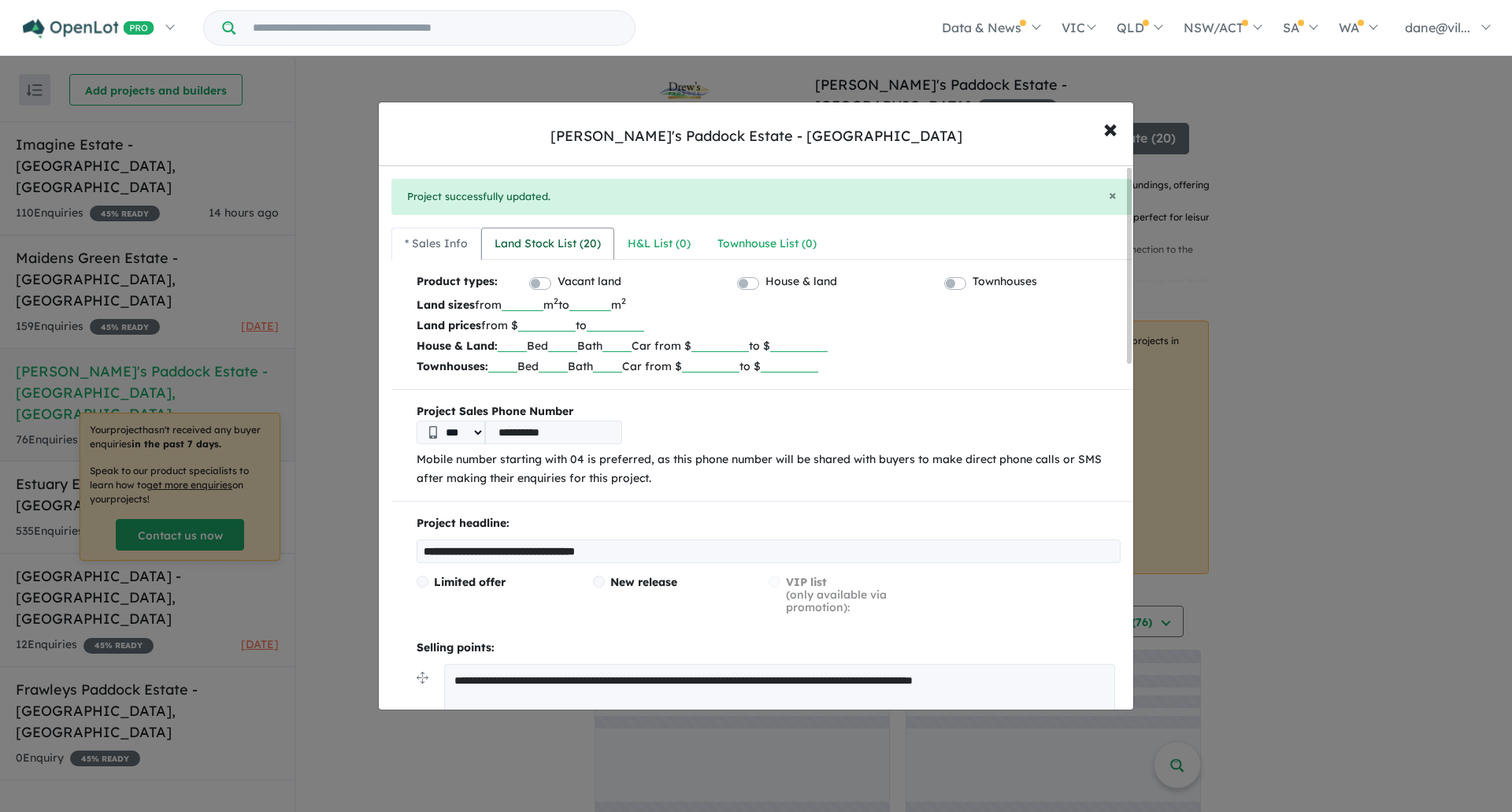
click at [530, 232] on link "Land Stock List ( 20 )" at bounding box center [548, 243] width 133 height 33
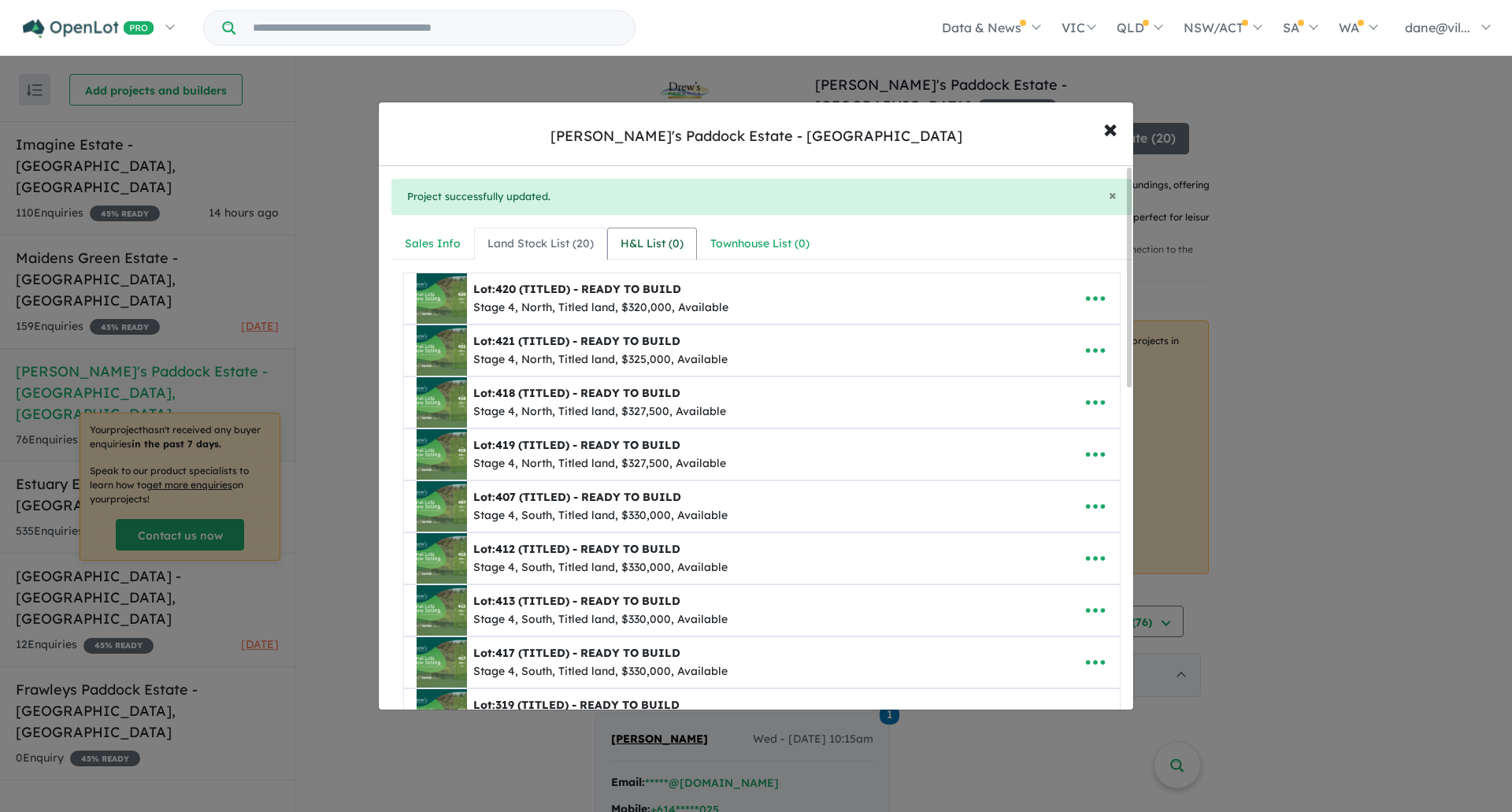
click at [651, 240] on div "H&L List ( 0 )" at bounding box center [652, 243] width 63 height 19
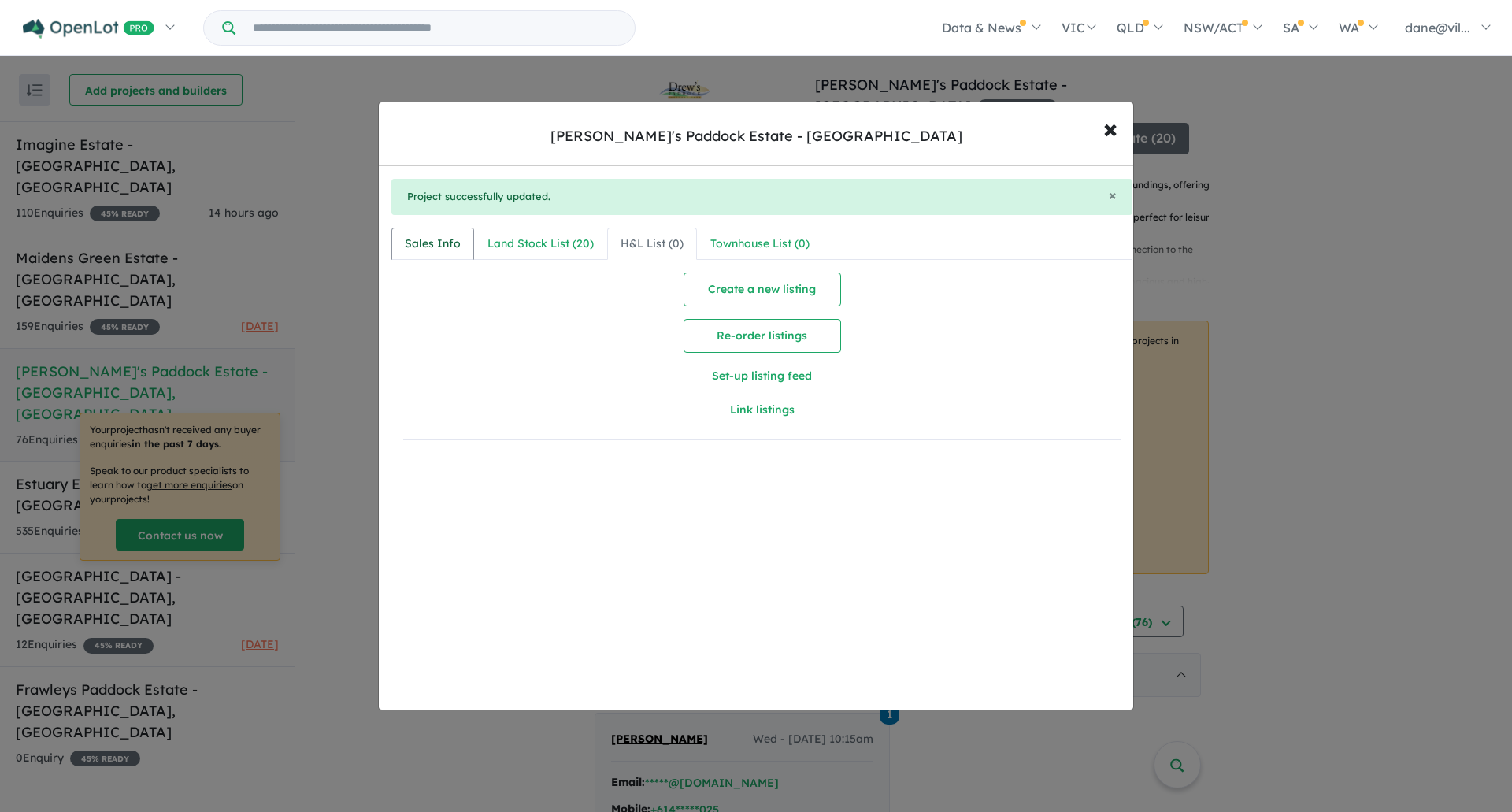
click at [420, 233] on link "Sales Info" at bounding box center [433, 243] width 83 height 33
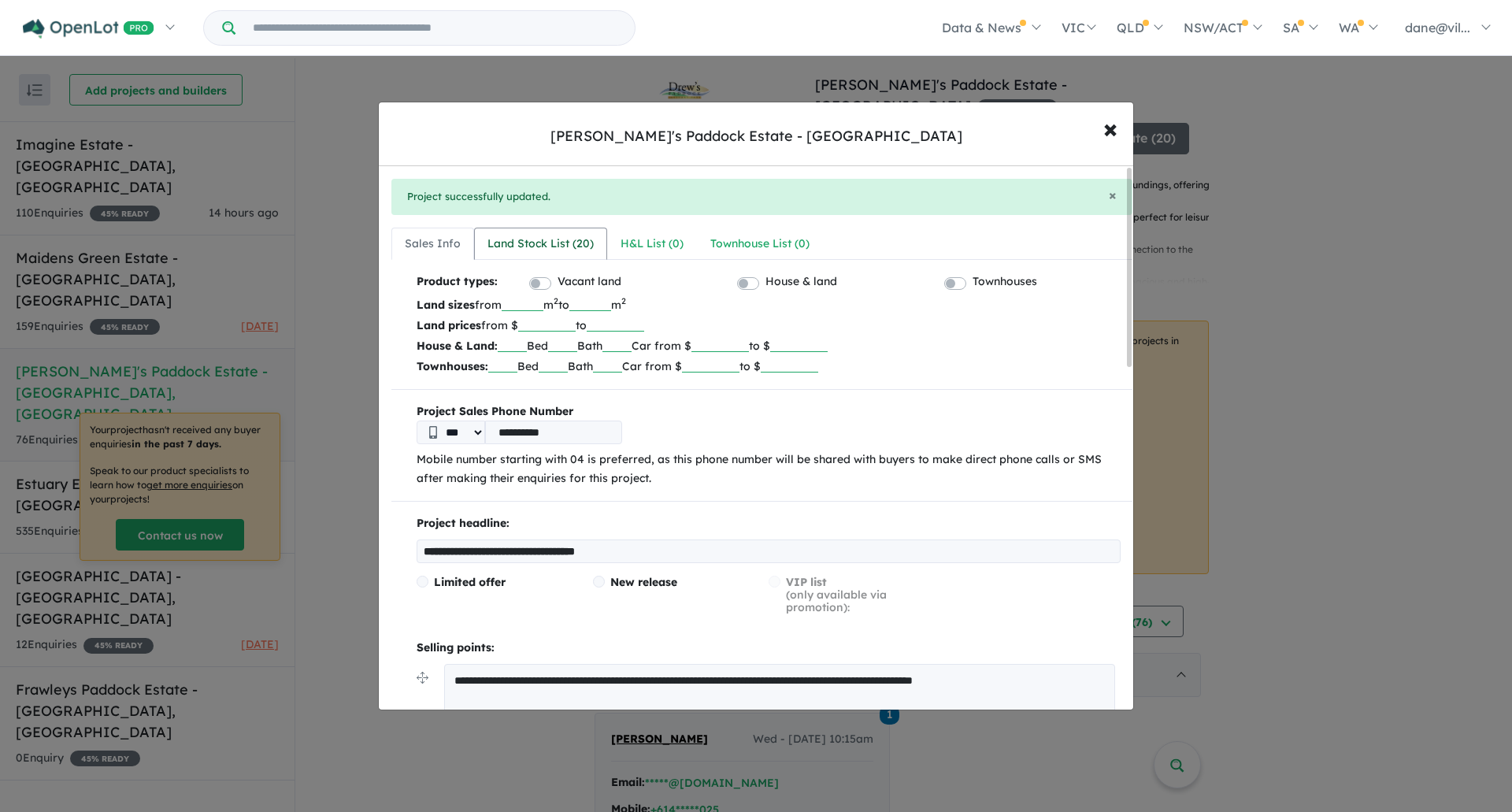
click at [561, 231] on link "Land Stock List ( 20 )" at bounding box center [541, 243] width 133 height 33
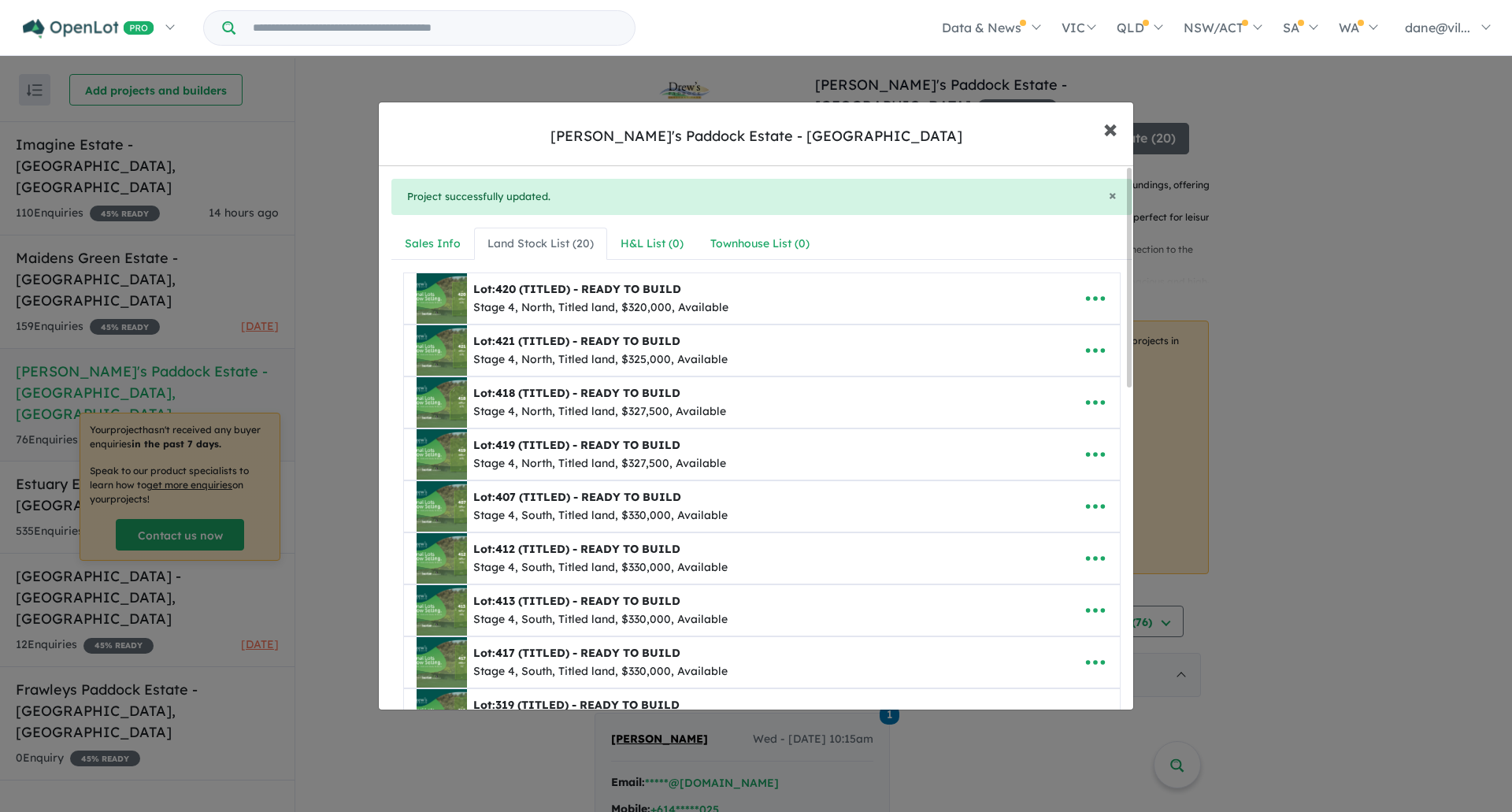
click at [1107, 122] on span "×" at bounding box center [1111, 128] width 14 height 34
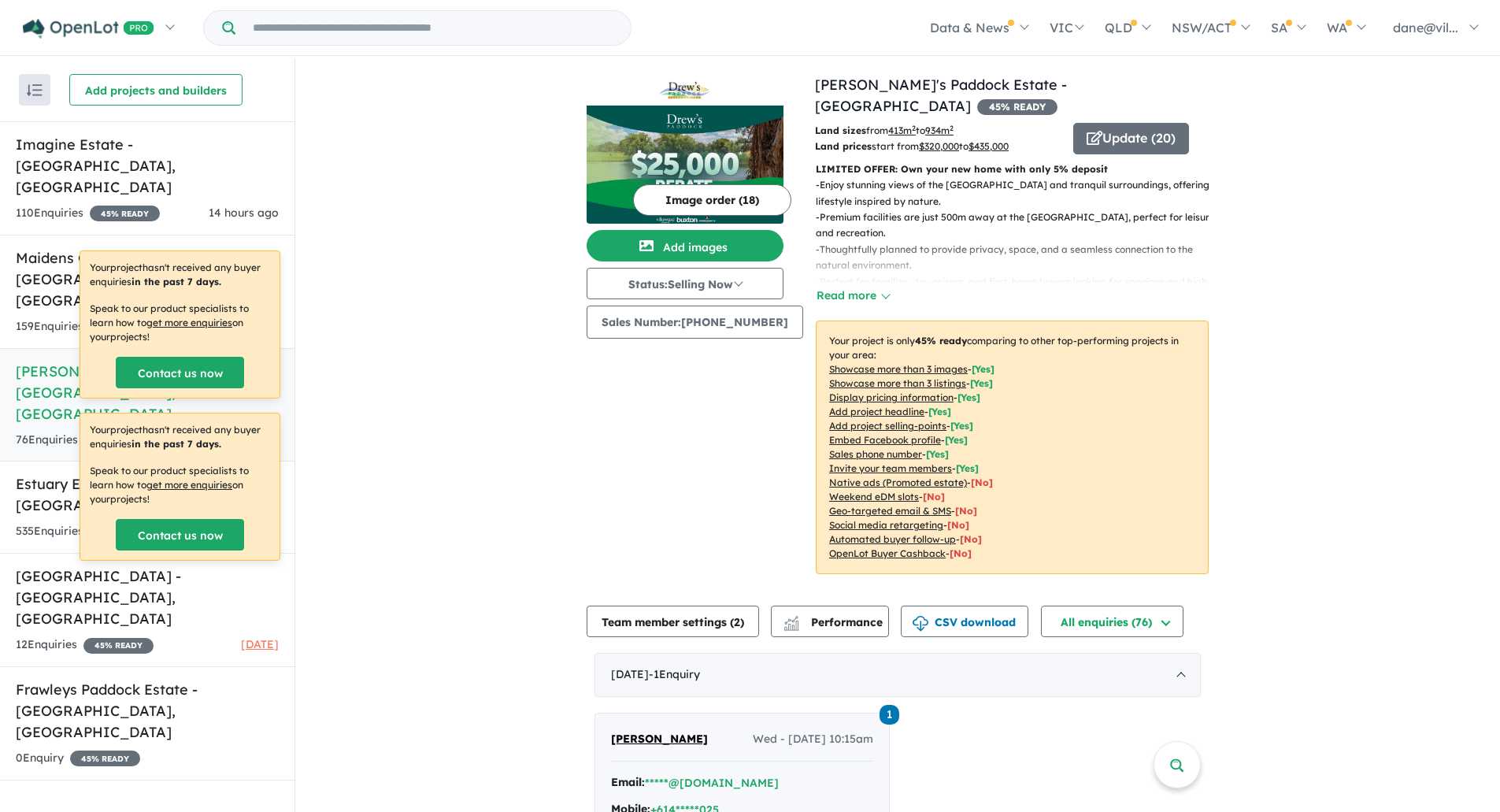
click at [662, 195] on button "Image order ( 18 )" at bounding box center [712, 199] width 159 height 32
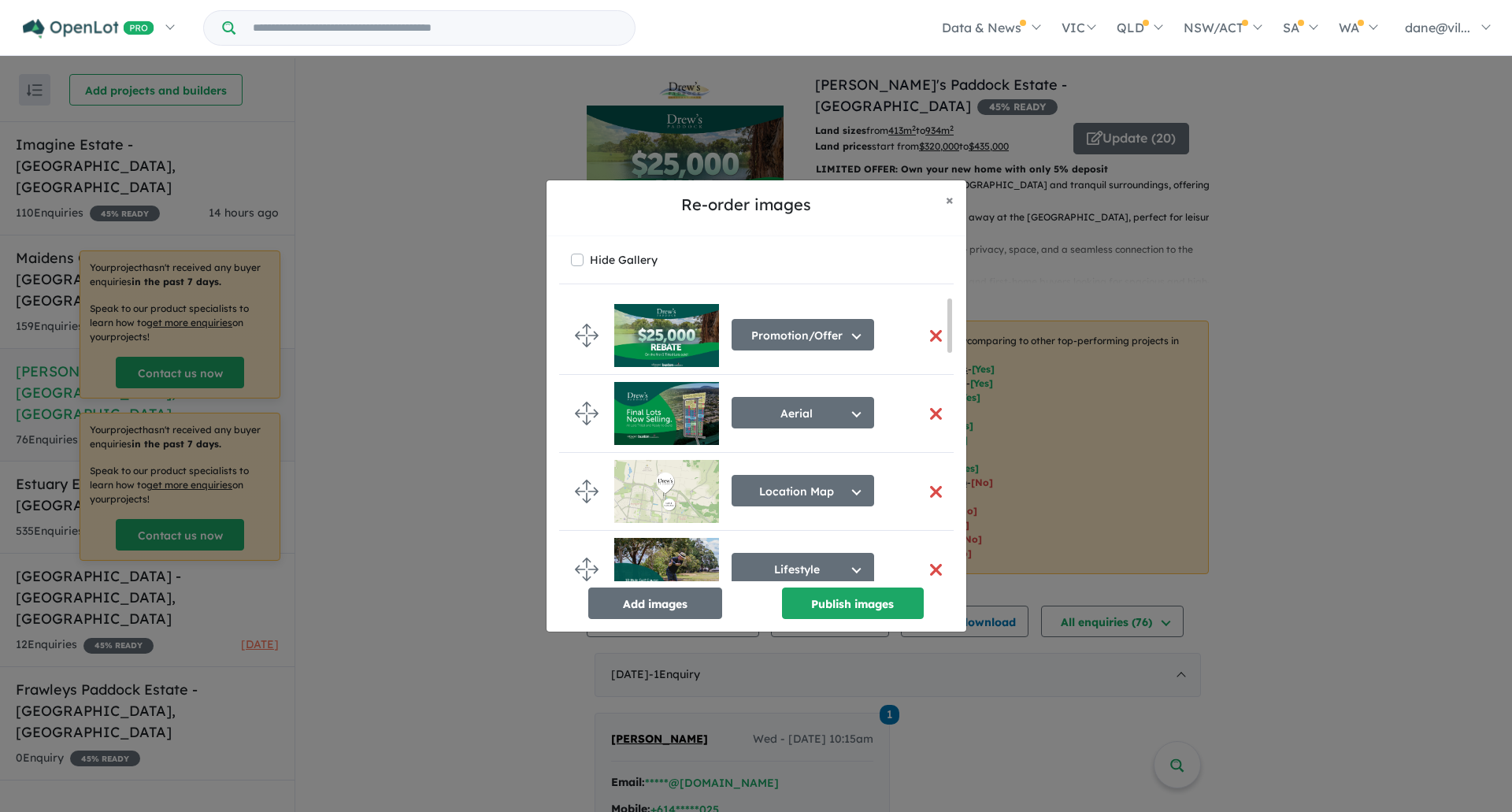
click at [925, 334] on button "button" at bounding box center [936, 336] width 33 height 34
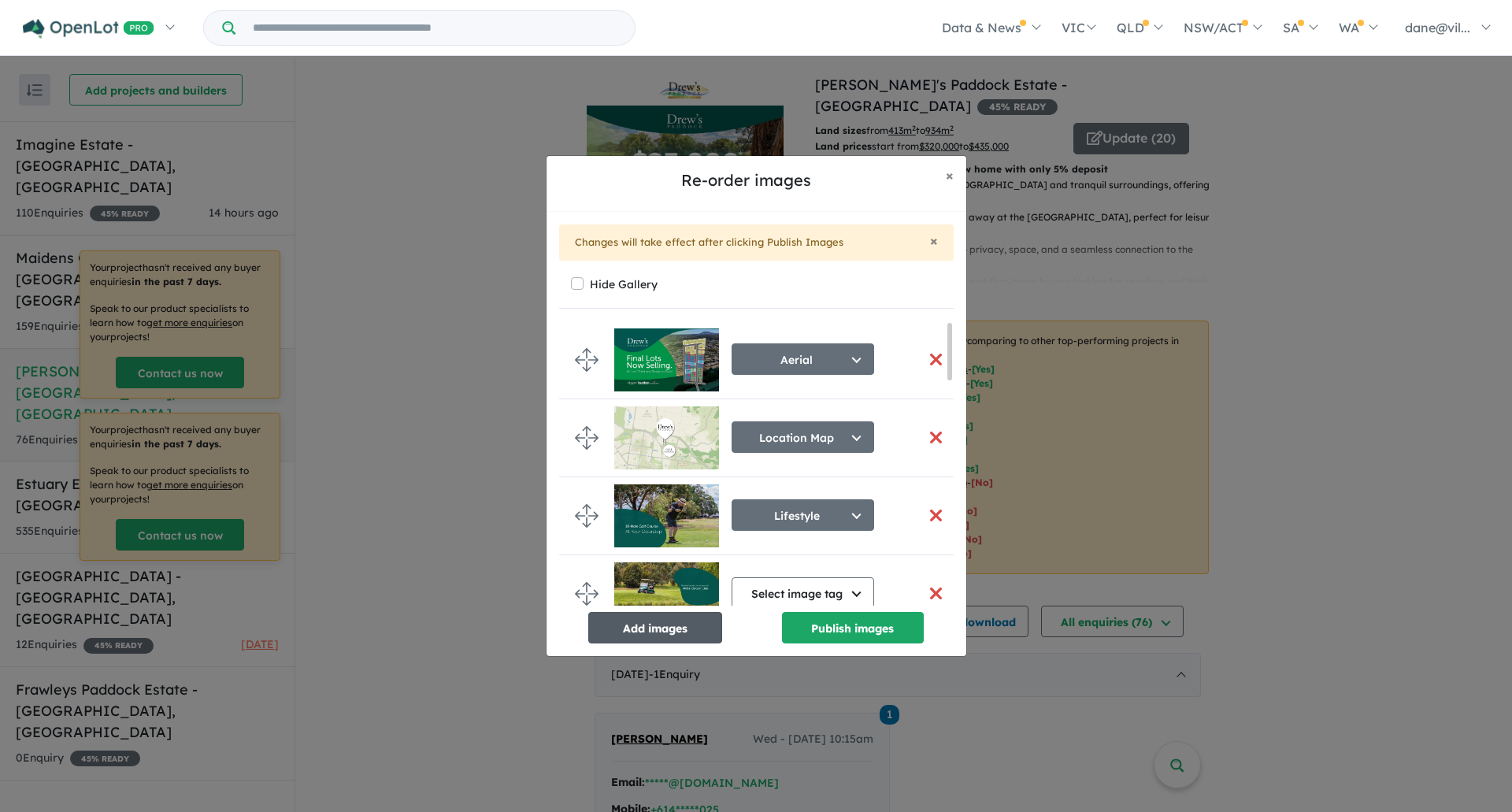
click at [699, 626] on button "Add images" at bounding box center [655, 627] width 134 height 32
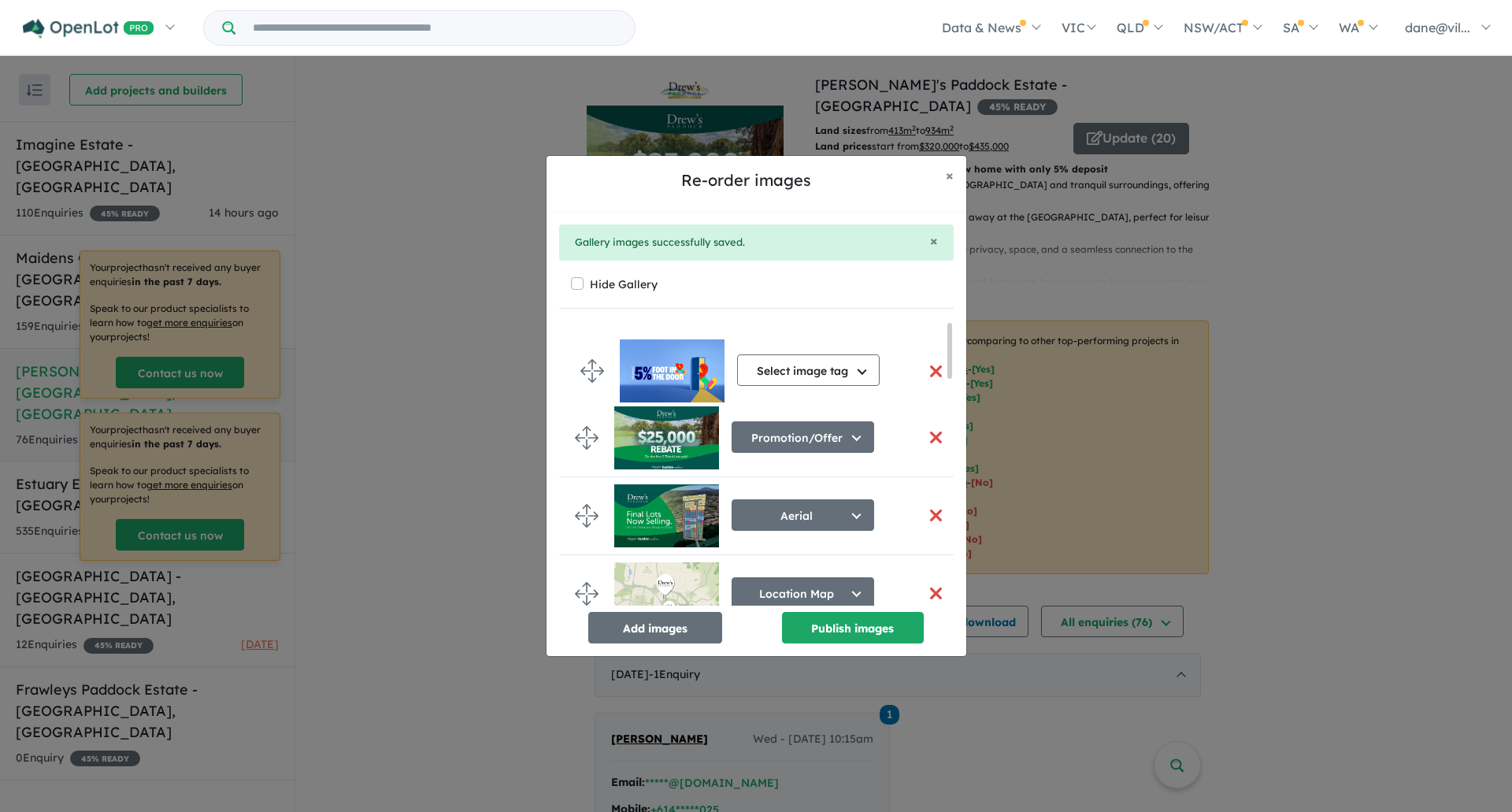
drag, startPoint x: 590, startPoint y: 565, endPoint x: 595, endPoint y: 363, distance: 202.1
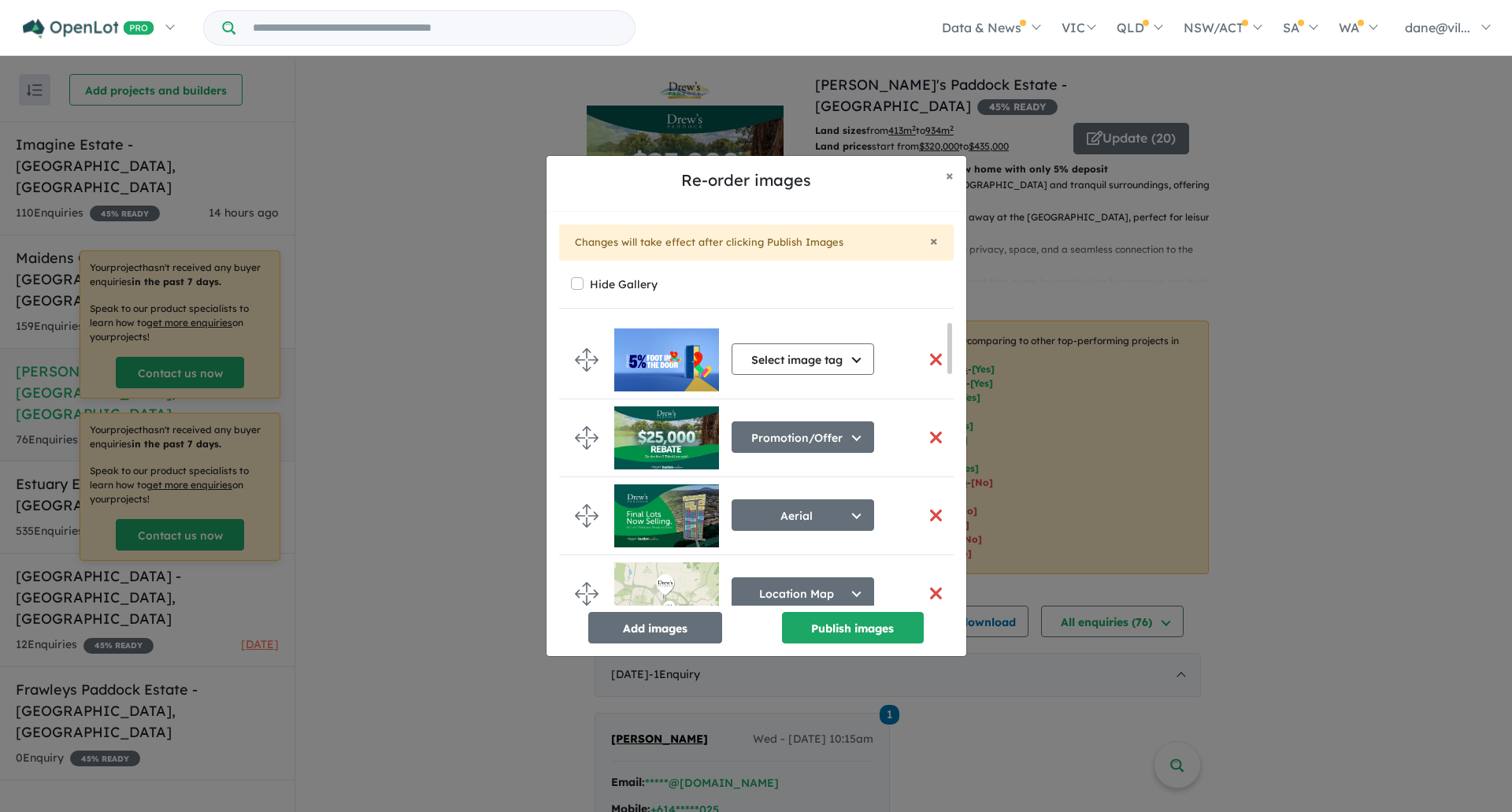
click at [925, 439] on button "button" at bounding box center [936, 437] width 33 height 34
click at [813, 359] on button "Select image tag" at bounding box center [803, 359] width 142 height 32
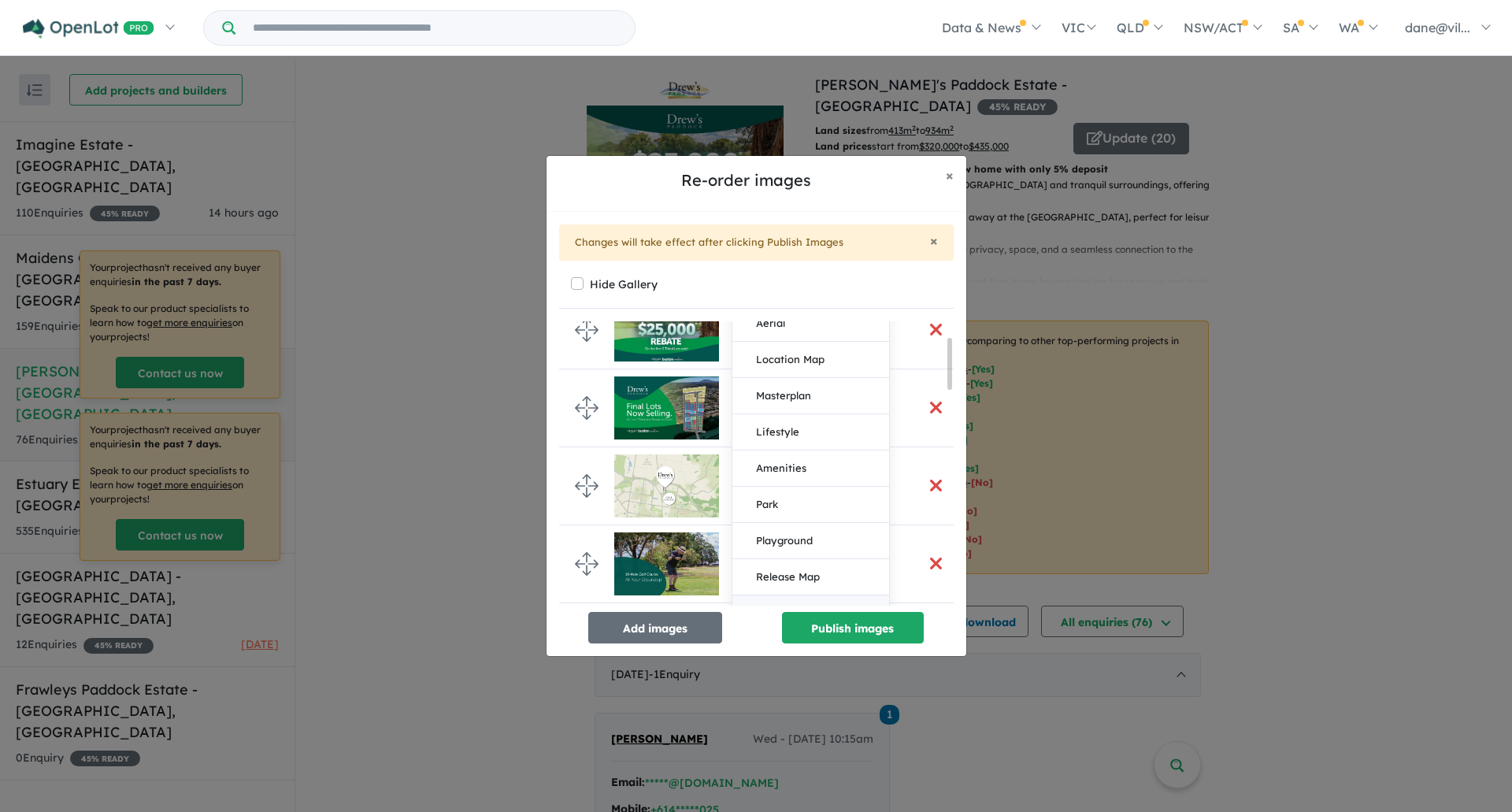
scroll to position [158, 0]
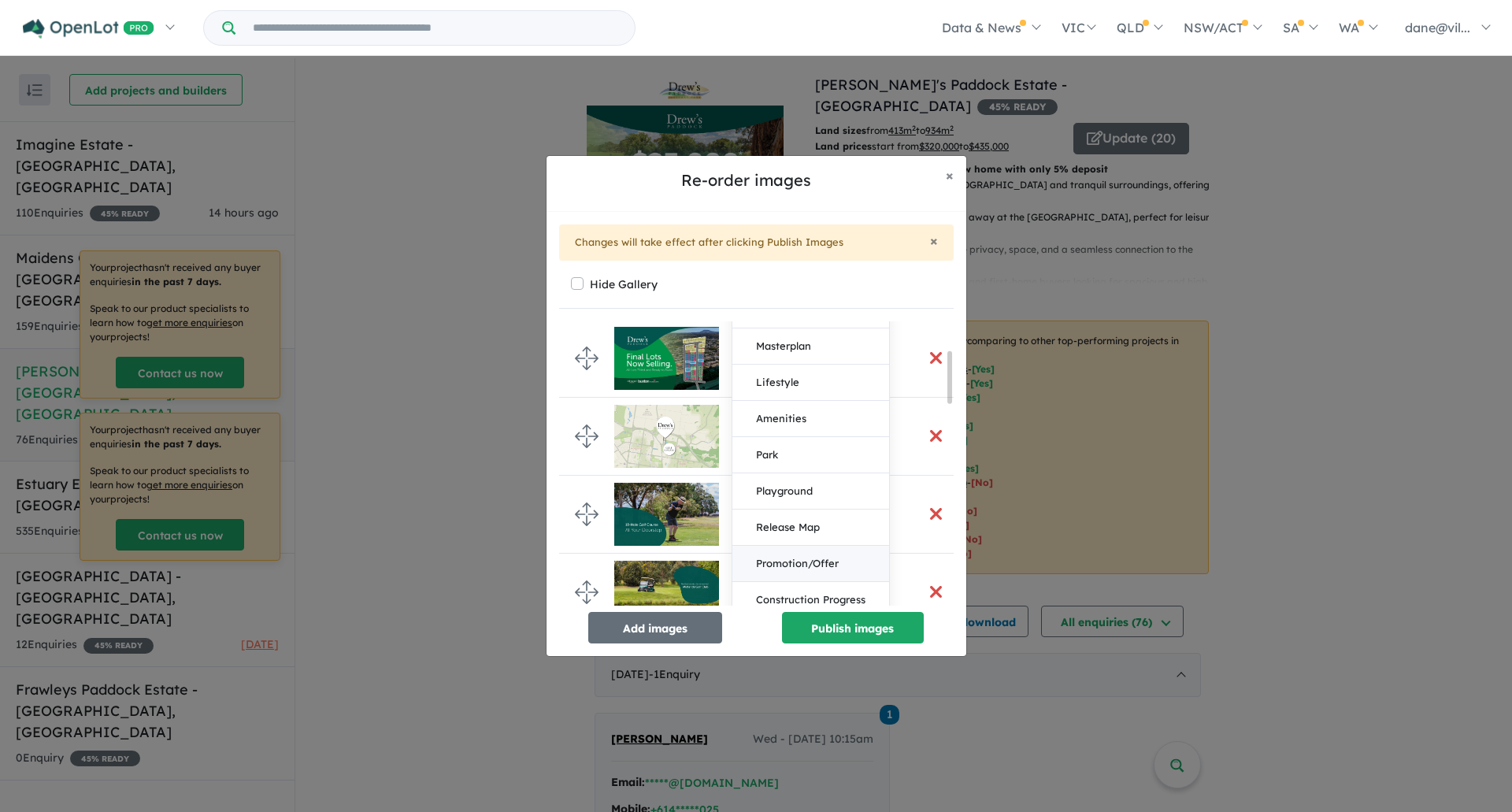
click at [825, 561] on button "Promotion/Offer" at bounding box center [811, 563] width 157 height 36
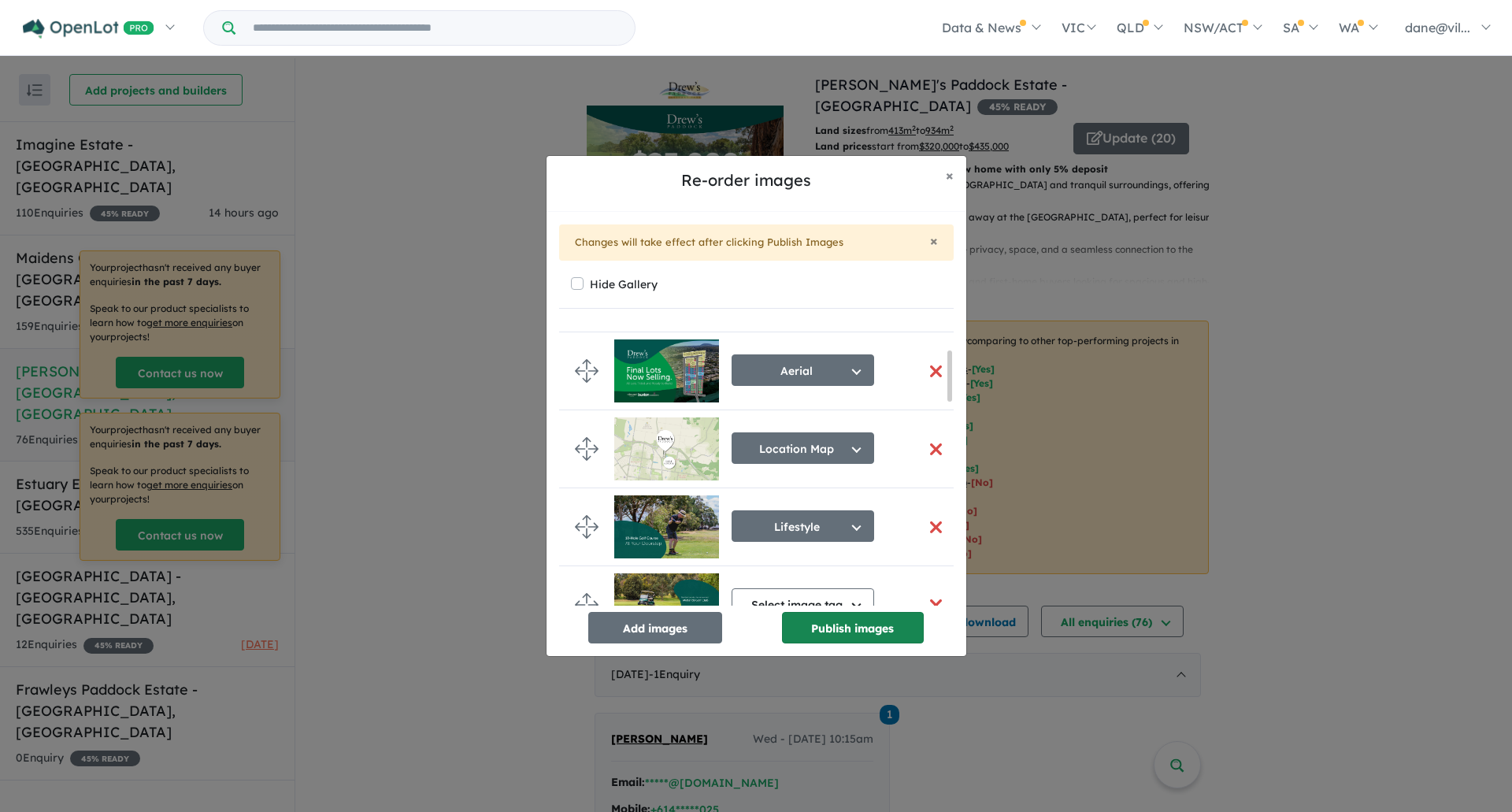
click at [833, 624] on button "Publish images" at bounding box center [852, 627] width 142 height 32
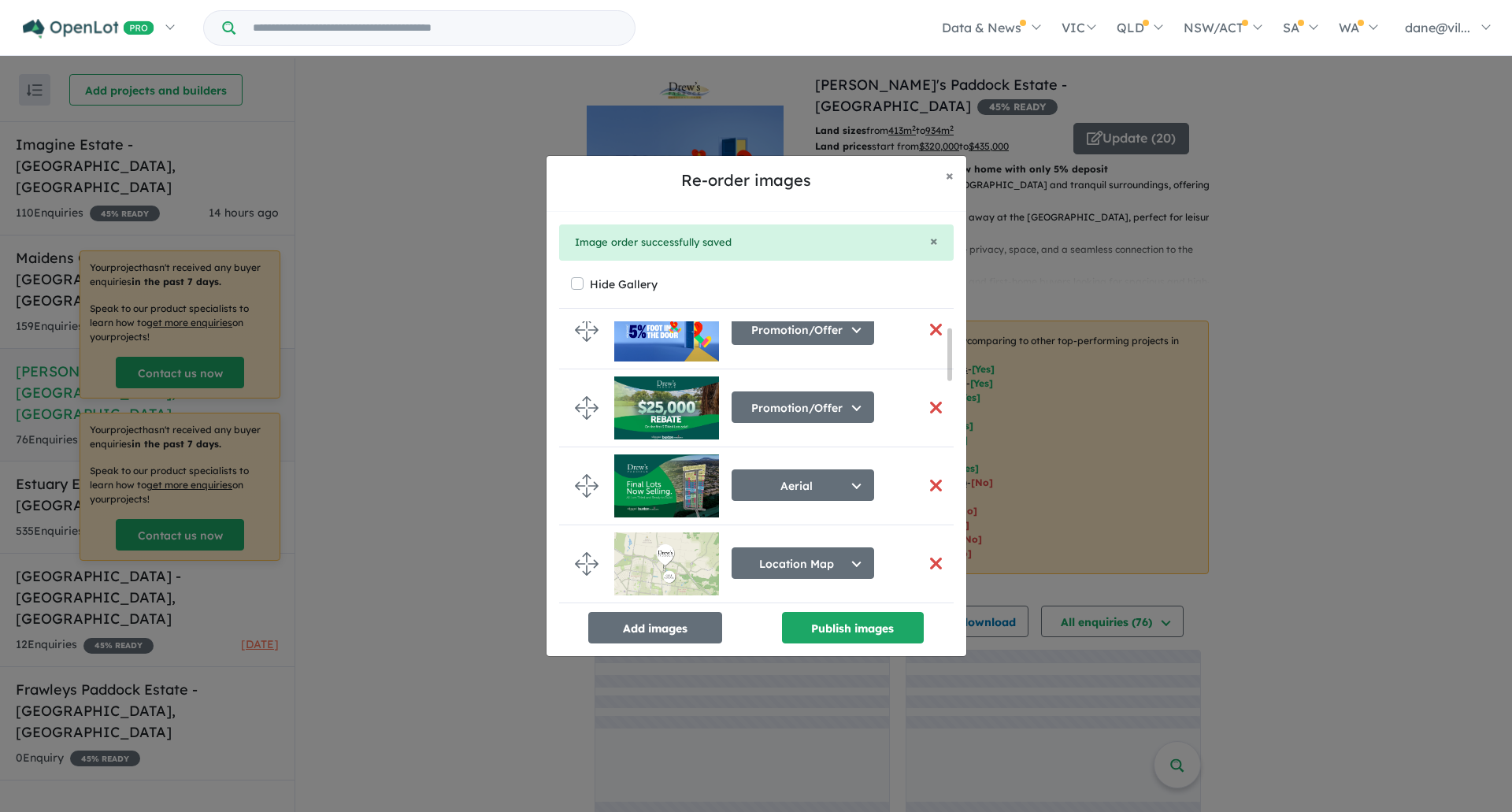
scroll to position [0, 0]
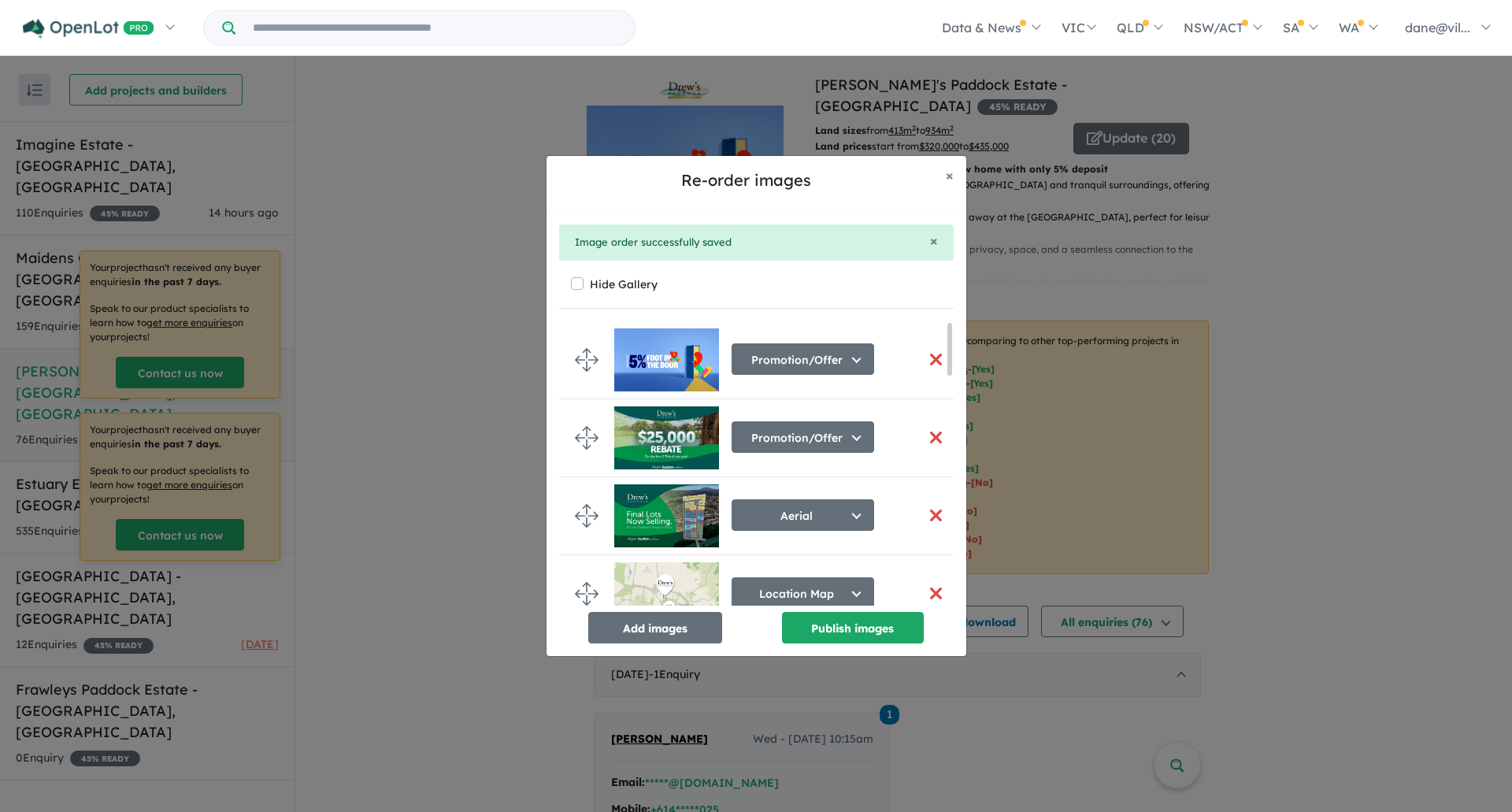
click at [937, 438] on button "button" at bounding box center [936, 437] width 33 height 34
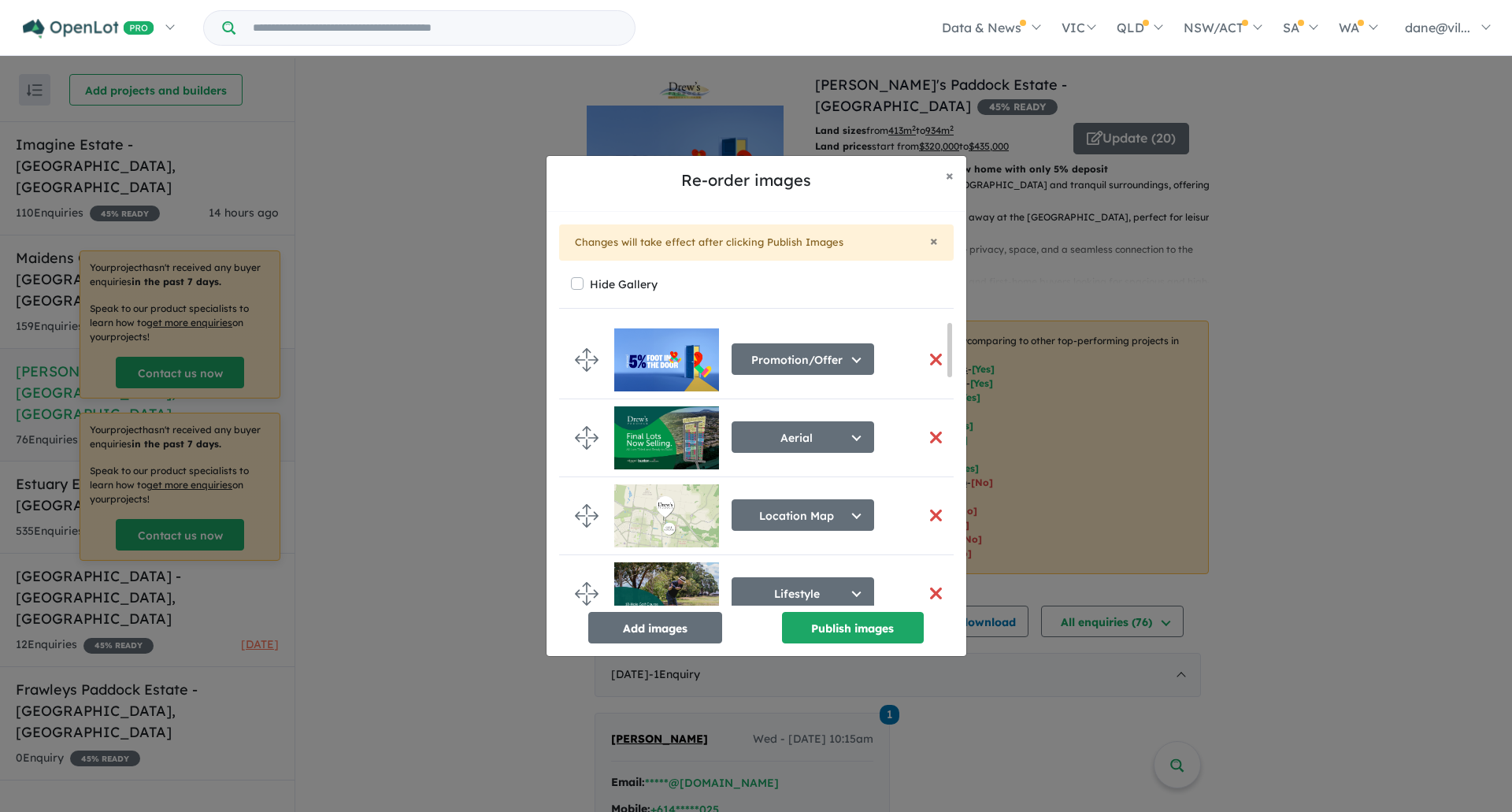
click at [930, 438] on button "button" at bounding box center [936, 437] width 33 height 34
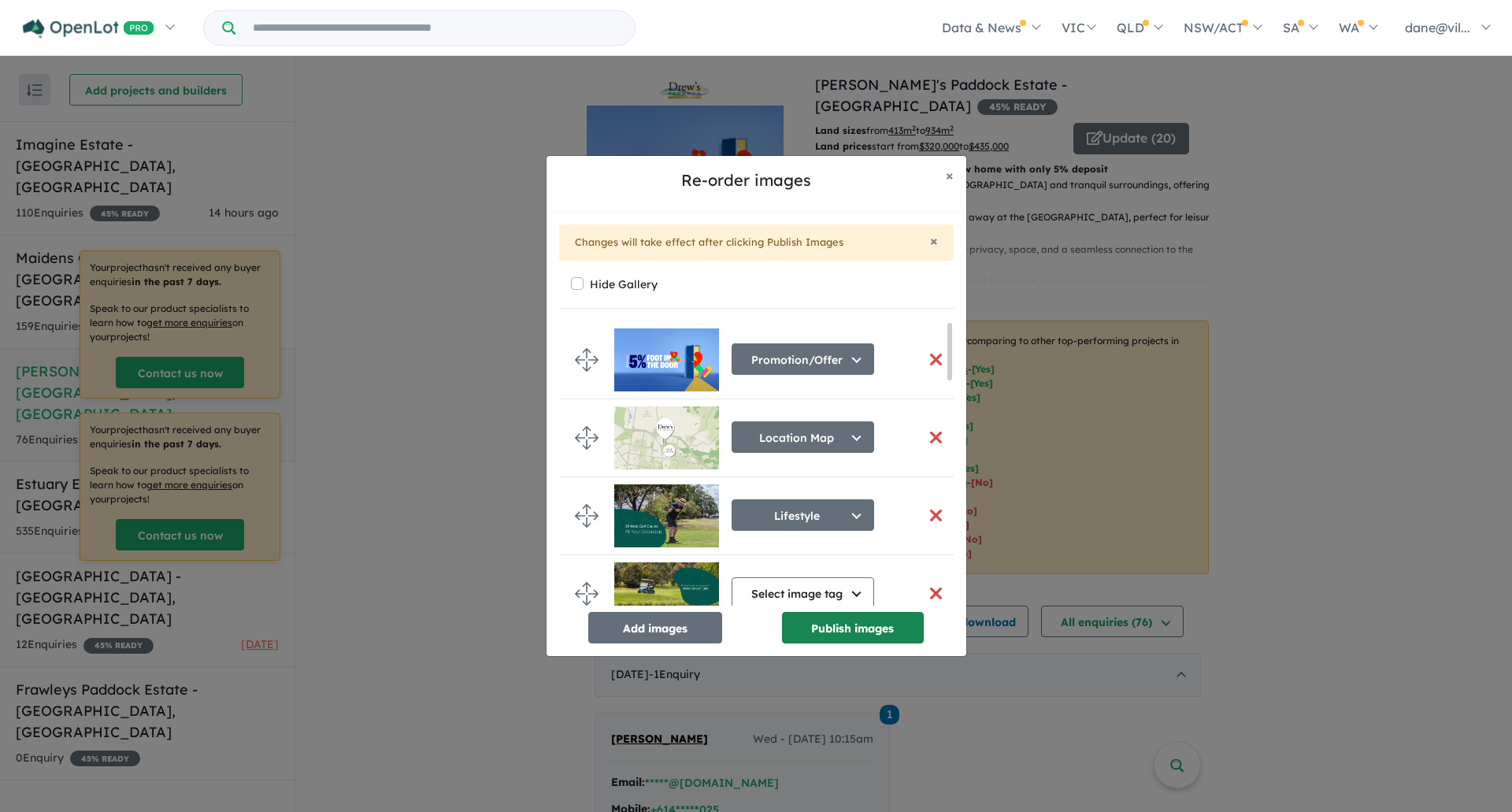
click at [892, 620] on button "Publish images" at bounding box center [852, 627] width 142 height 32
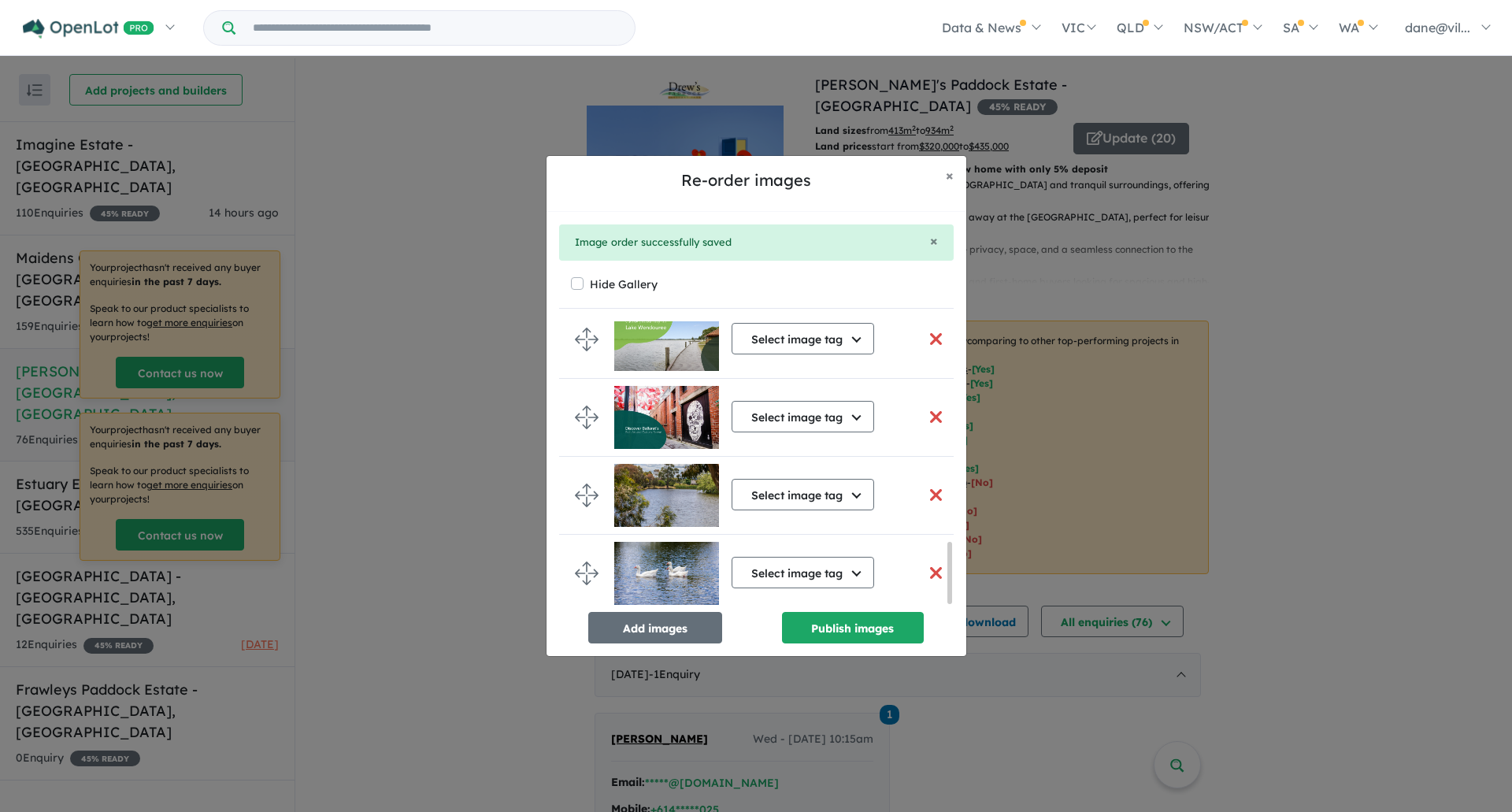
scroll to position [1035, 0]
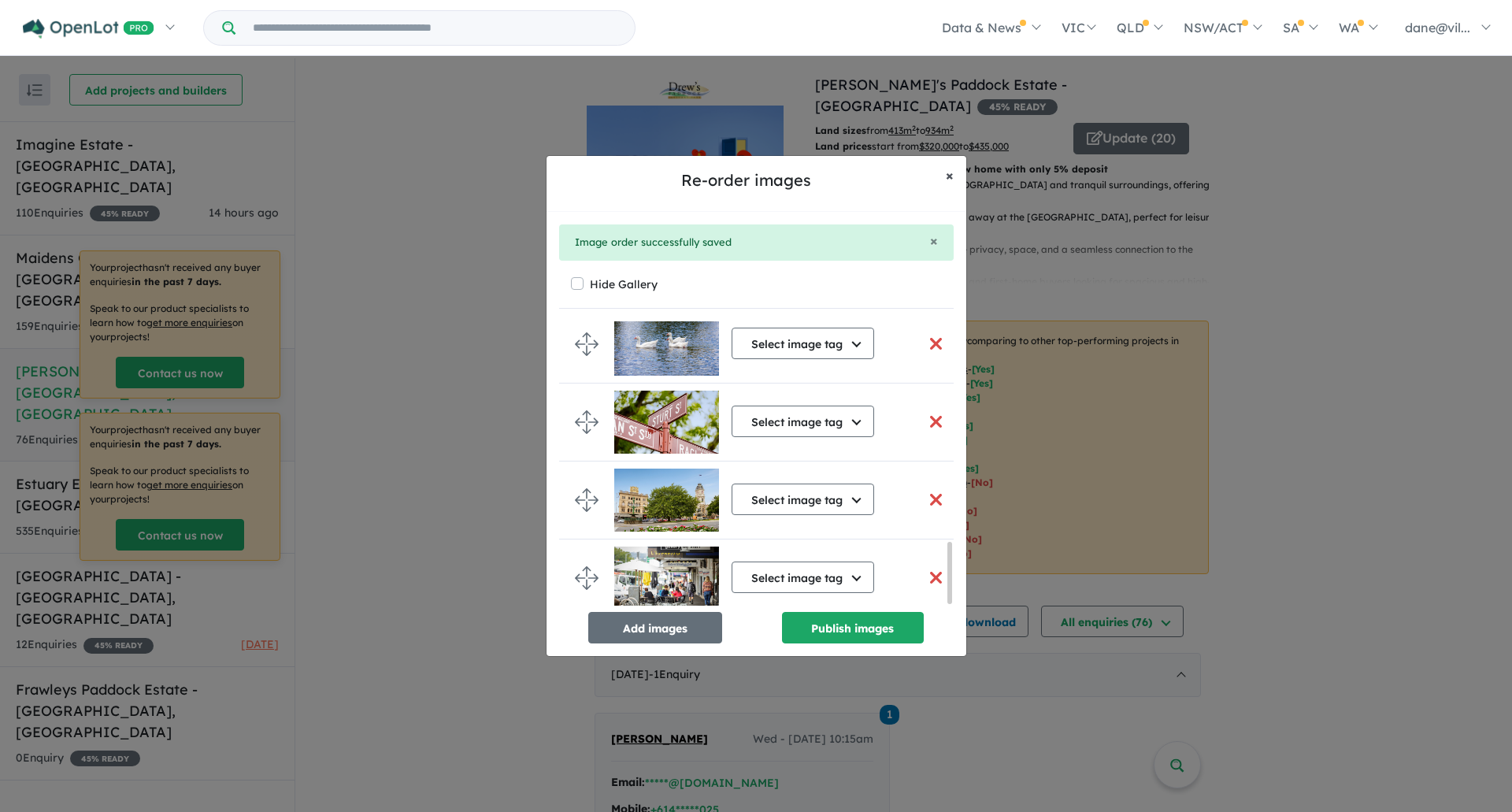
click at [943, 175] on button "× Close" at bounding box center [949, 176] width 33 height 40
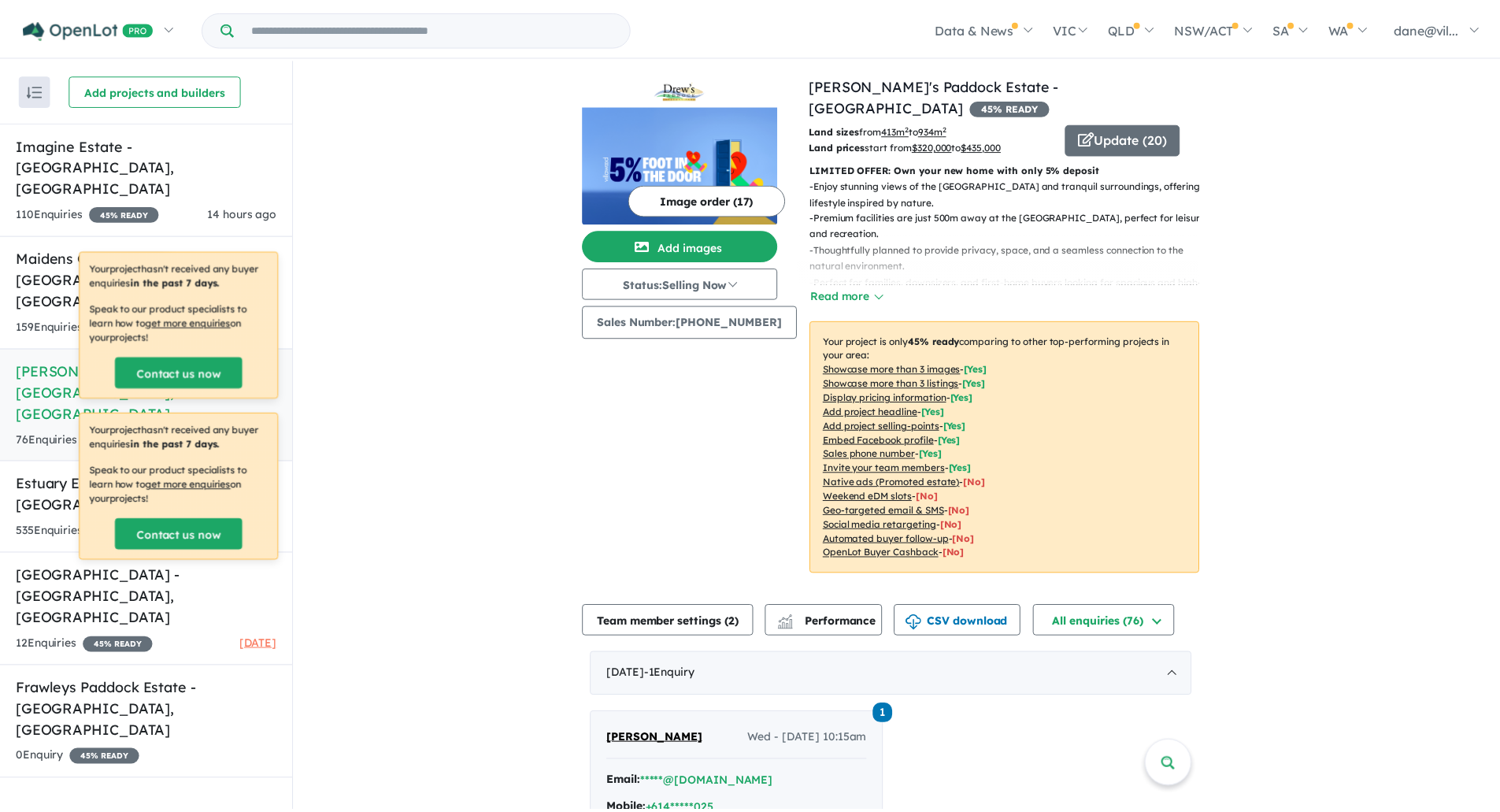
scroll to position [1031, 0]
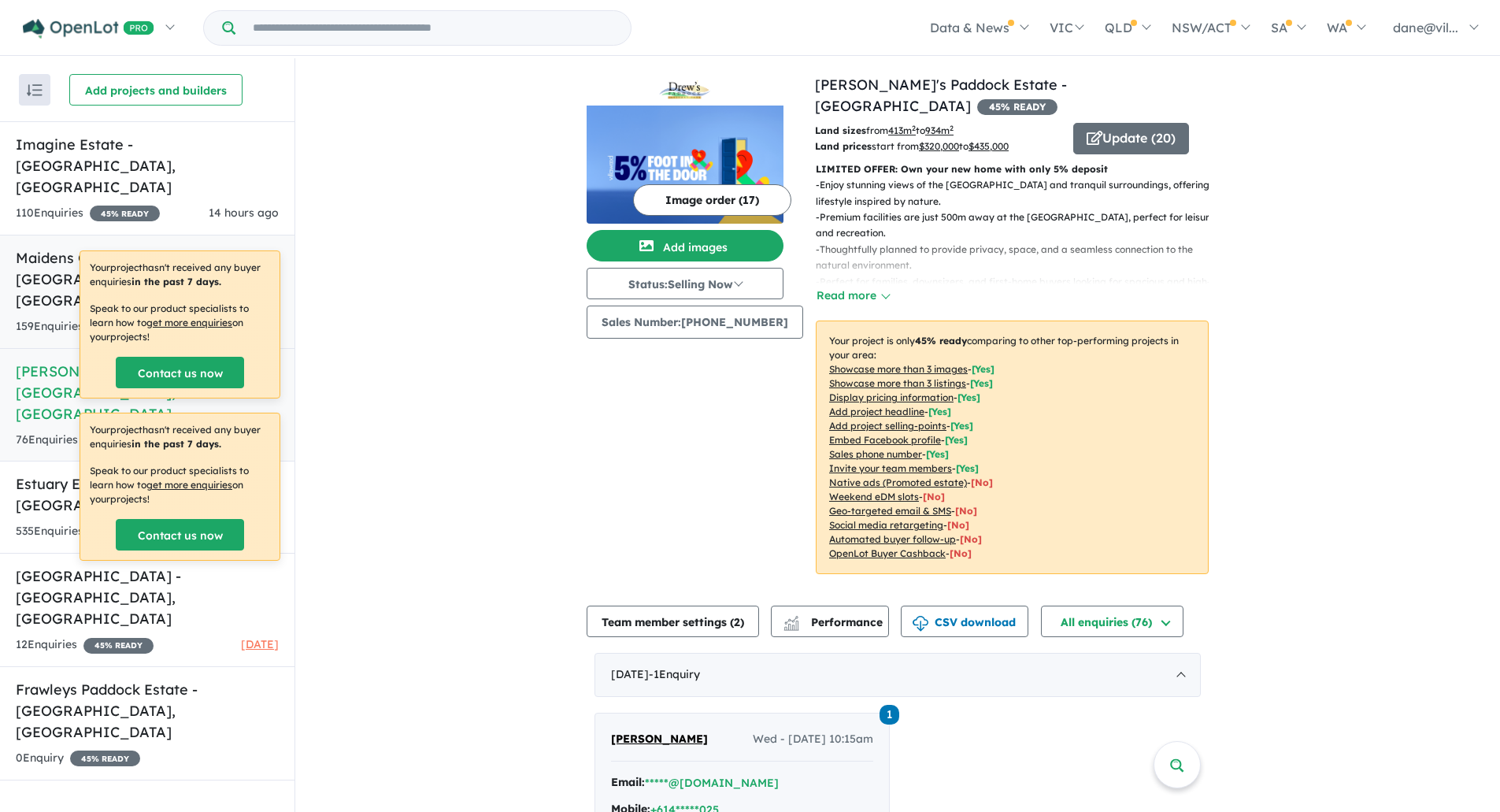
click at [176, 234] on link "Maidens Green Estate - [GEOGRAPHIC_DATA] , [GEOGRAPHIC_DATA] 159 Enquir ies ( 0…" at bounding box center [147, 291] width 295 height 114
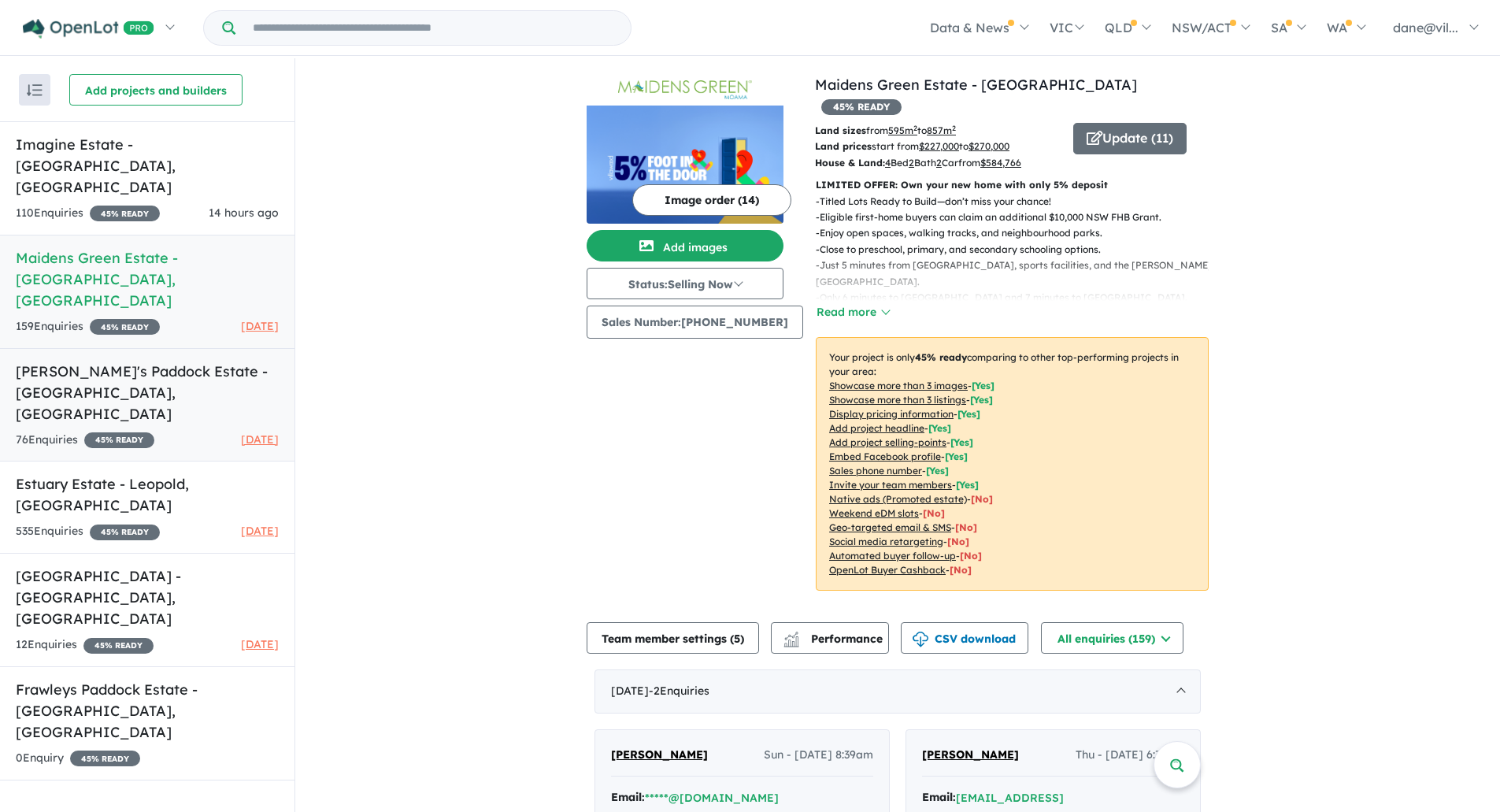
click at [154, 360] on h5 "[PERSON_NAME]'s Paddock Estate - [GEOGRAPHIC_DATA] , [GEOGRAPHIC_DATA]" at bounding box center [147, 392] width 263 height 64
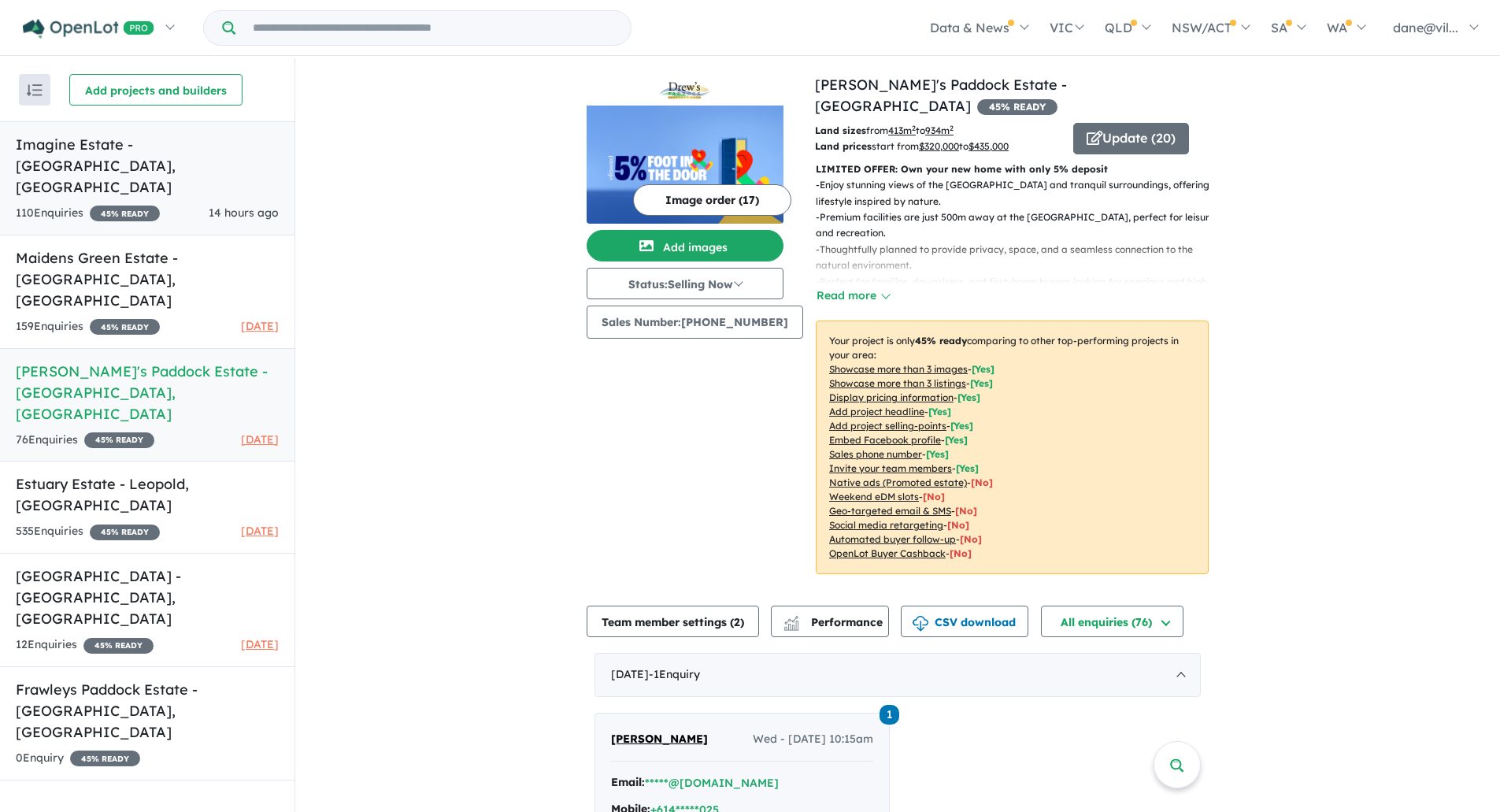
click at [173, 204] on div "110 Enquir ies ( 0 unread) 45 % READY 14 hours ago" at bounding box center [147, 213] width 263 height 19
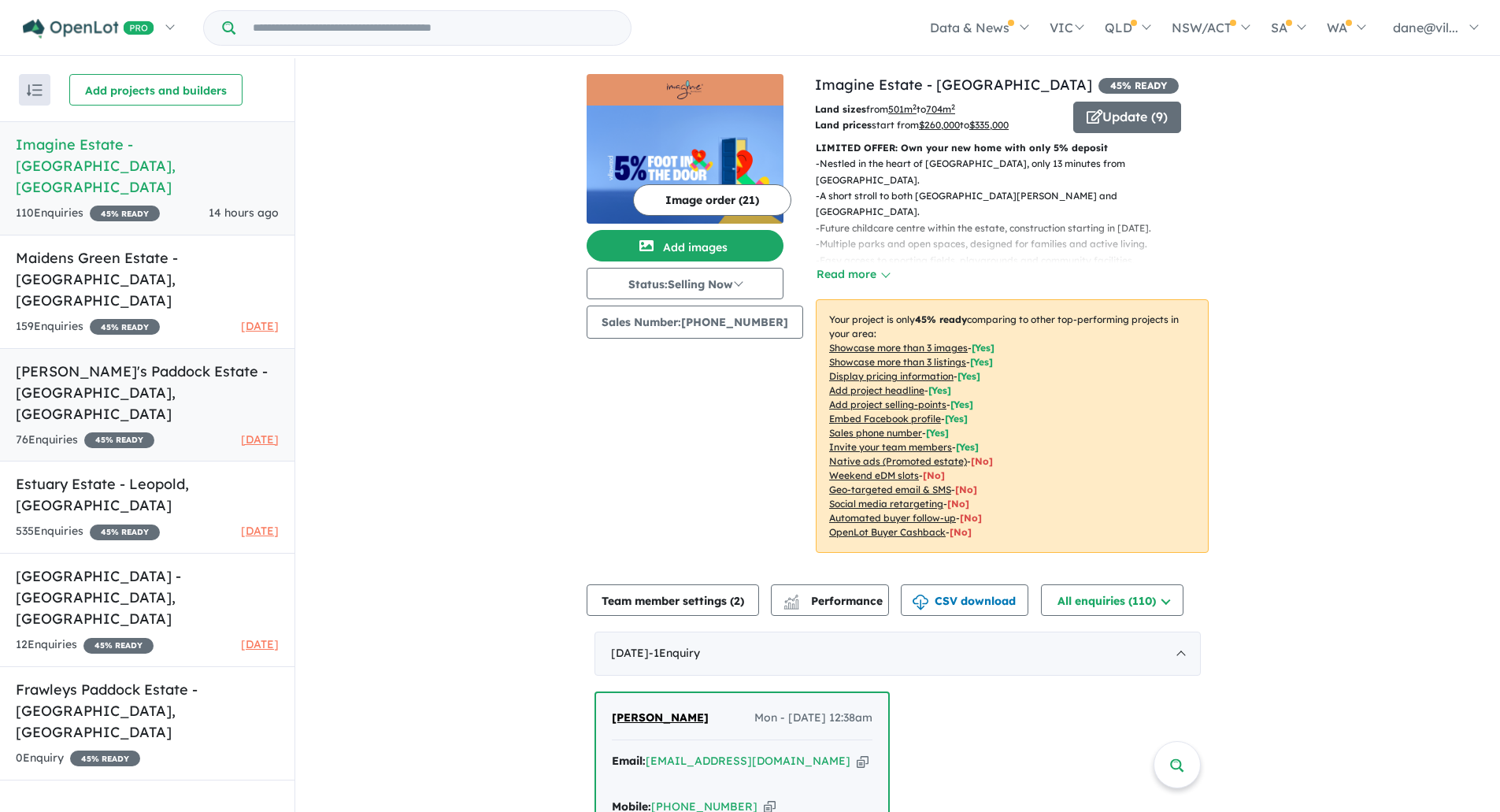
click at [191, 360] on h5 "[PERSON_NAME]'s Paddock Estate - [GEOGRAPHIC_DATA] , [GEOGRAPHIC_DATA]" at bounding box center [147, 392] width 263 height 64
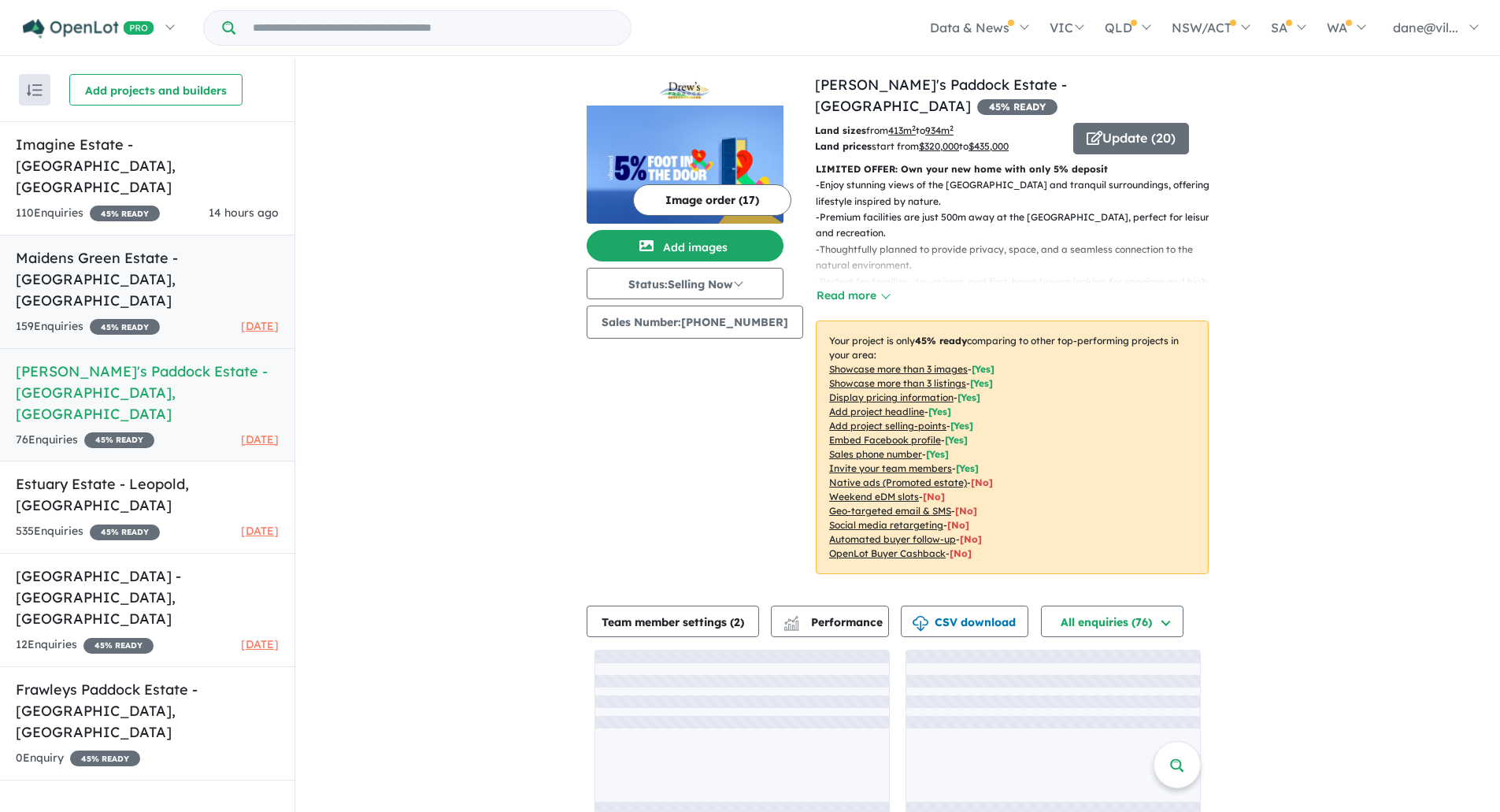
click at [198, 317] on div "159 Enquir ies ( 0 unread) 45 % READY [DATE]" at bounding box center [147, 326] width 263 height 19
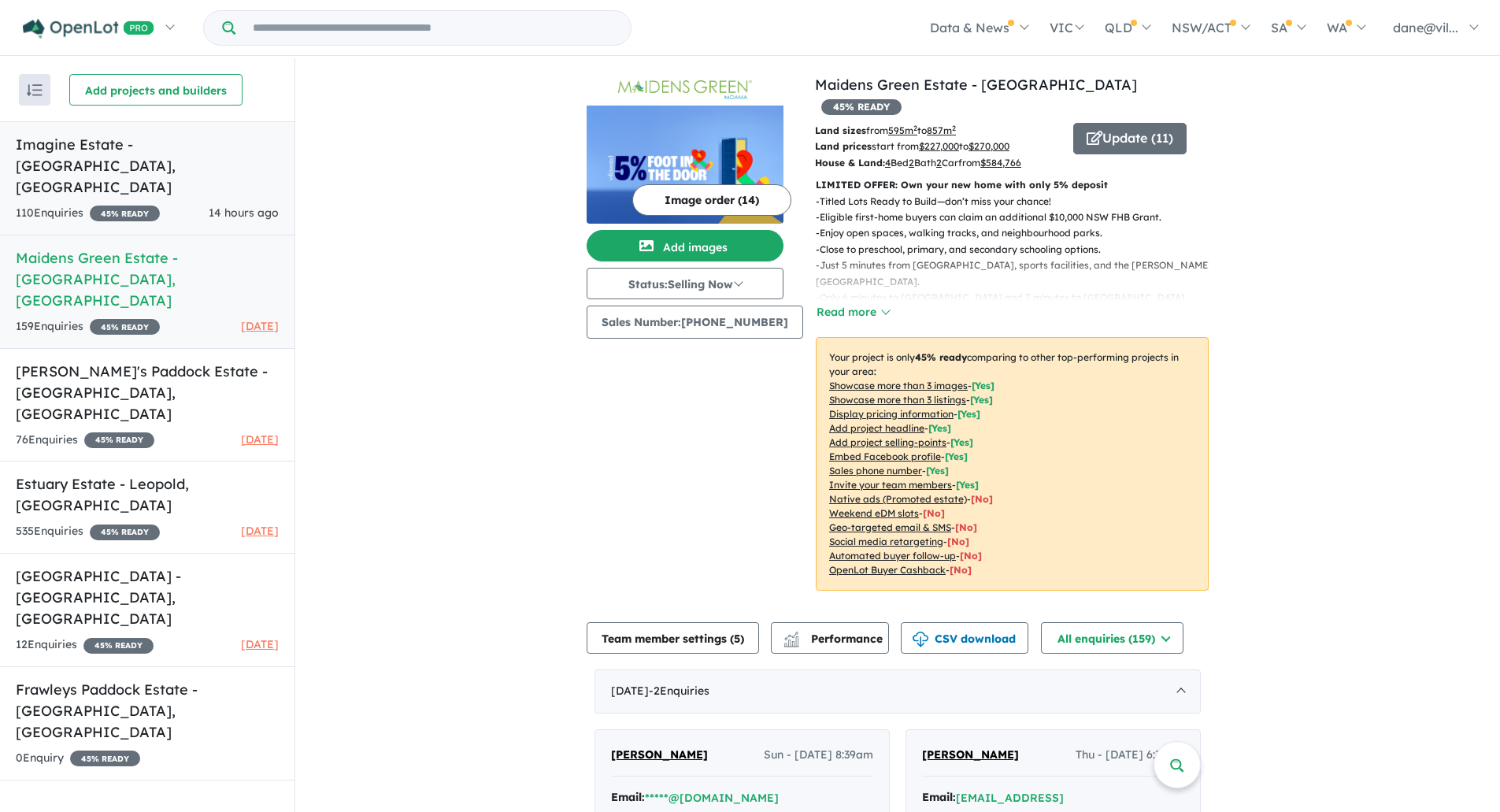
click at [197, 204] on div "110 Enquir ies ( 0 unread) 45 % READY 14 hours ago" at bounding box center [147, 213] width 263 height 19
